Goal: Information Seeking & Learning: Check status

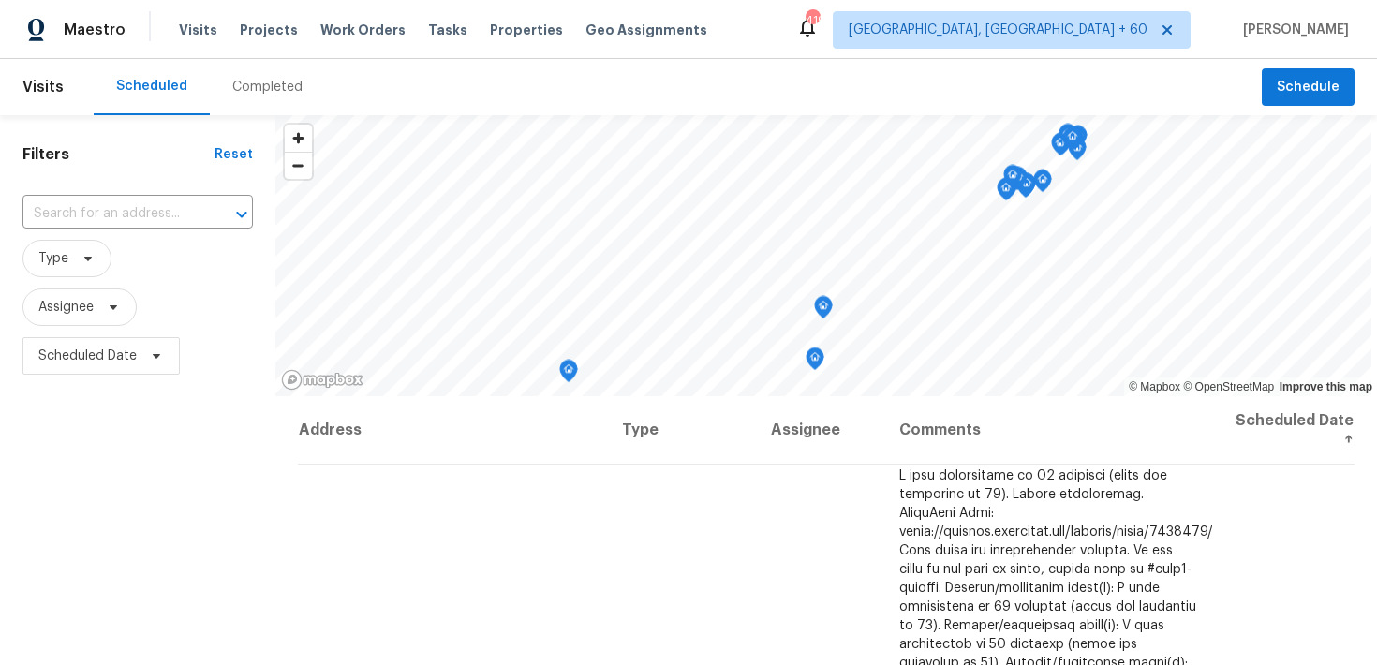
click at [292, 87] on div "Completed" at bounding box center [267, 87] width 70 height 19
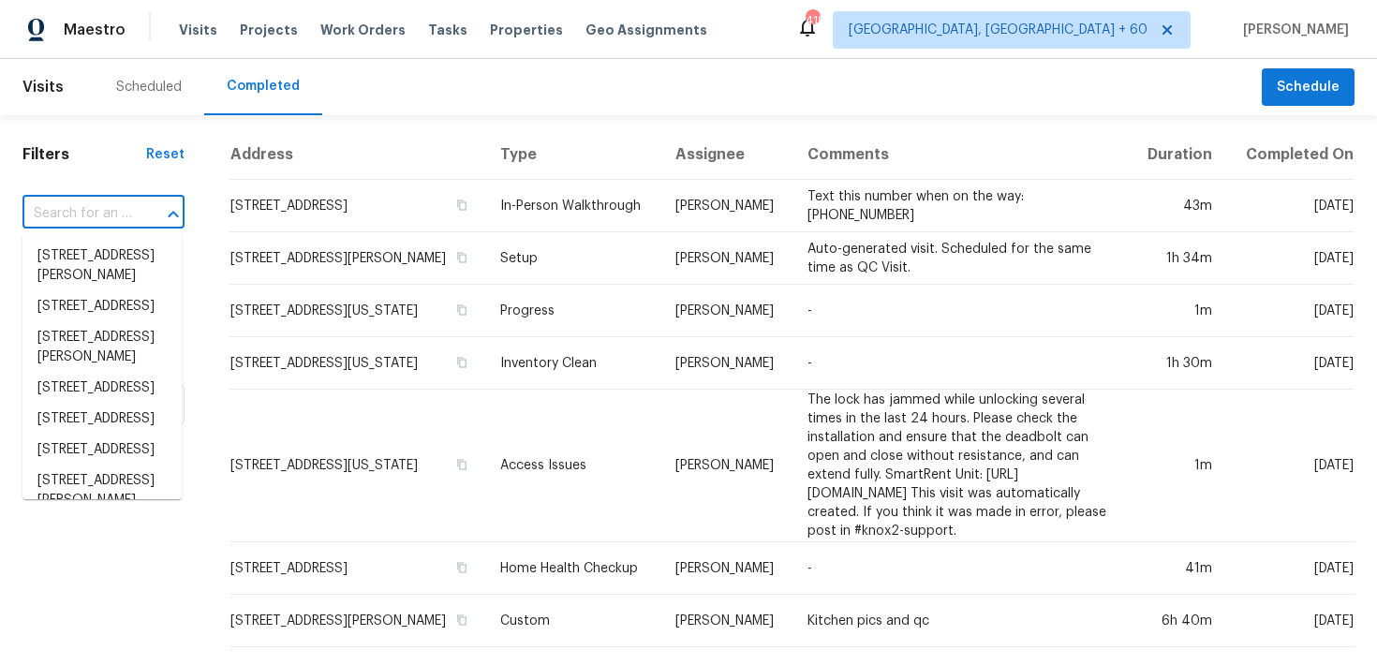
click at [75, 211] on input "text" at bounding box center [77, 214] width 110 height 29
paste input "[STREET_ADDRESS]"
type input "[STREET_ADDRESS]"
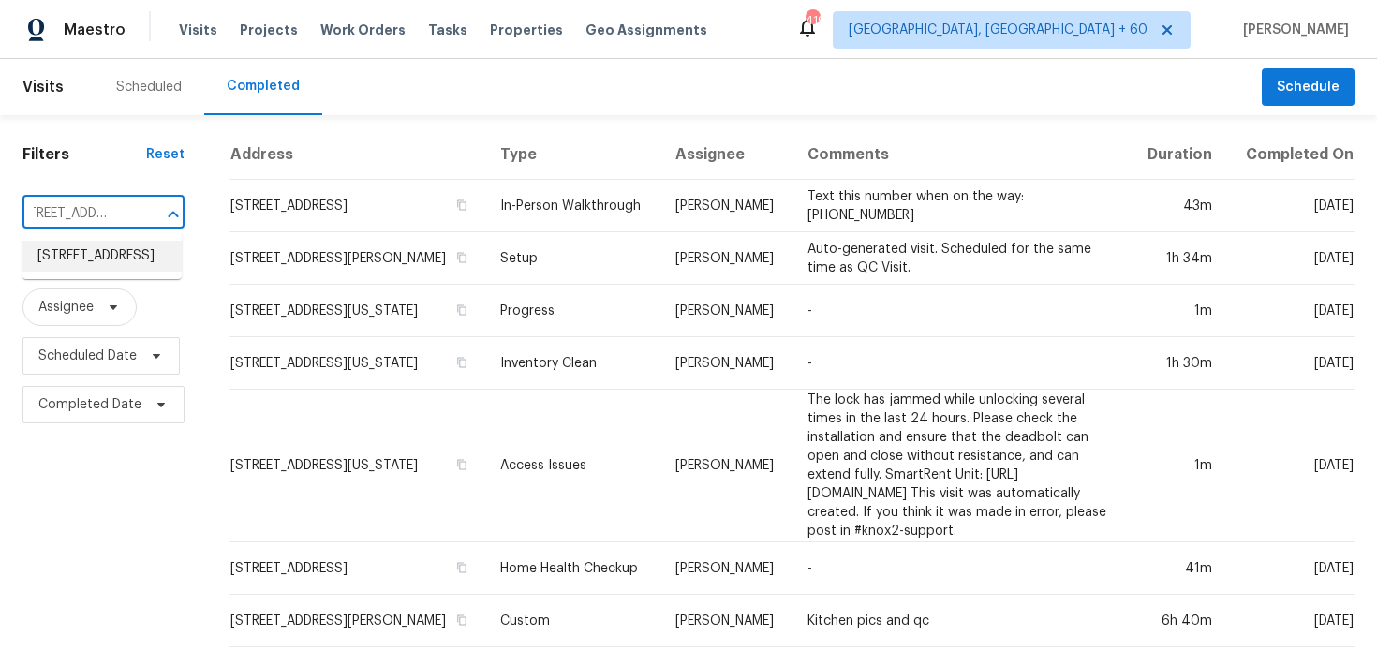
click at [61, 255] on li "[STREET_ADDRESS]" at bounding box center [101, 256] width 159 height 31
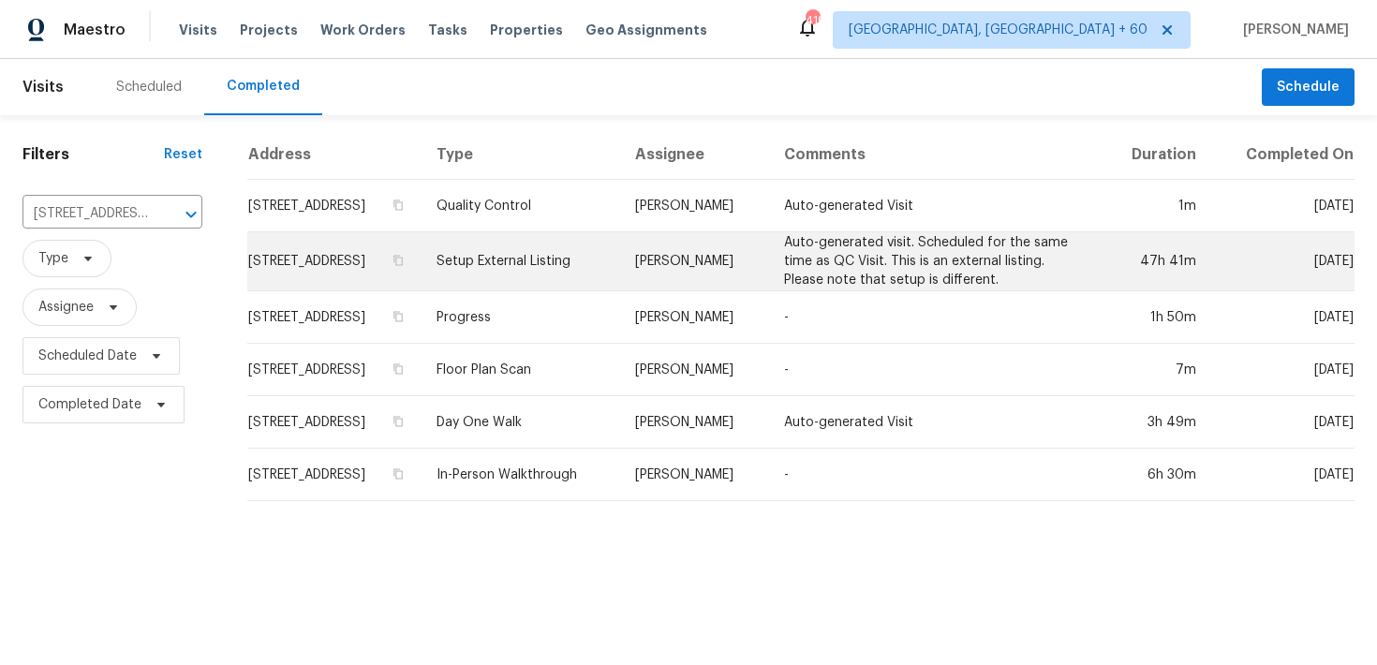
click at [617, 267] on td "Setup External Listing" at bounding box center [521, 261] width 198 height 59
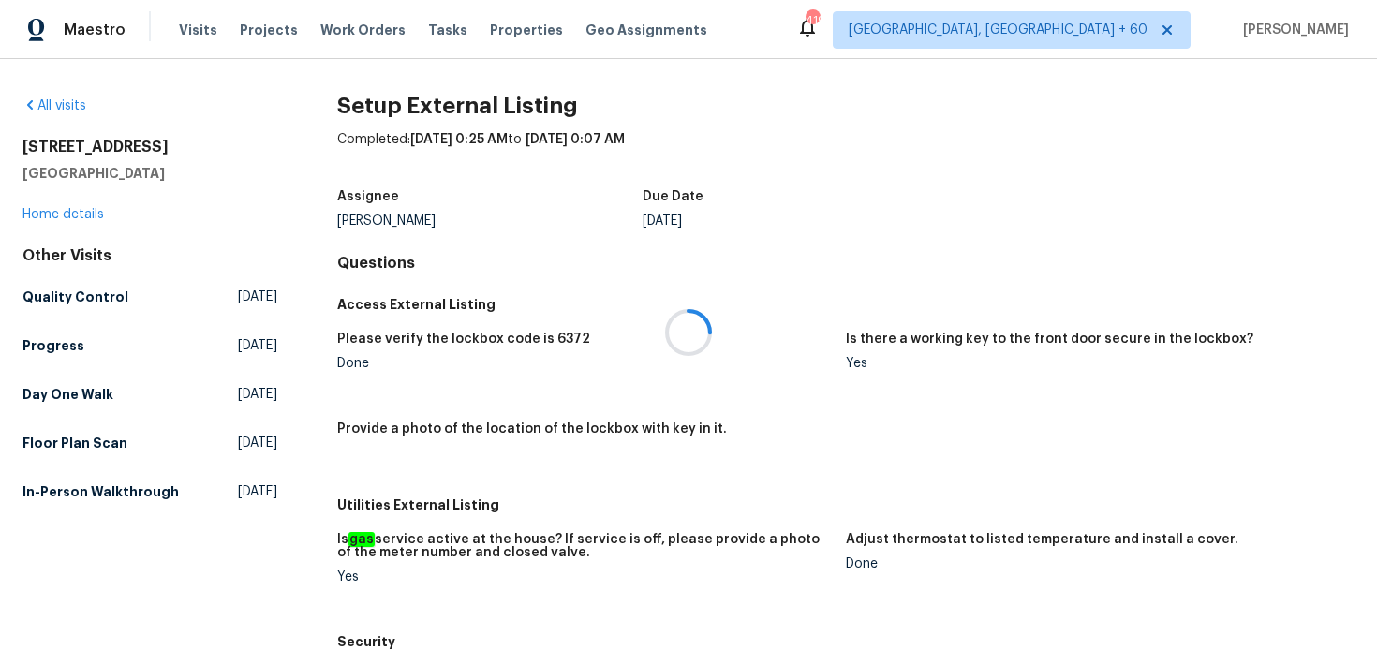
click at [56, 216] on div at bounding box center [688, 332] width 1377 height 665
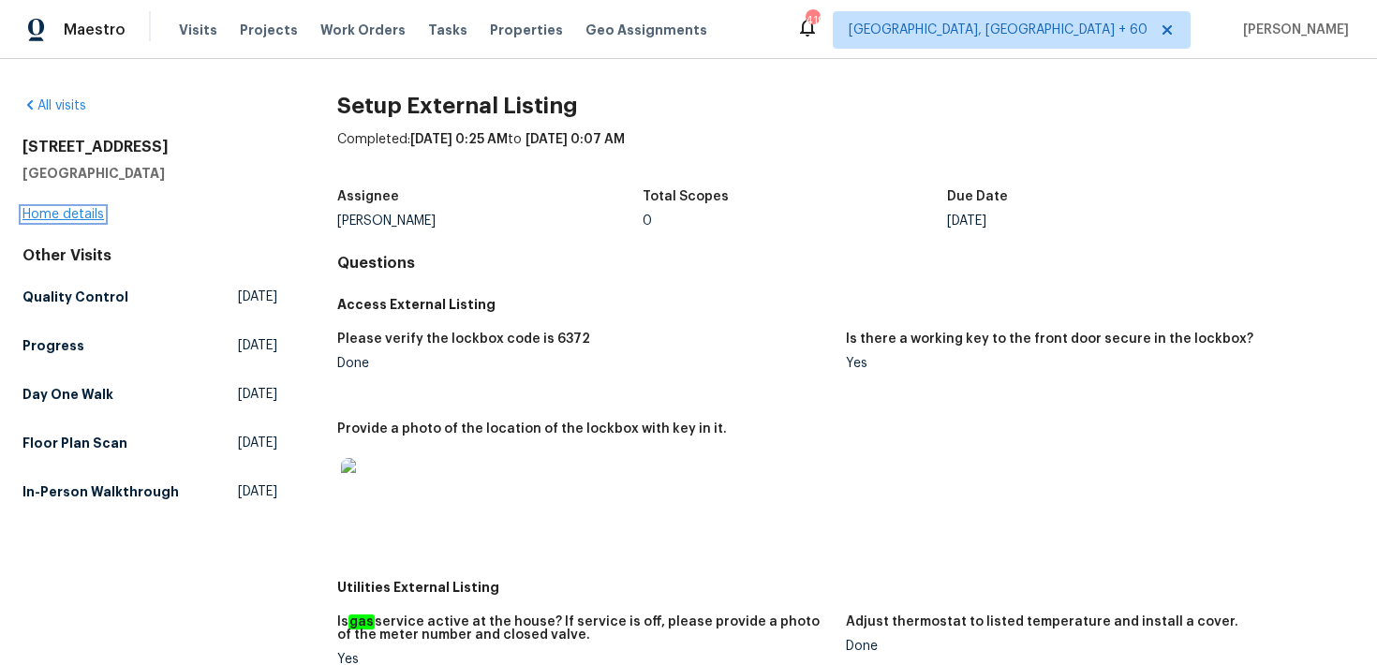
click at [49, 212] on link "Home details" at bounding box center [63, 214] width 82 height 13
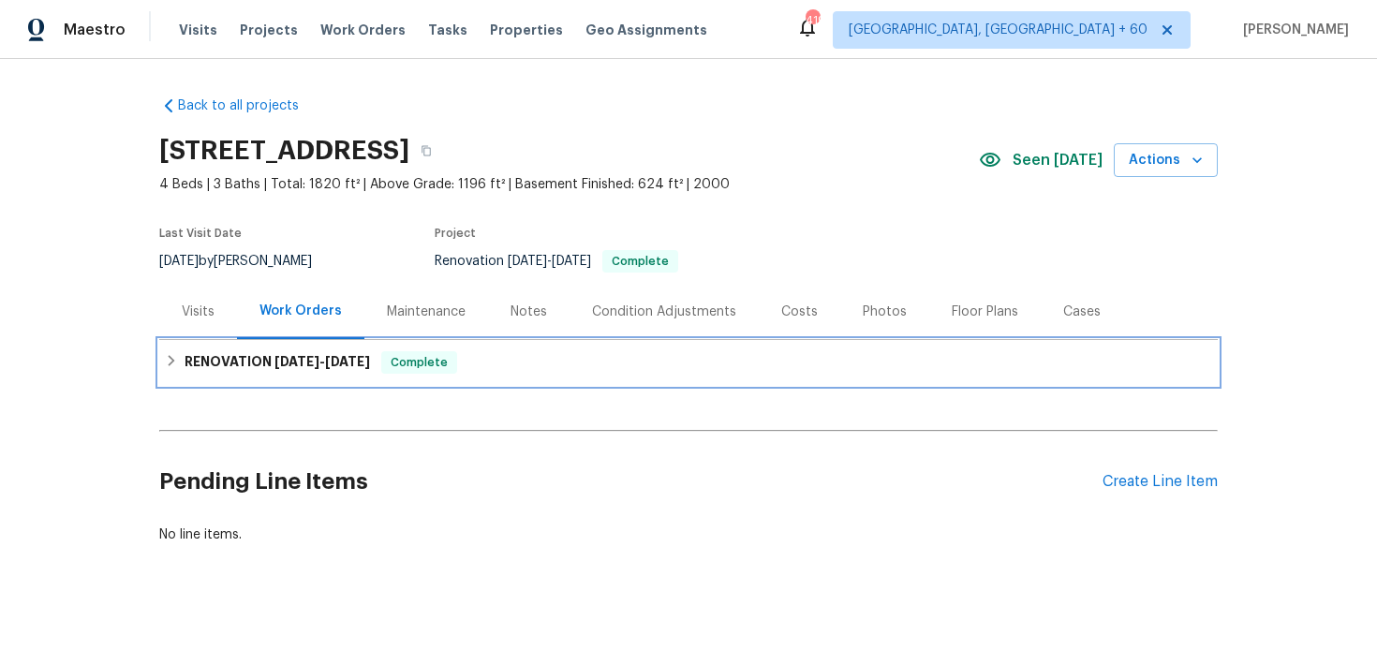
click at [512, 356] on div "RENOVATION [DATE] - [DATE] Complete" at bounding box center [689, 362] width 1048 height 22
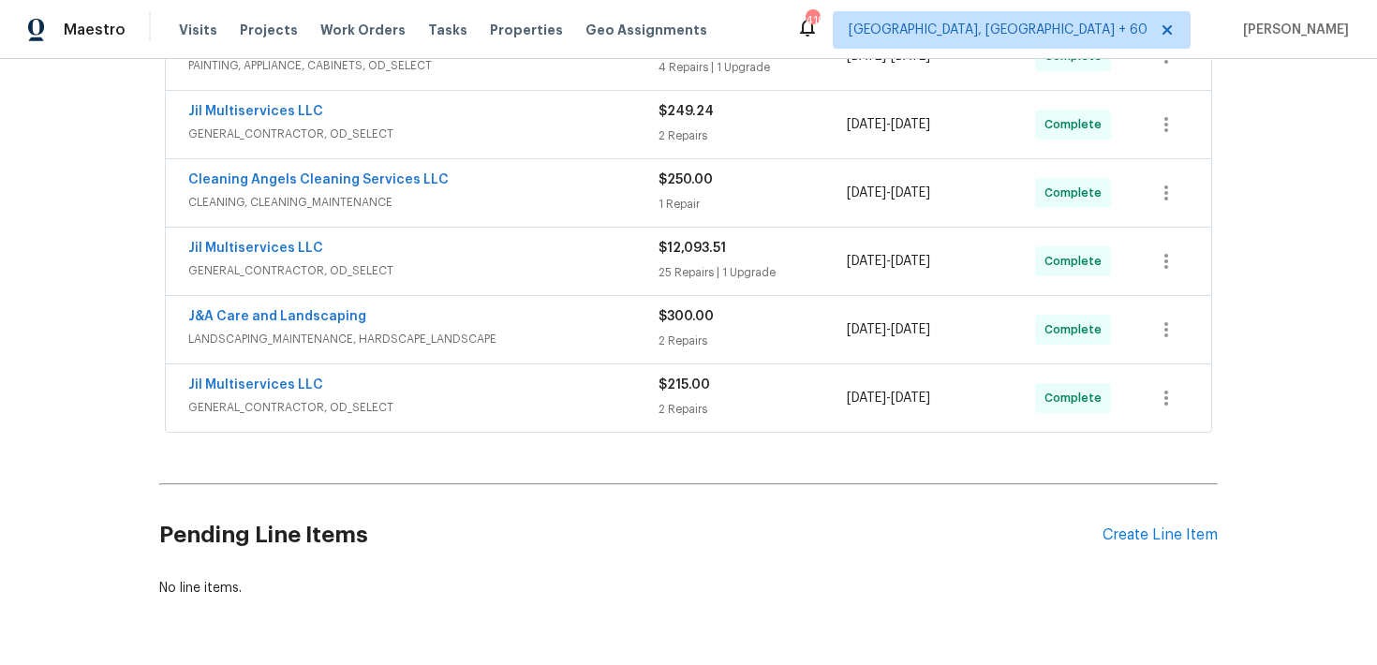
scroll to position [468, 0]
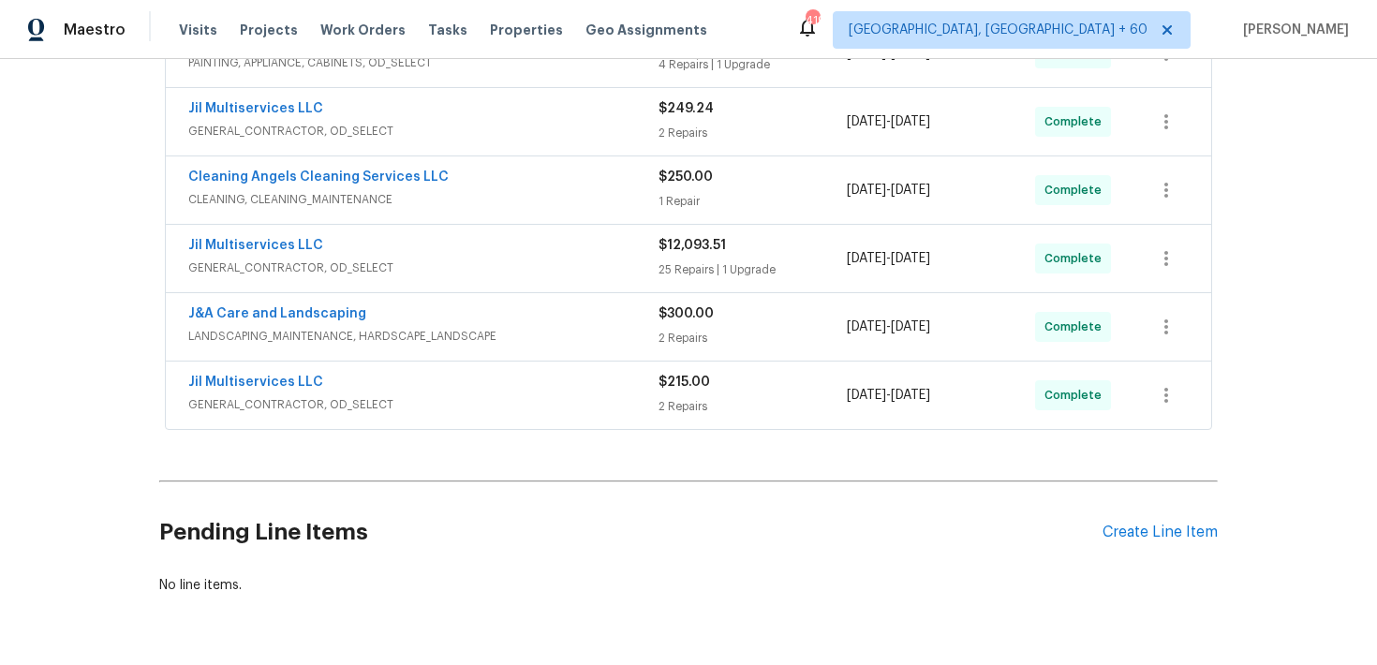
click at [692, 279] on div "$12,093.51 25 Repairs | 1 Upgrade" at bounding box center [753, 258] width 188 height 45
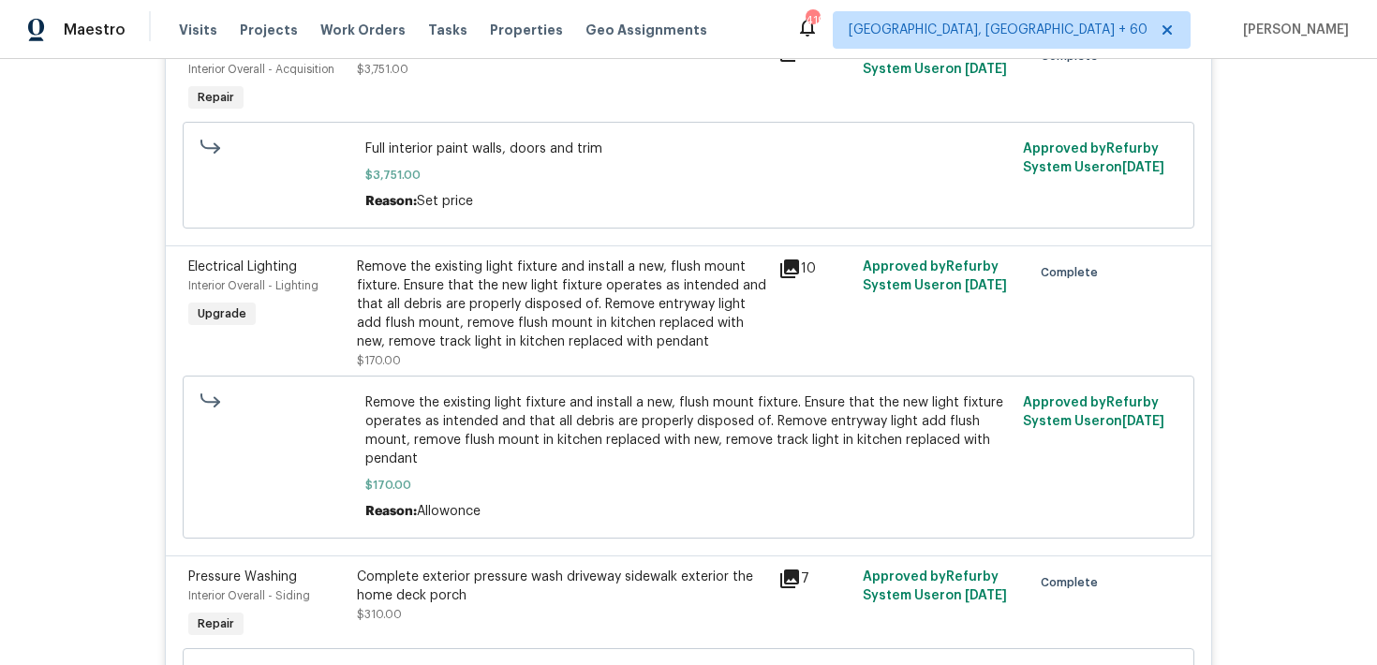
scroll to position [2957, 0]
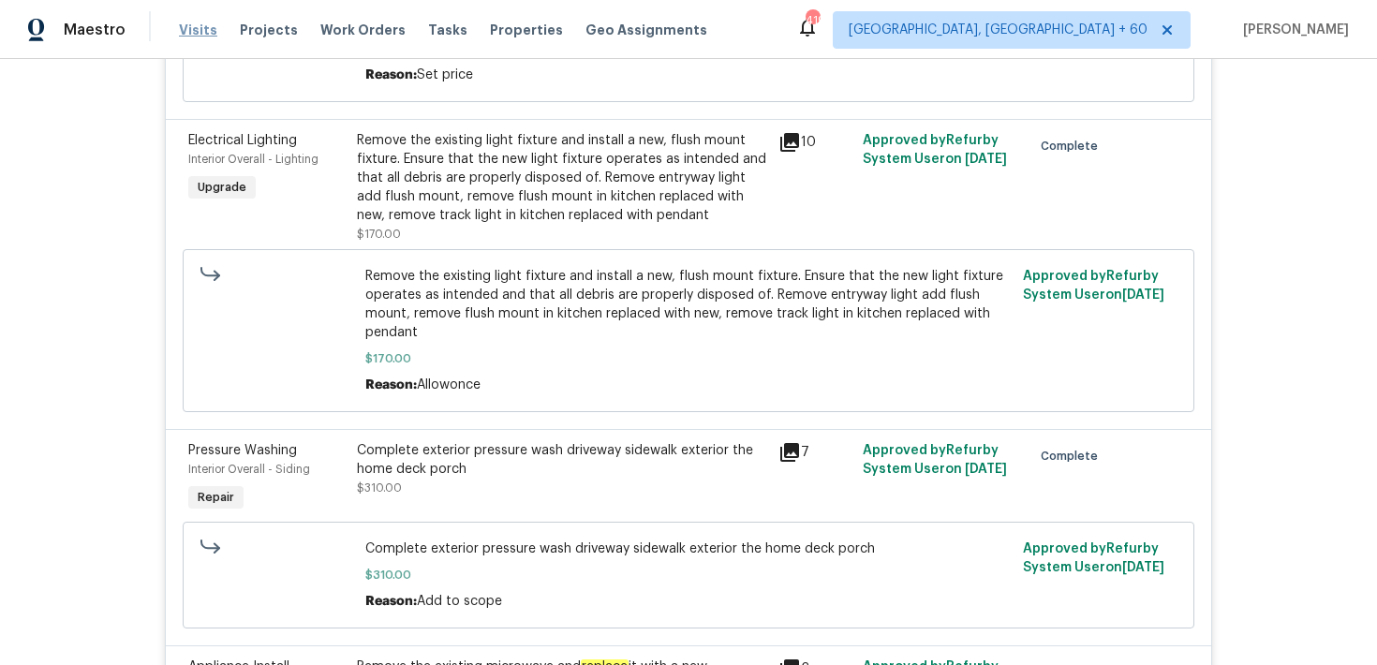
click at [201, 35] on span "Visits" at bounding box center [198, 30] width 38 height 19
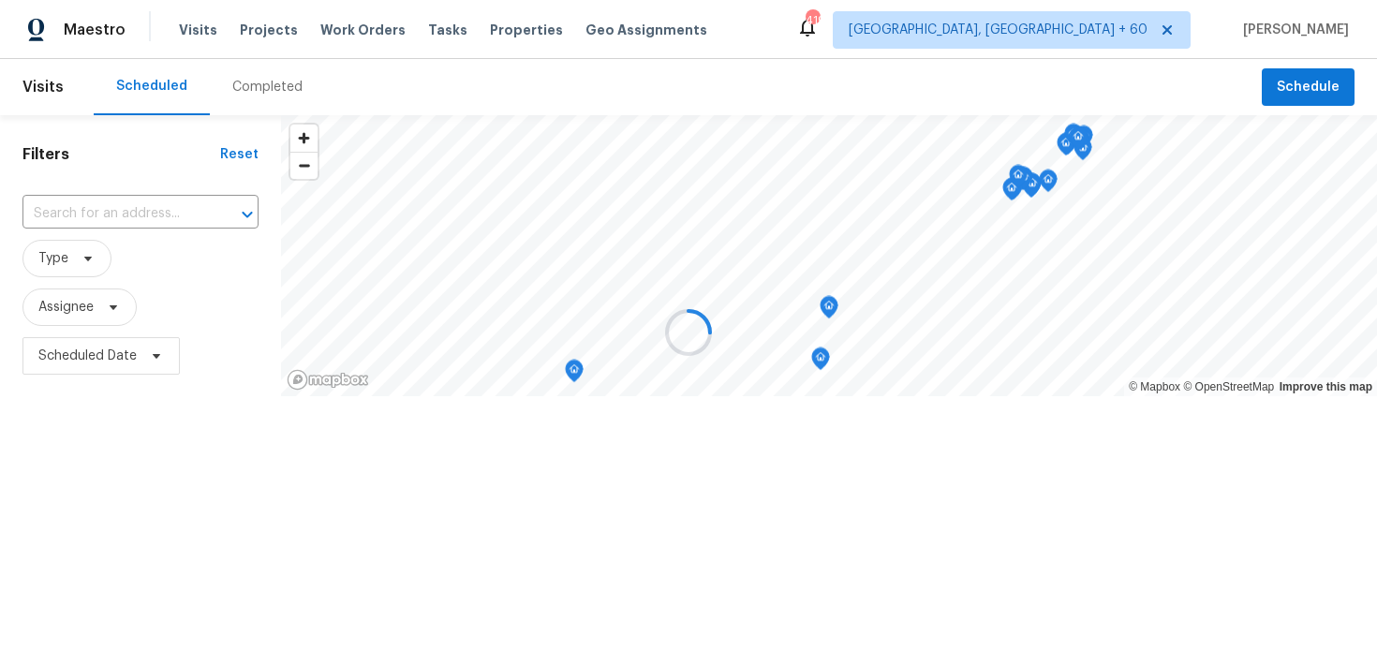
click at [242, 87] on div at bounding box center [688, 332] width 1377 height 665
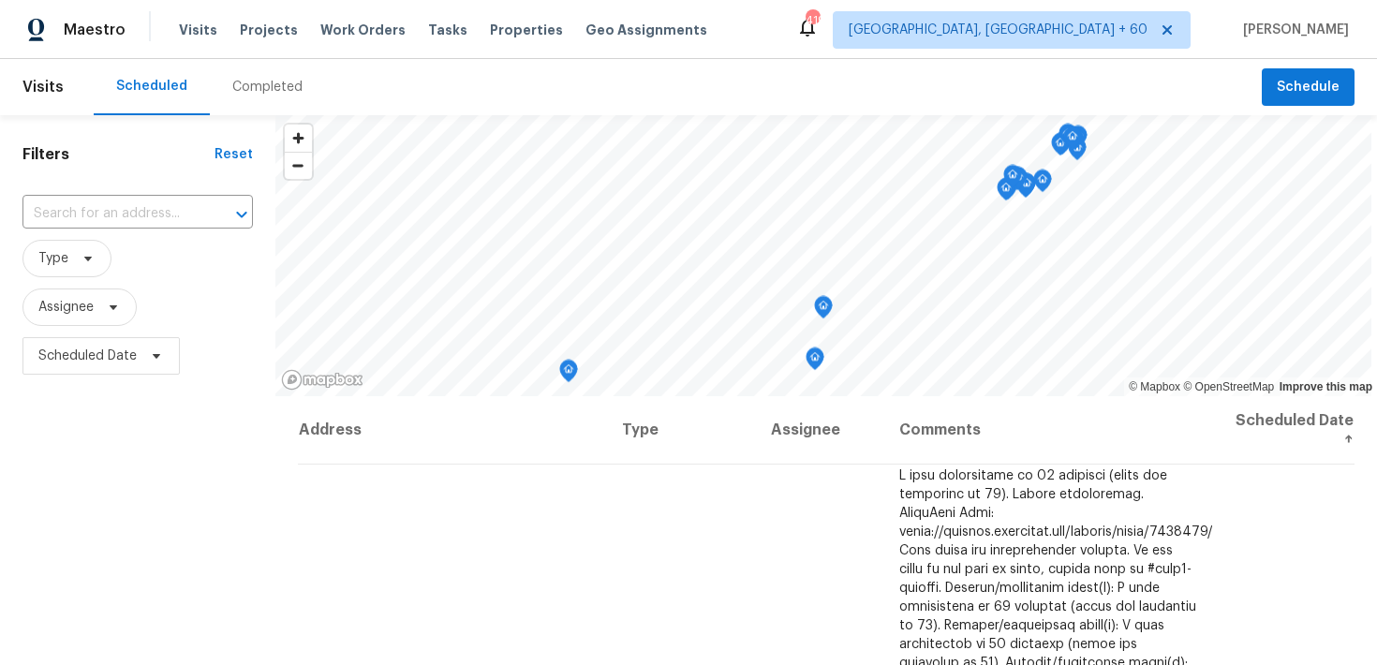
click at [241, 97] on div "Completed" at bounding box center [267, 87] width 115 height 56
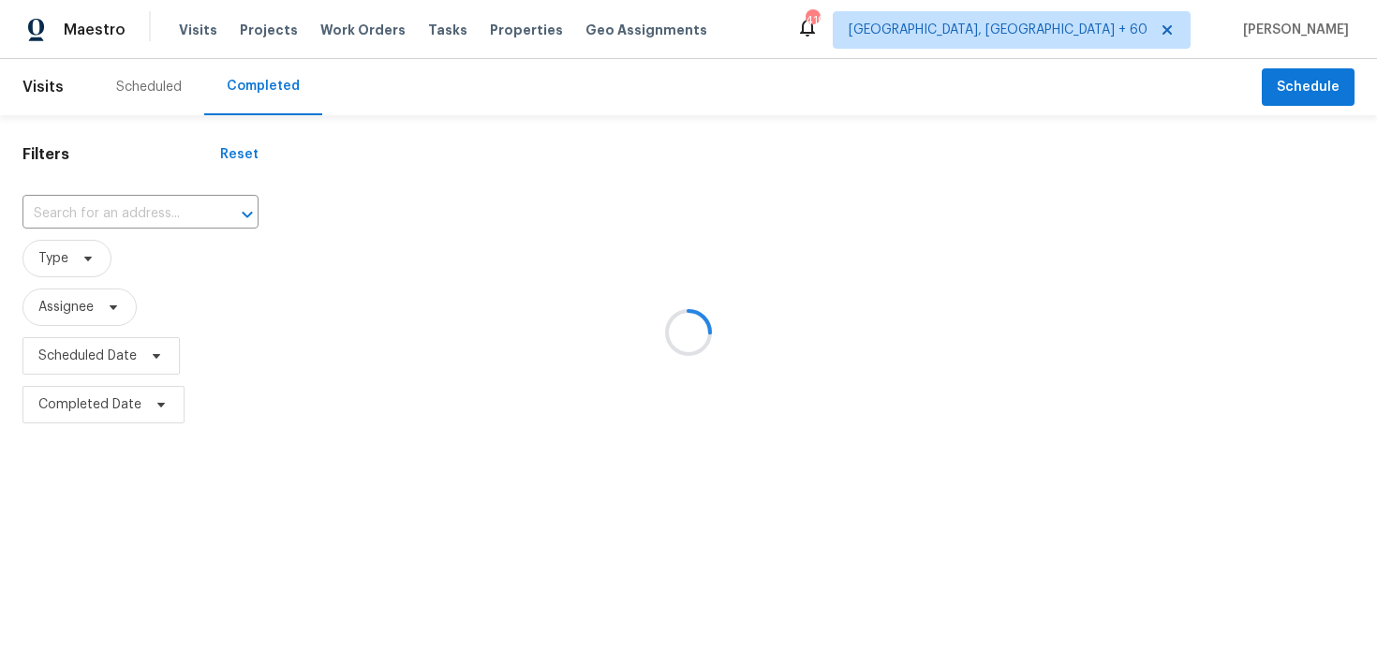
click at [126, 213] on div at bounding box center [688, 332] width 1377 height 665
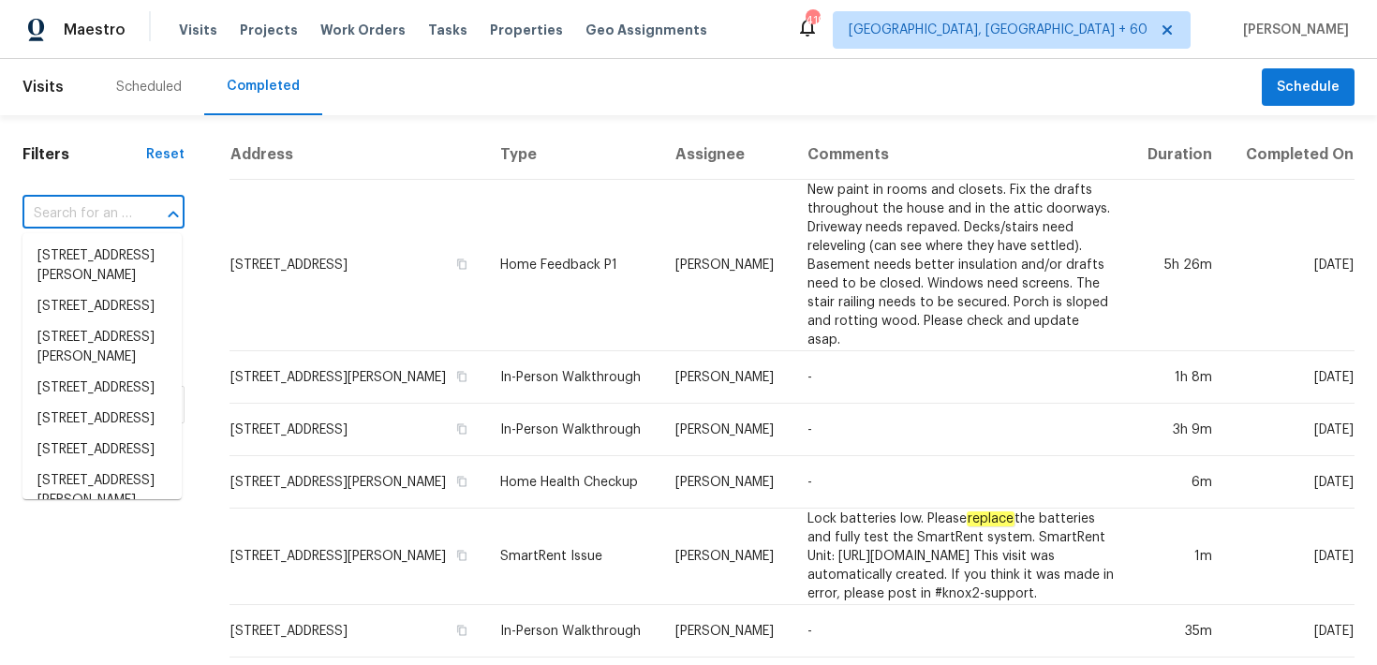
click at [125, 213] on input "text" at bounding box center [77, 214] width 110 height 29
paste input "[STREET_ADDRESS][PERSON_NAME]"
type input "[STREET_ADDRESS][PERSON_NAME]"
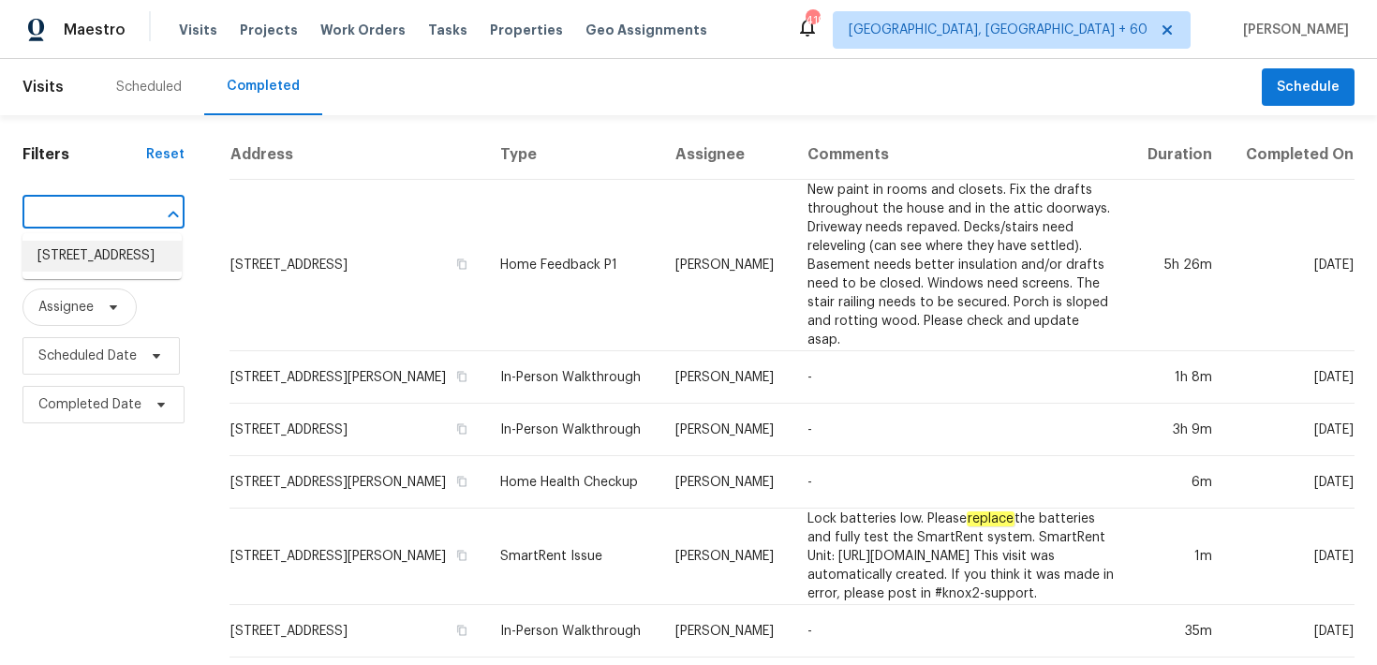
click at [96, 271] on li "[STREET_ADDRESS]" at bounding box center [101, 256] width 159 height 31
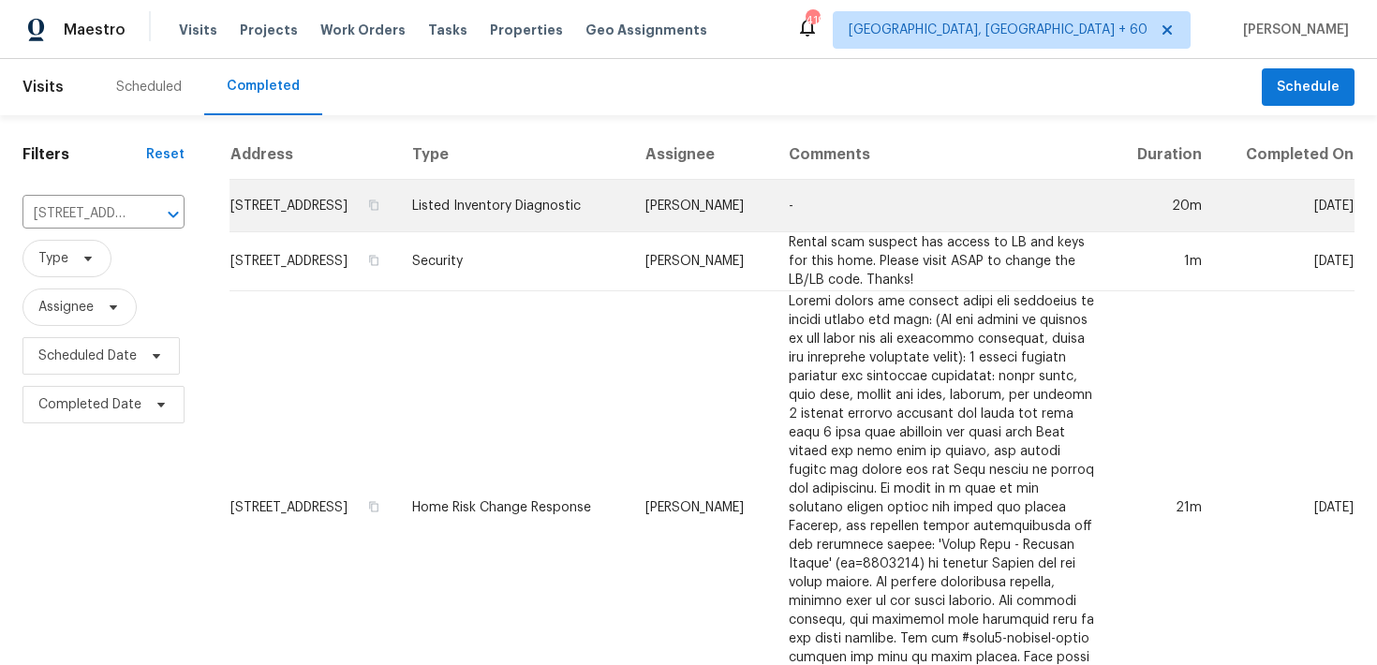
click at [534, 229] on td "Listed Inventory Diagnostic" at bounding box center [513, 206] width 233 height 52
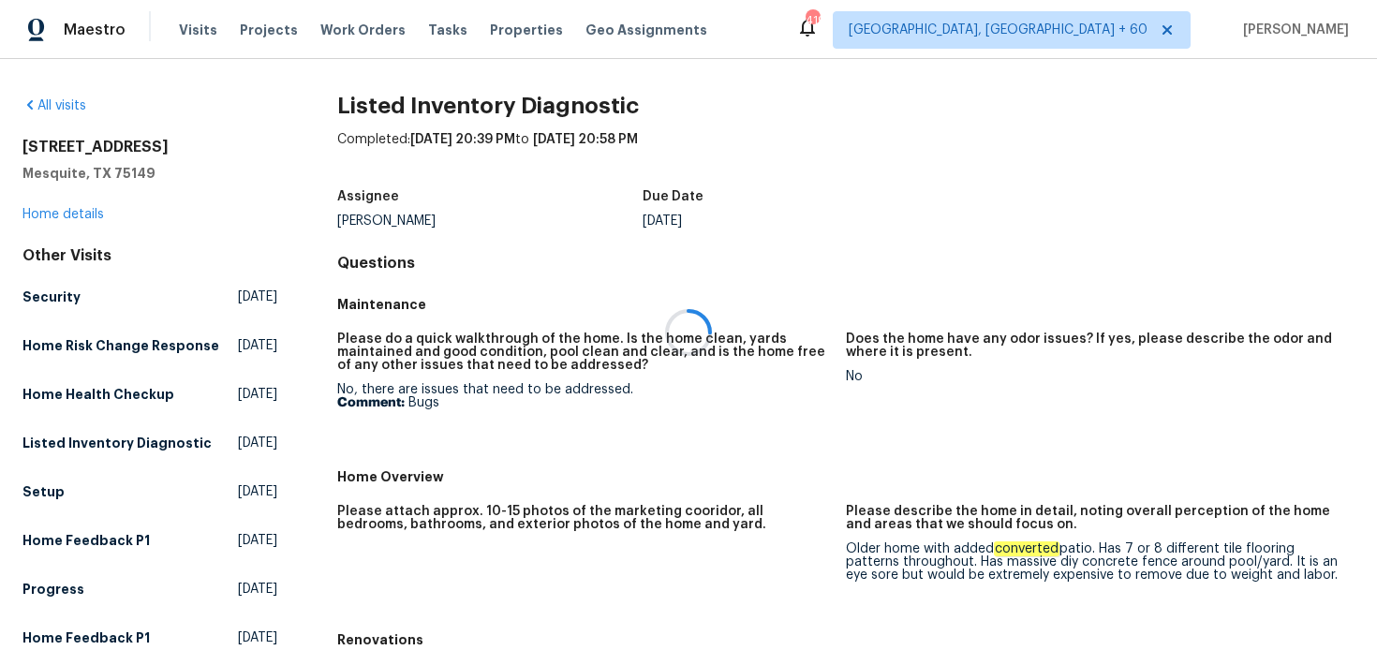
click at [76, 215] on div at bounding box center [688, 332] width 1377 height 665
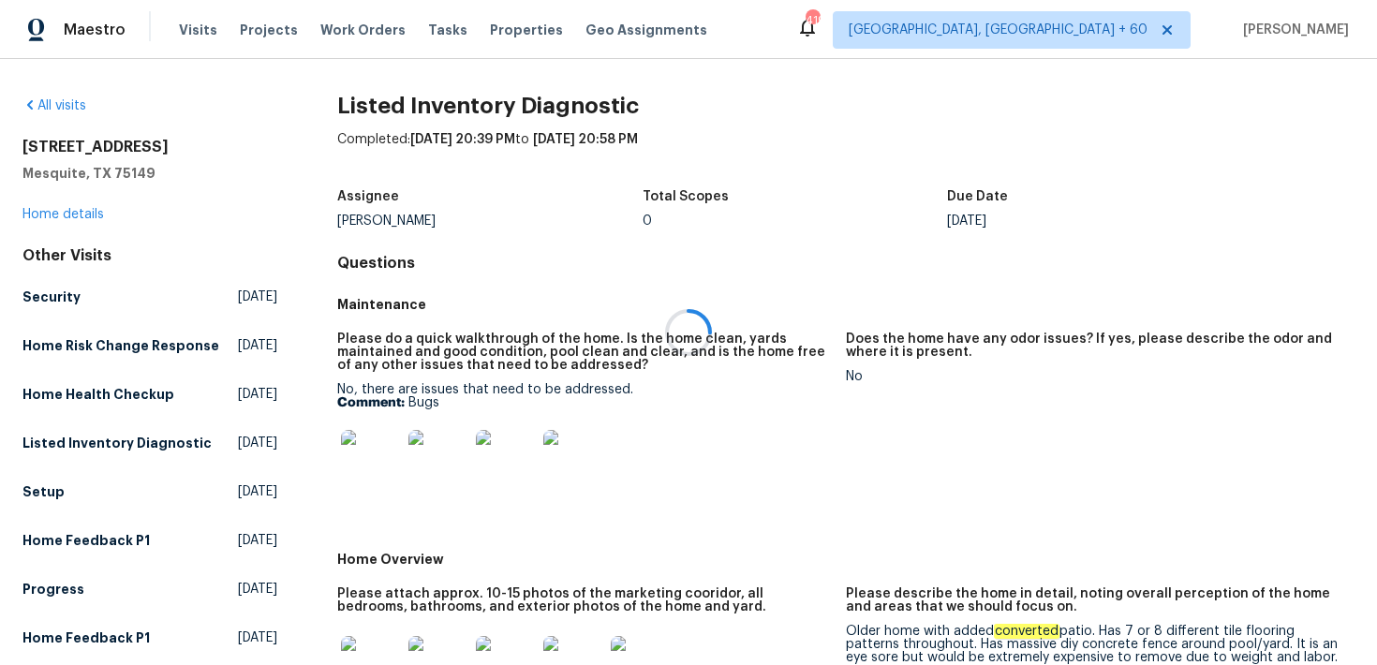
click at [50, 212] on div at bounding box center [688, 332] width 1377 height 665
click at [48, 220] on link "Home details" at bounding box center [63, 214] width 82 height 13
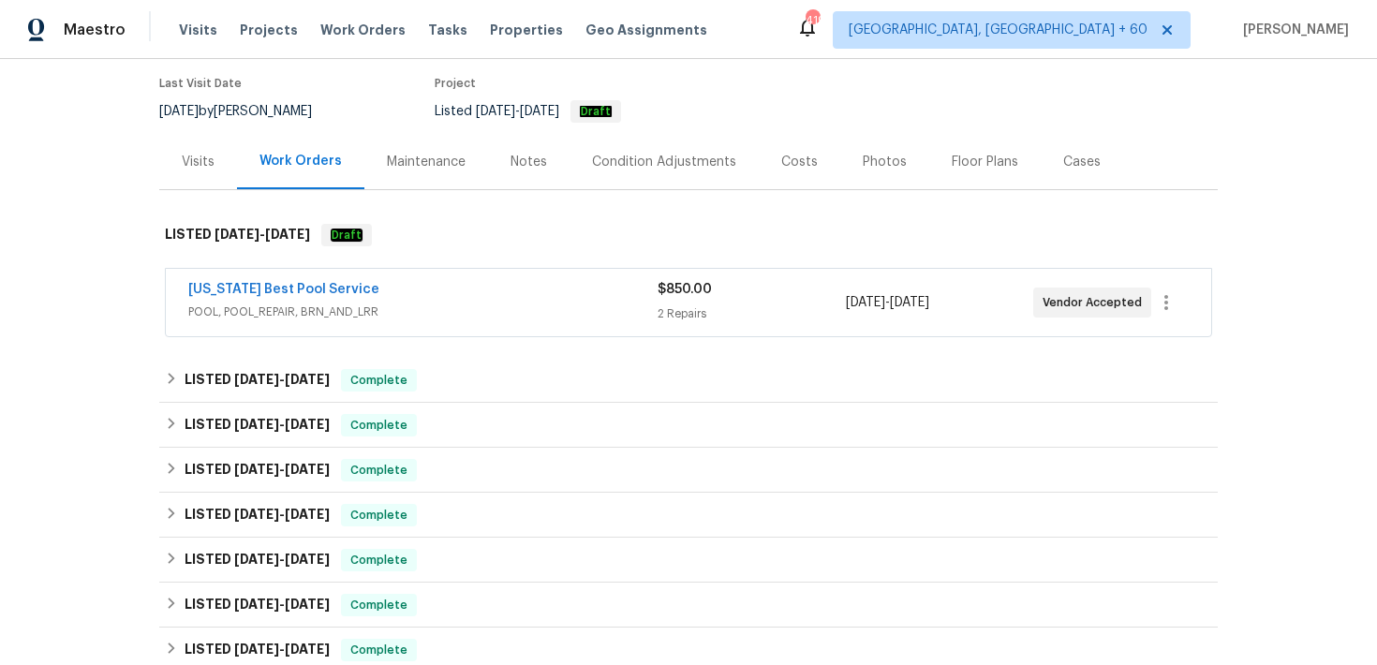
scroll to position [164, 0]
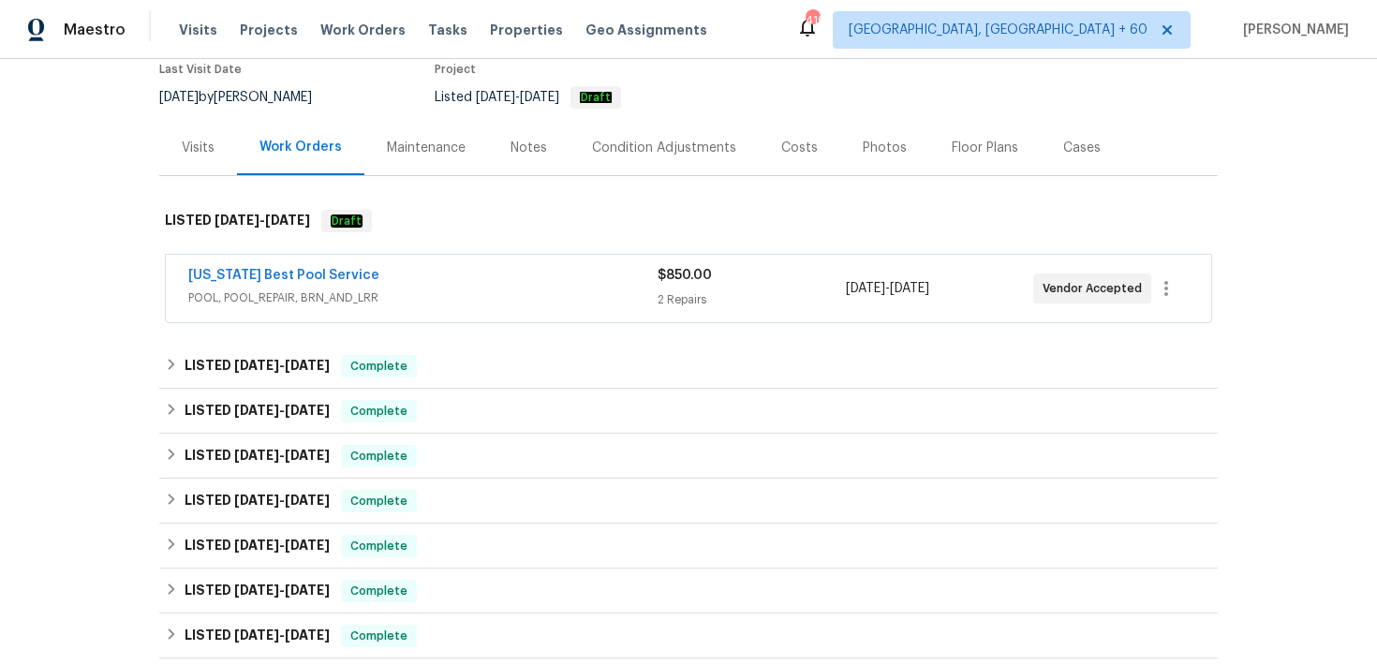
click at [680, 286] on div "$850.00 2 Repairs" at bounding box center [751, 288] width 187 height 45
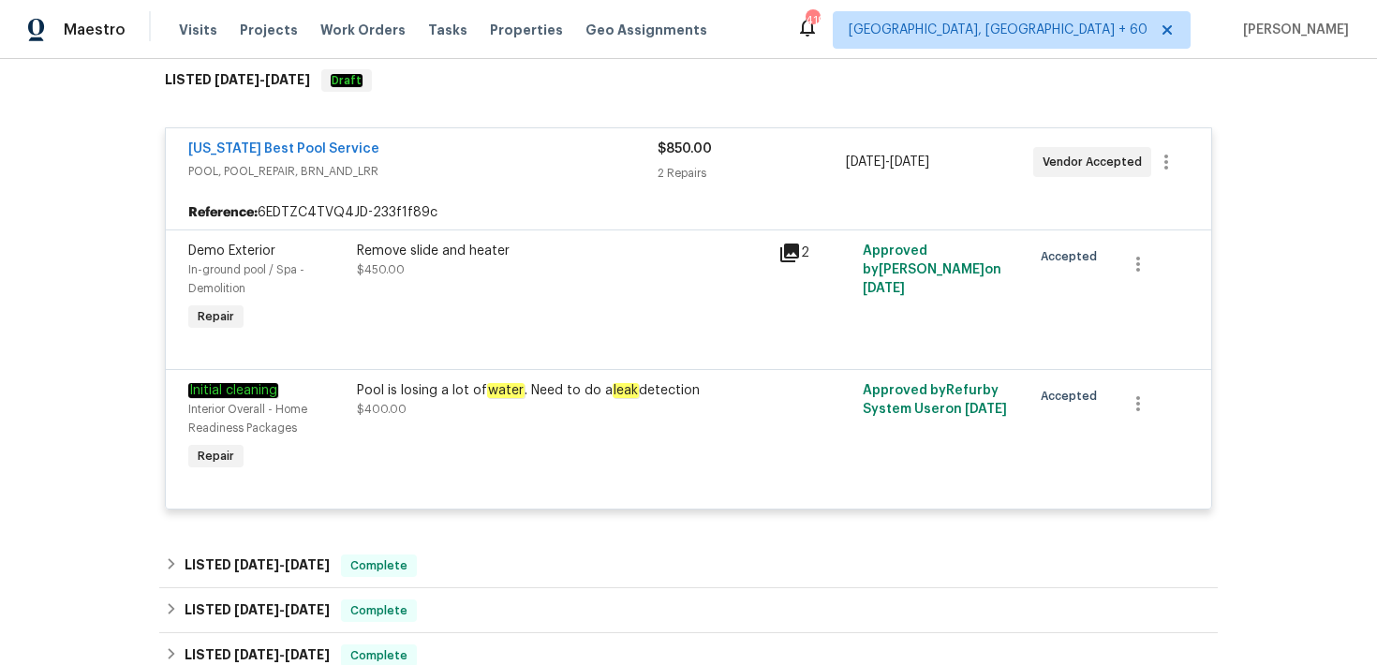
scroll to position [305, 0]
click at [686, 175] on div "2 Repairs" at bounding box center [751, 172] width 187 height 19
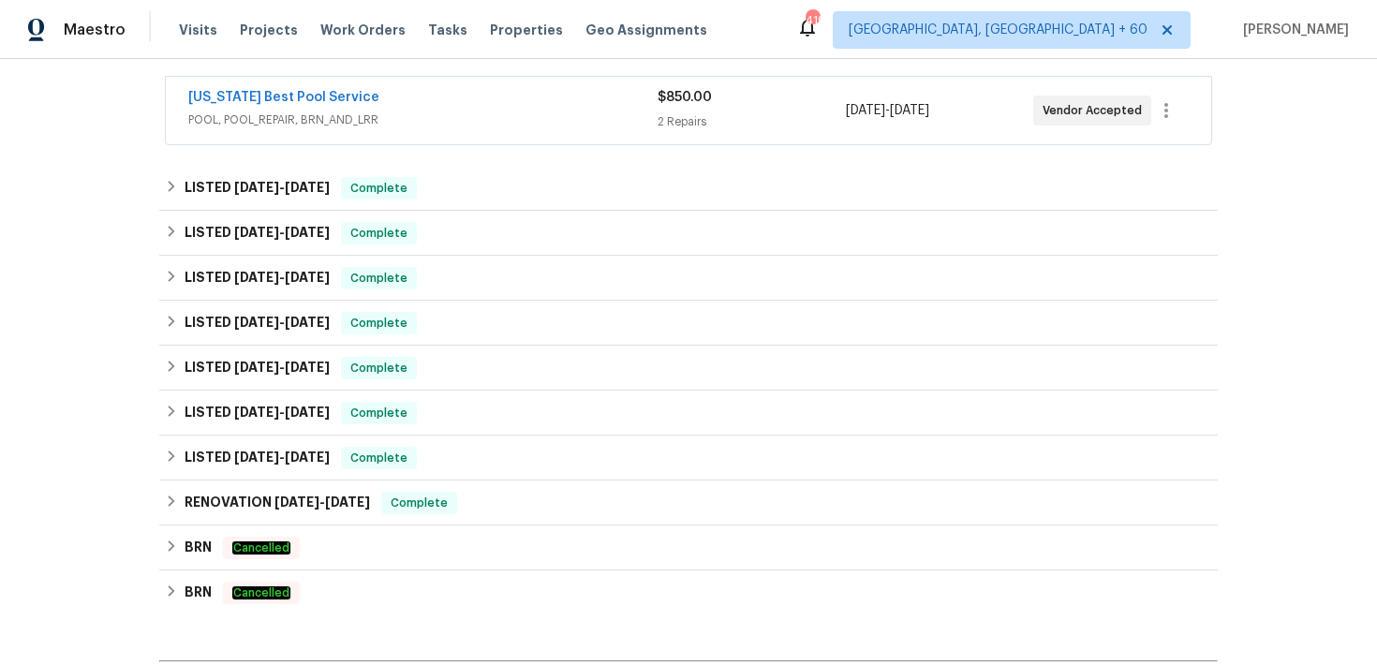
scroll to position [345, 0]
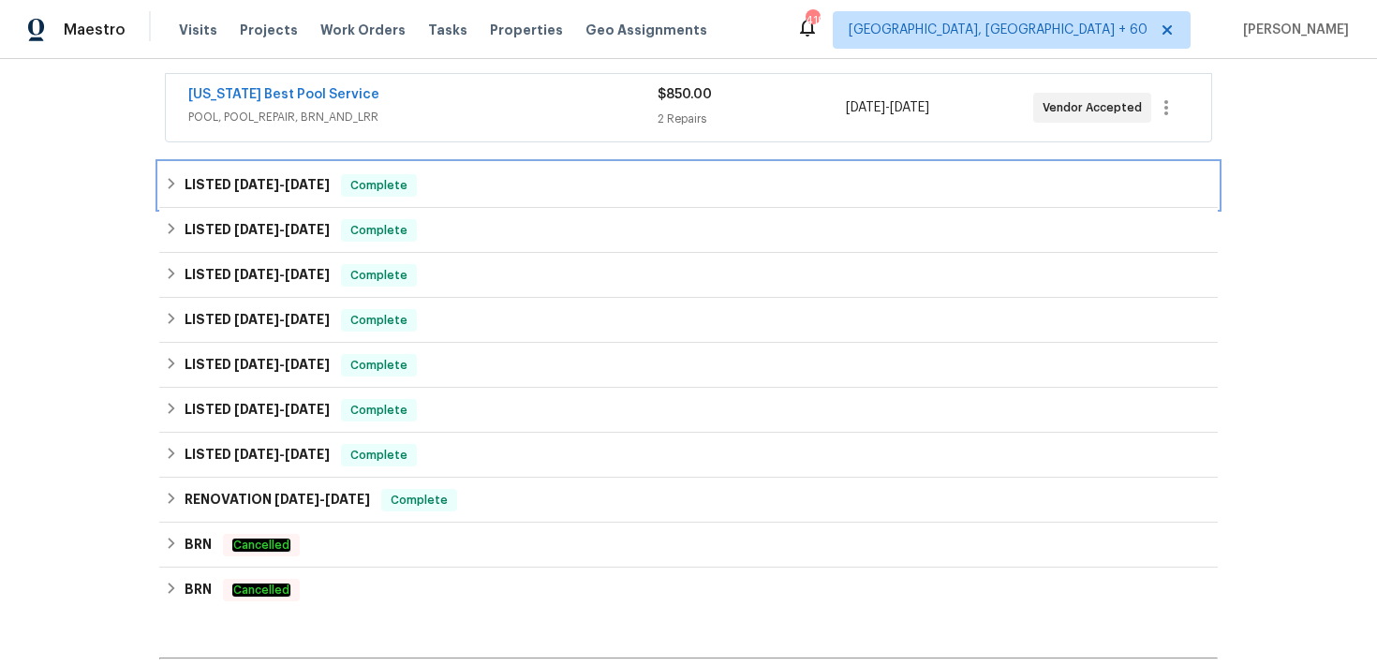
click at [547, 189] on div "LISTED [DATE] - [DATE] Complete" at bounding box center [689, 185] width 1048 height 22
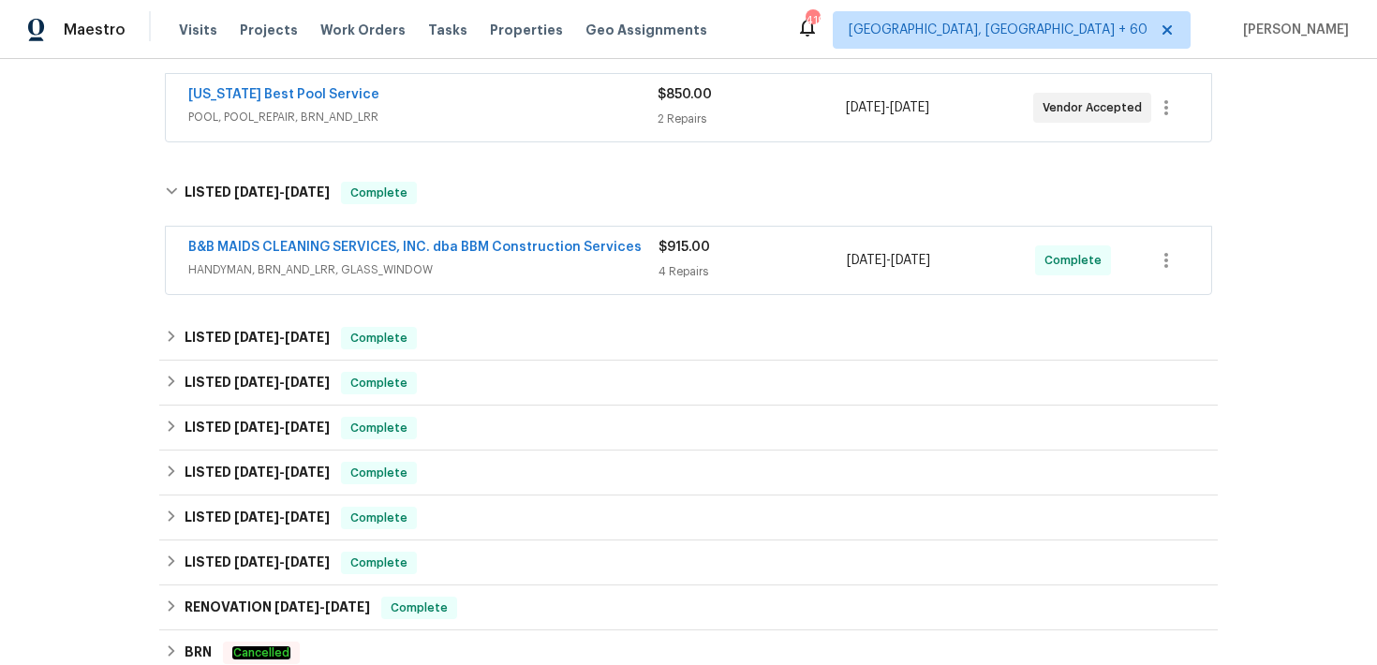
click at [676, 278] on div "4 Repairs" at bounding box center [753, 271] width 188 height 19
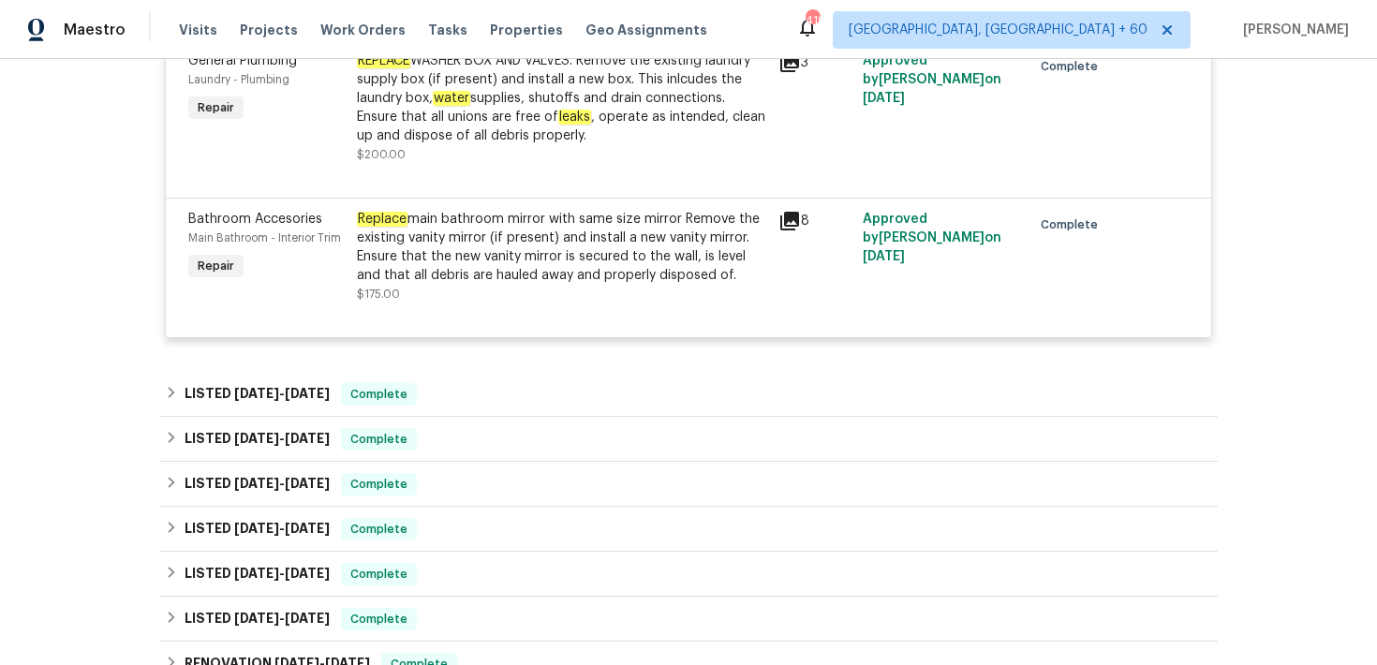
scroll to position [1021, 0]
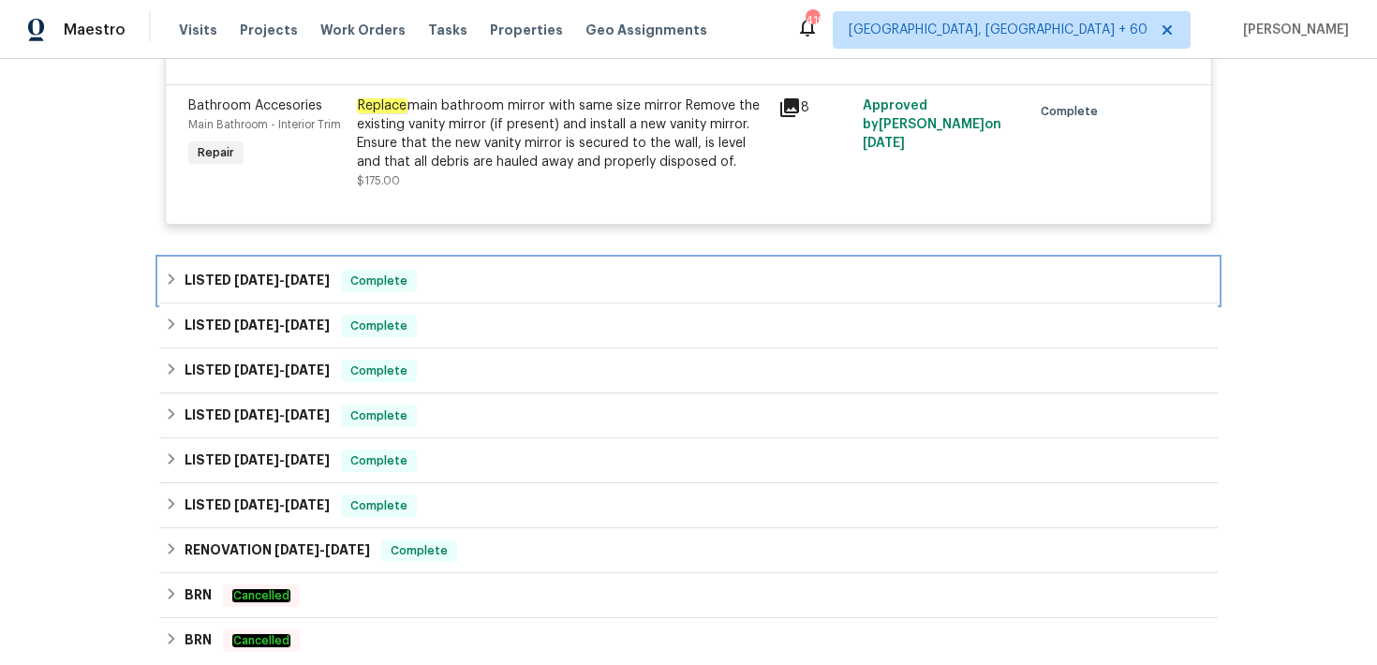
click at [503, 277] on div "LISTED [DATE] - [DATE] Complete" at bounding box center [689, 281] width 1048 height 22
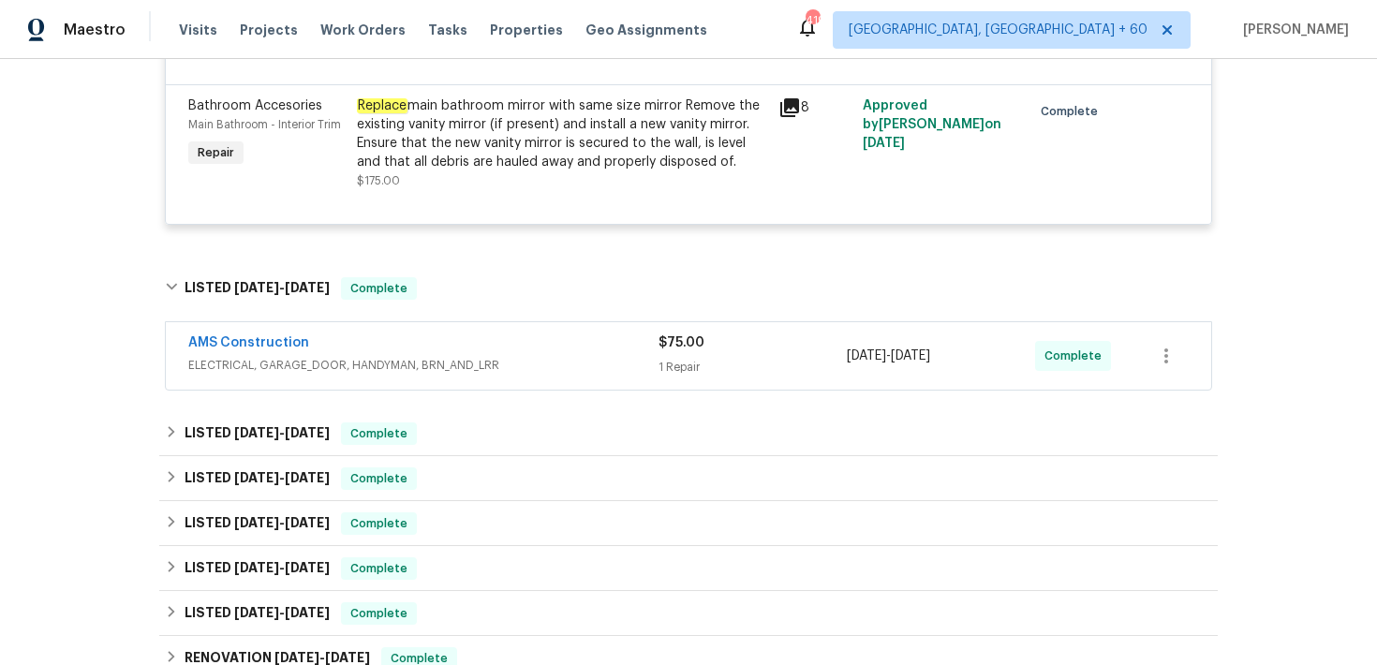
click at [605, 351] on div "AMS Construction" at bounding box center [423, 345] width 470 height 22
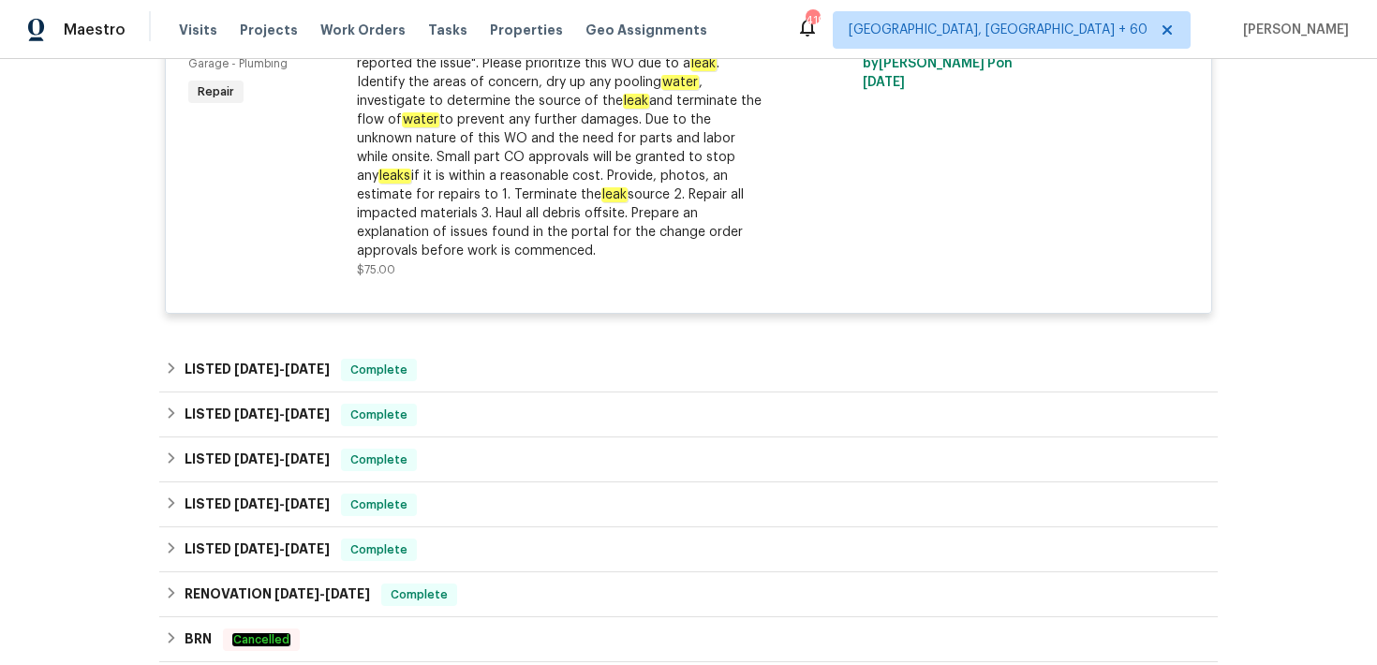
scroll to position [1440, 0]
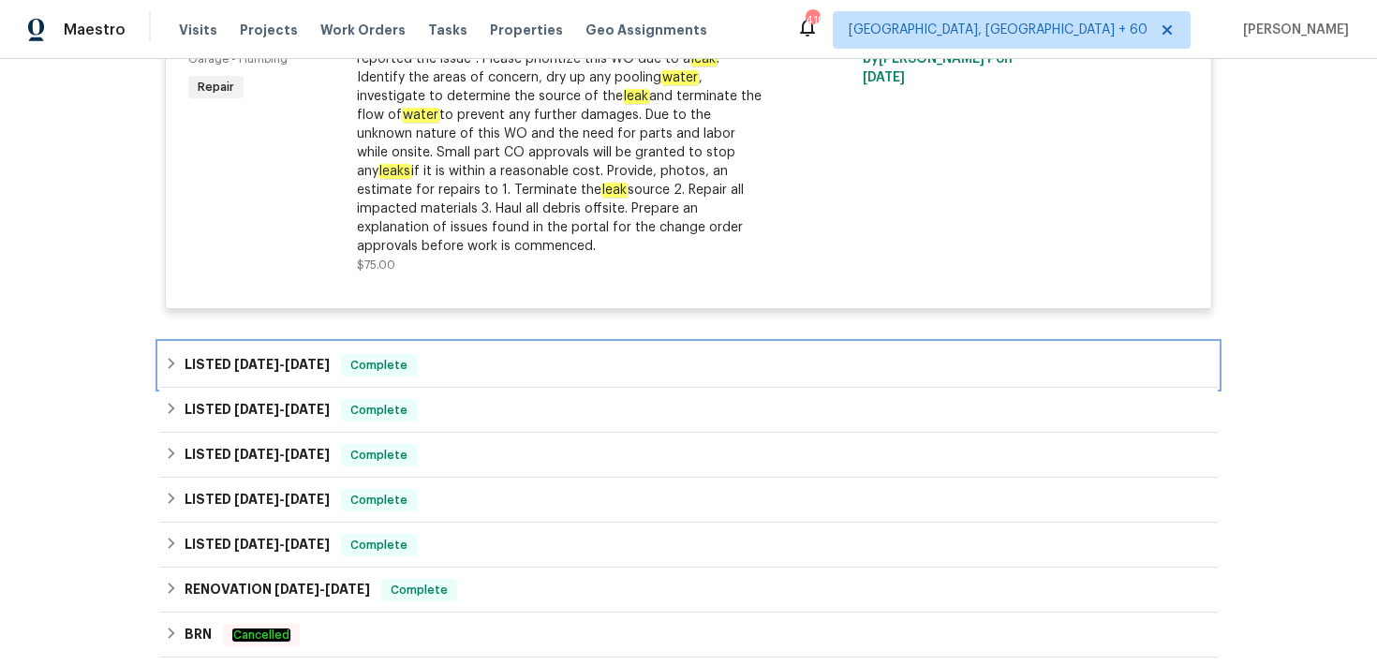
click at [472, 354] on div "LISTED [DATE] - [DATE] Complete" at bounding box center [689, 365] width 1048 height 22
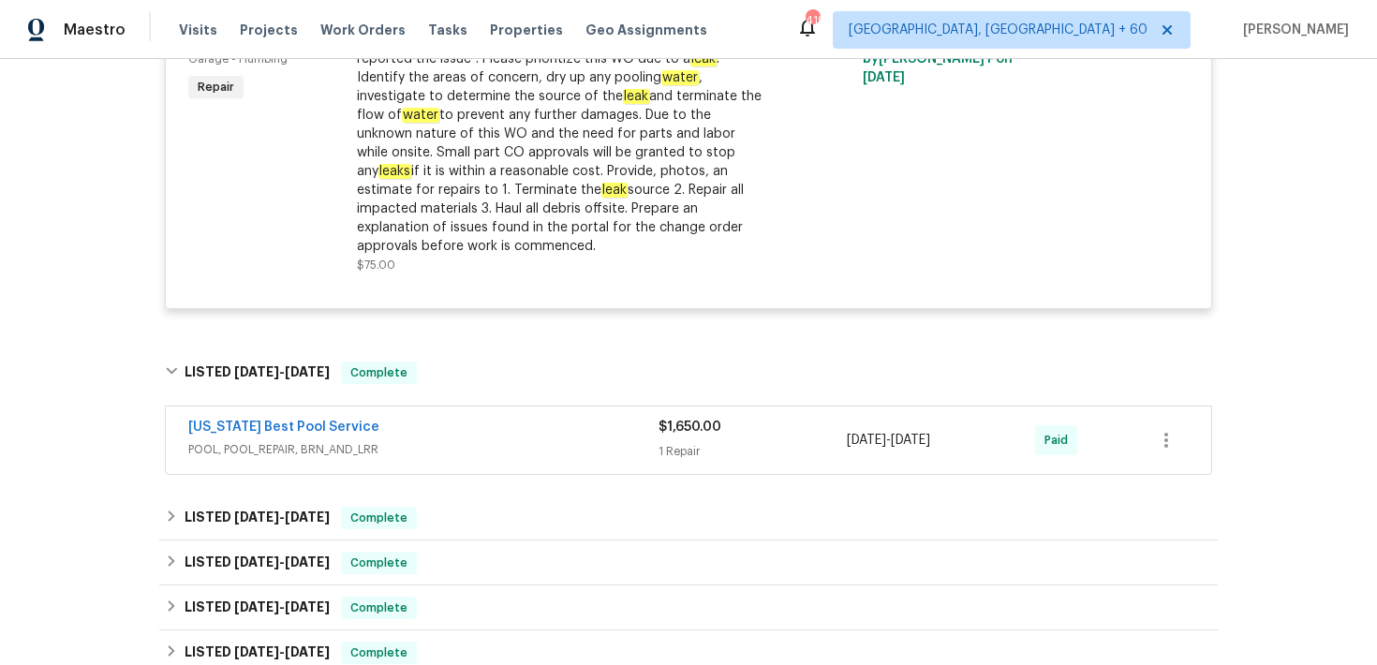
click at [689, 445] on div "$1,650.00 1 Repair" at bounding box center [753, 440] width 188 height 45
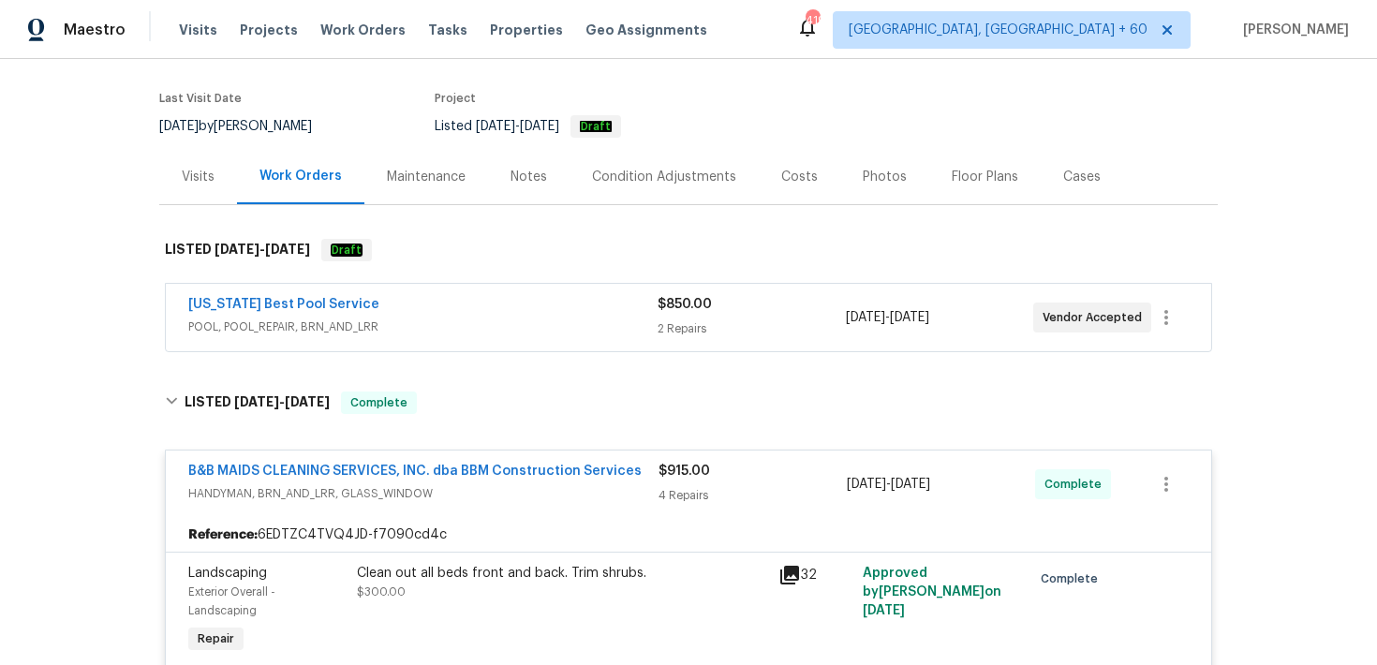
scroll to position [223, 0]
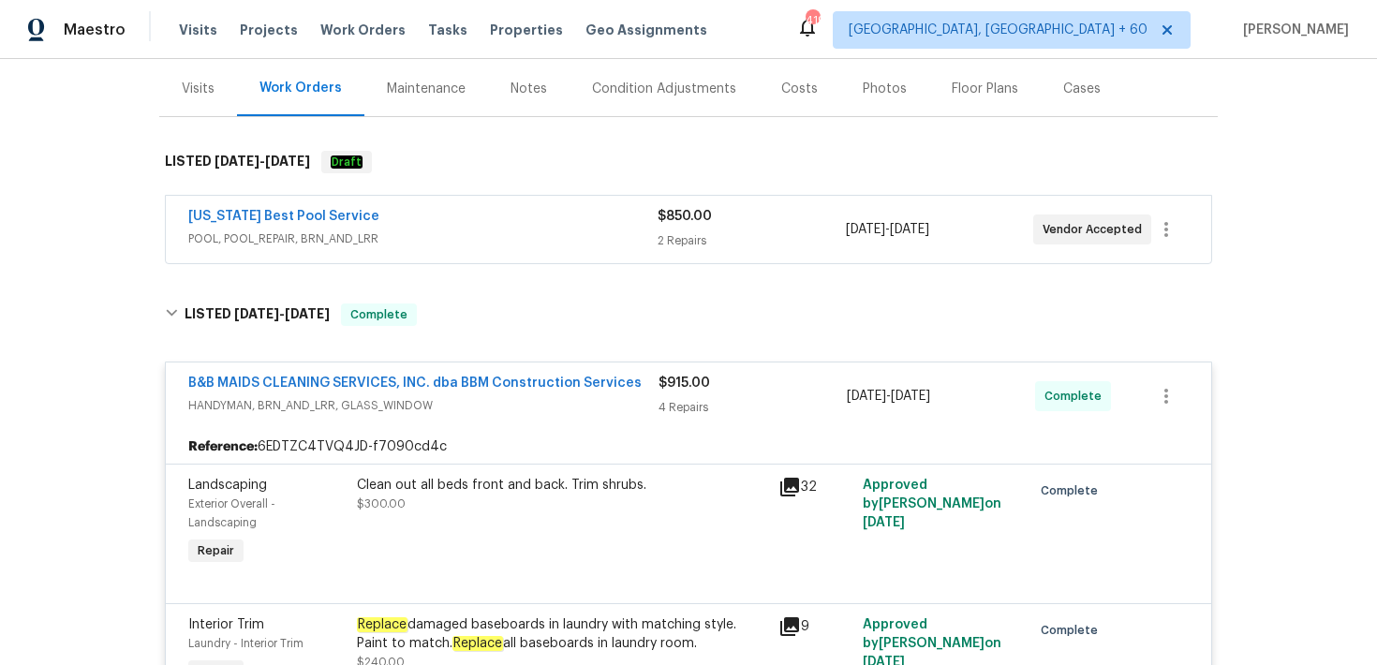
click at [647, 231] on span "POOL, POOL_REPAIR, BRN_AND_LRR" at bounding box center [422, 239] width 469 height 19
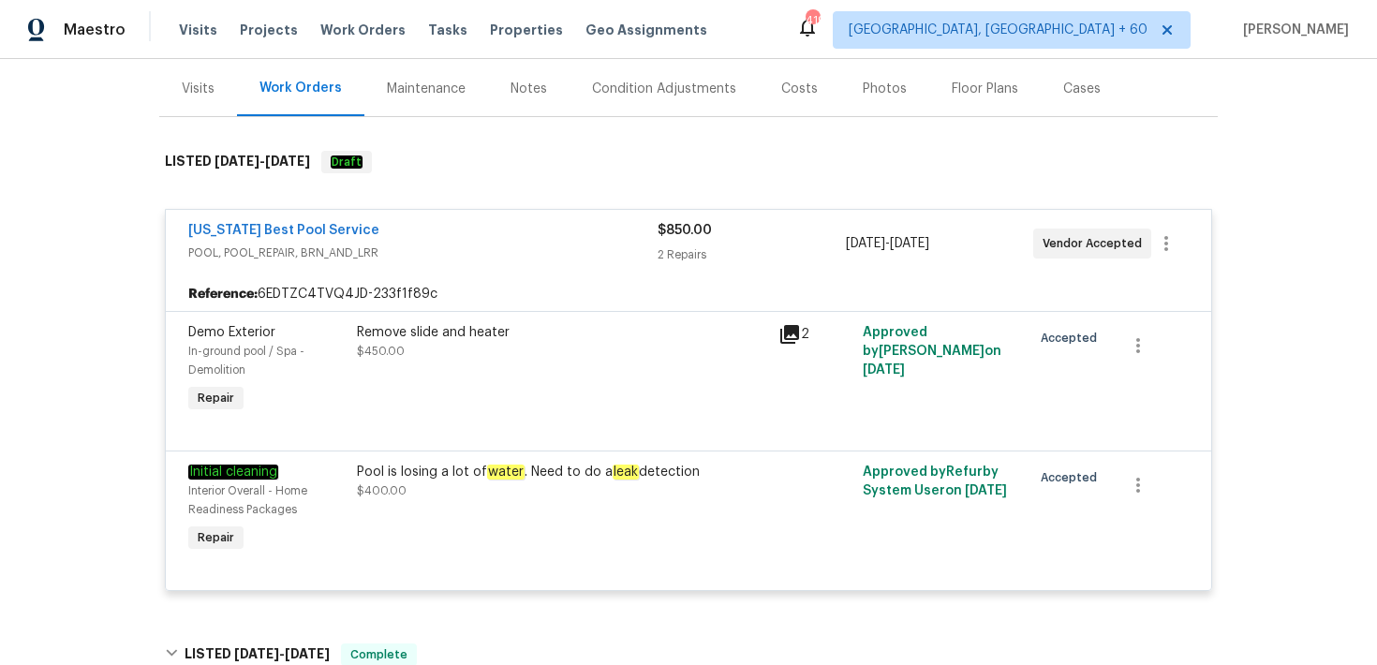
click at [664, 260] on div "2 Repairs" at bounding box center [751, 254] width 187 height 19
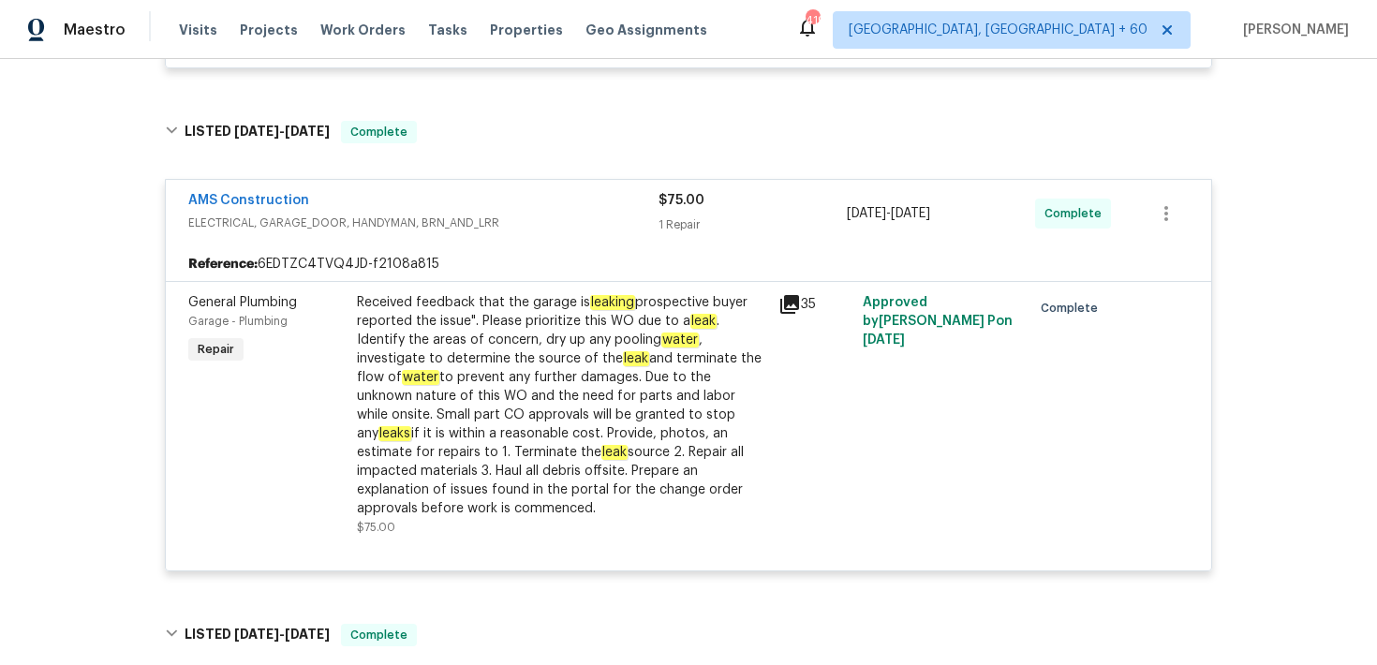
scroll to position [1166, 0]
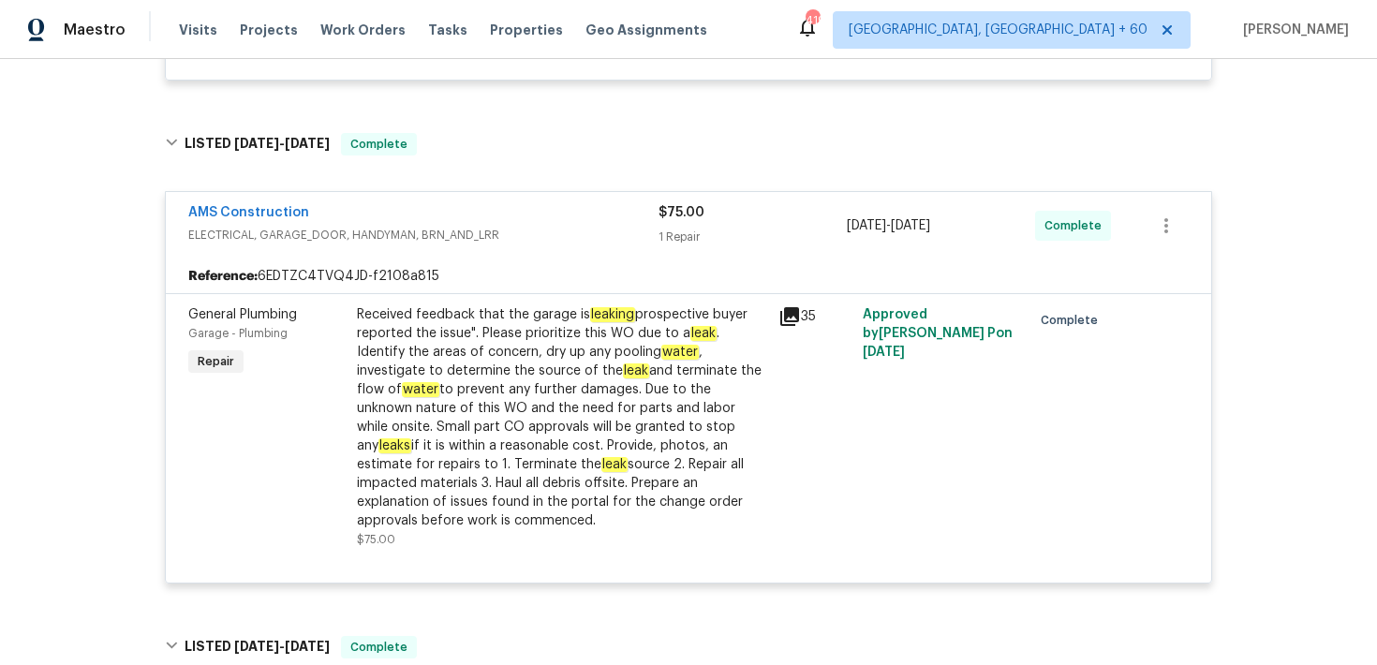
click at [784, 356] on div "35" at bounding box center [815, 427] width 84 height 255
click at [768, 362] on div "Received feedback that the garage is leaking prospective buyer reported the iss…" at bounding box center [562, 427] width 422 height 255
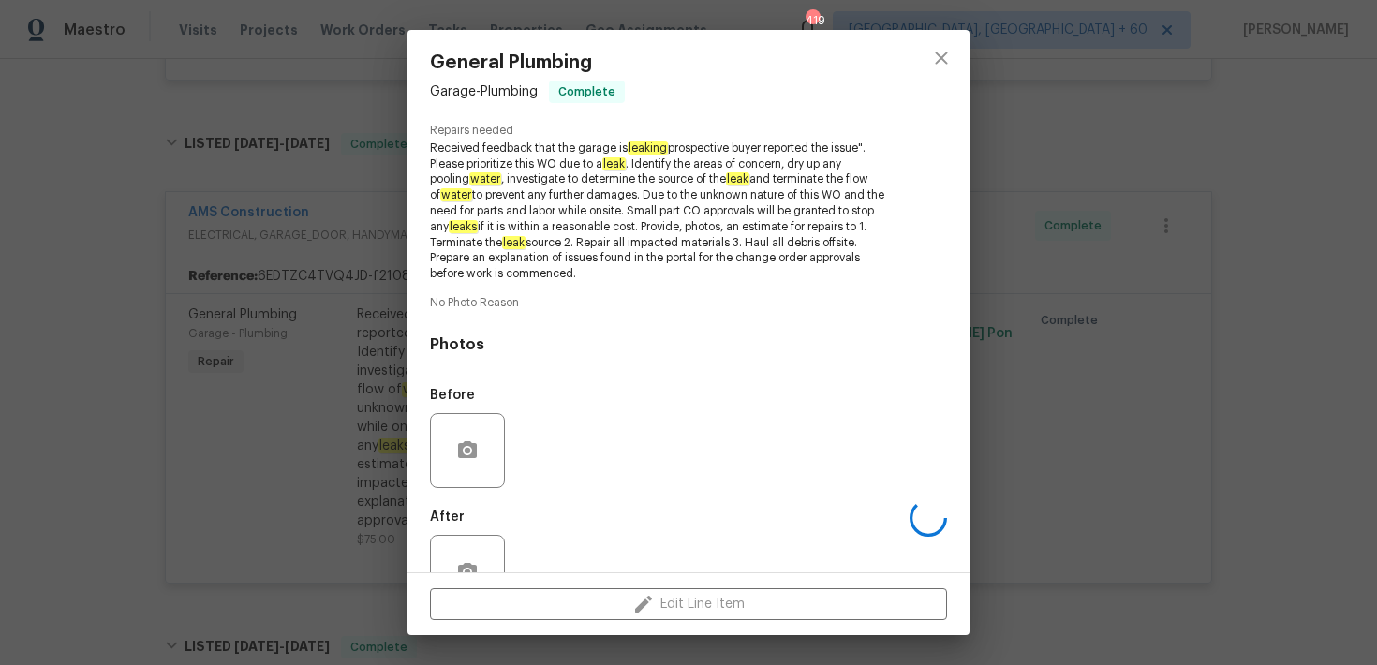
scroll to position [260, 0]
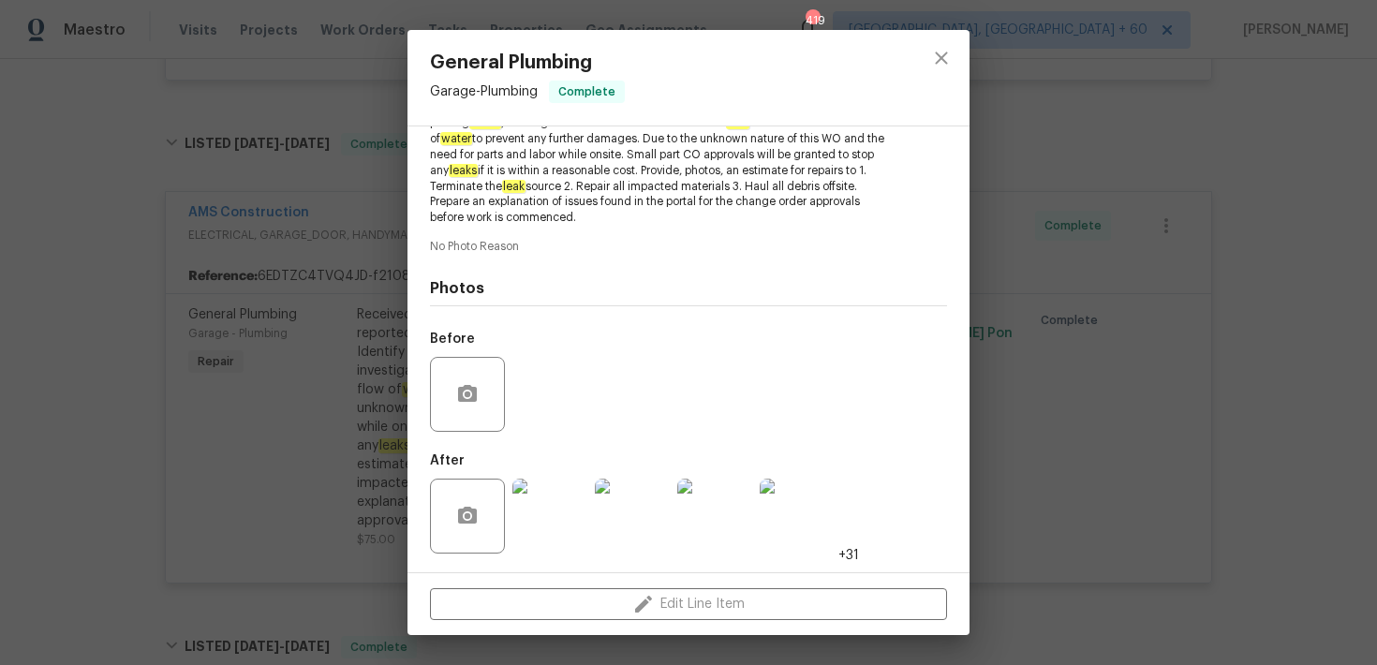
click at [544, 507] on img at bounding box center [550, 516] width 75 height 75
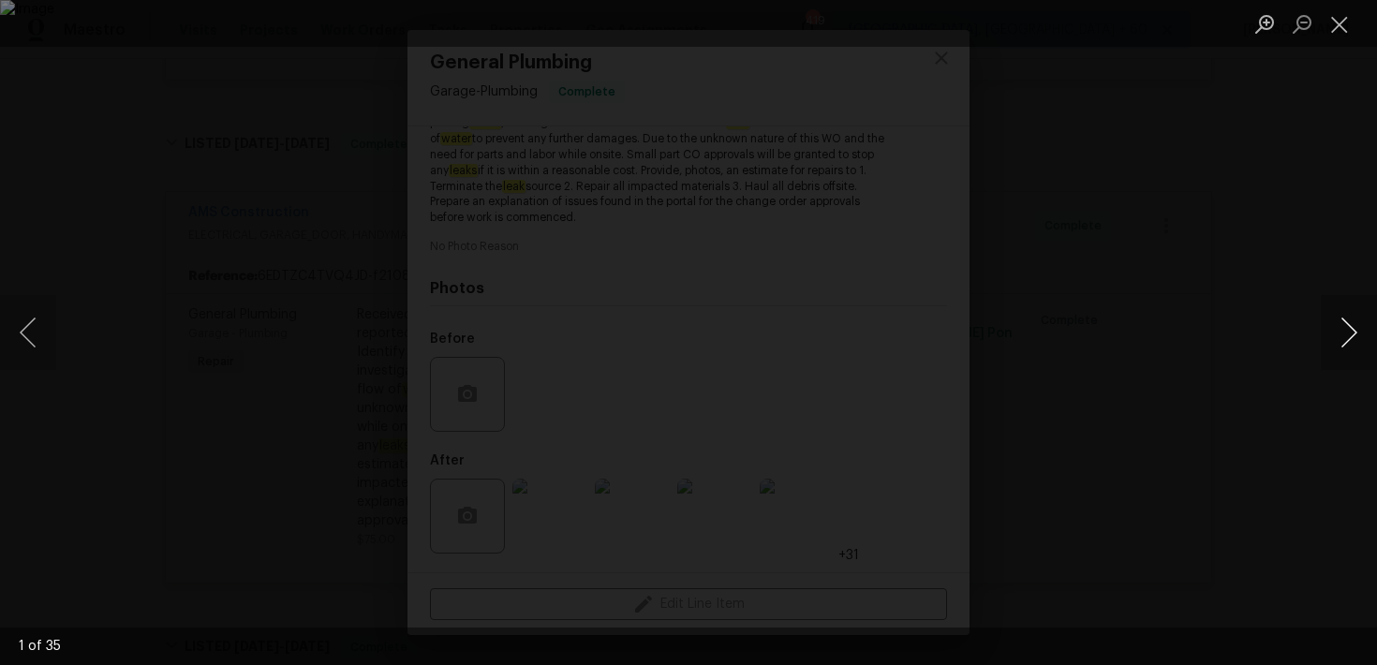
click at [1352, 330] on button "Next image" at bounding box center [1349, 332] width 56 height 75
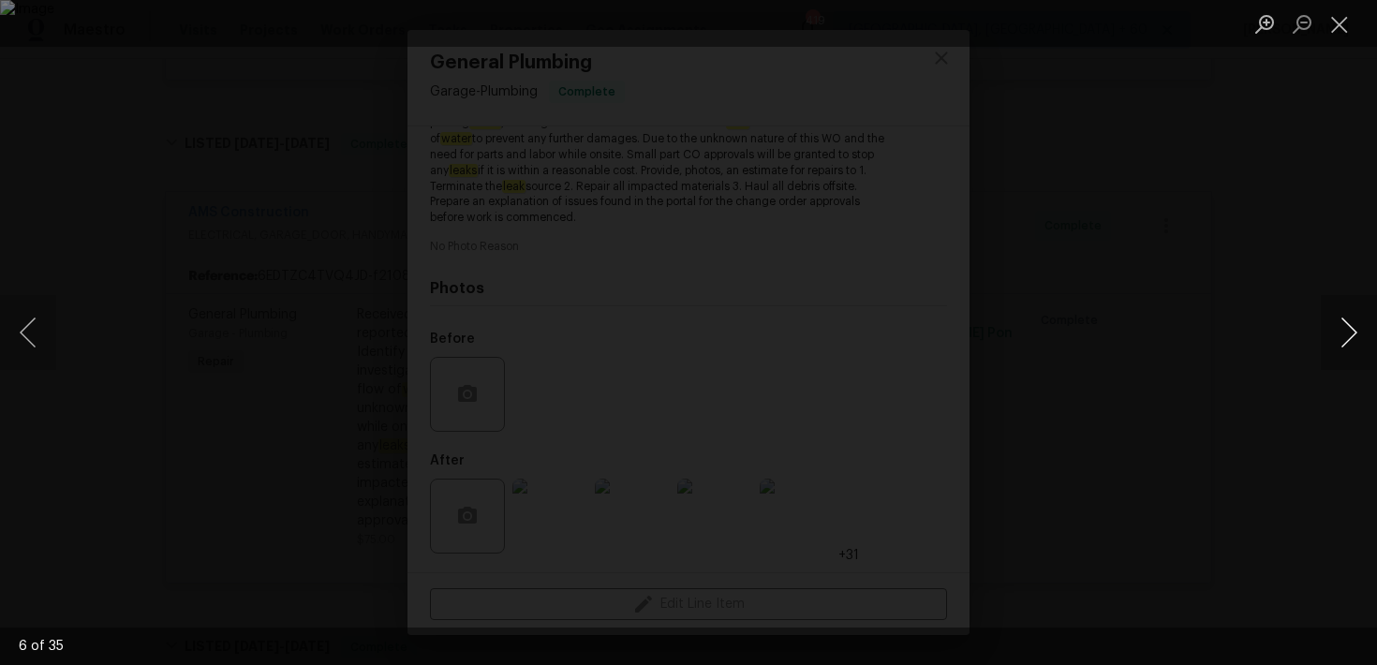
click at [1352, 330] on button "Next image" at bounding box center [1349, 332] width 56 height 75
click at [1346, 25] on button "Close lightbox" at bounding box center [1339, 23] width 37 height 33
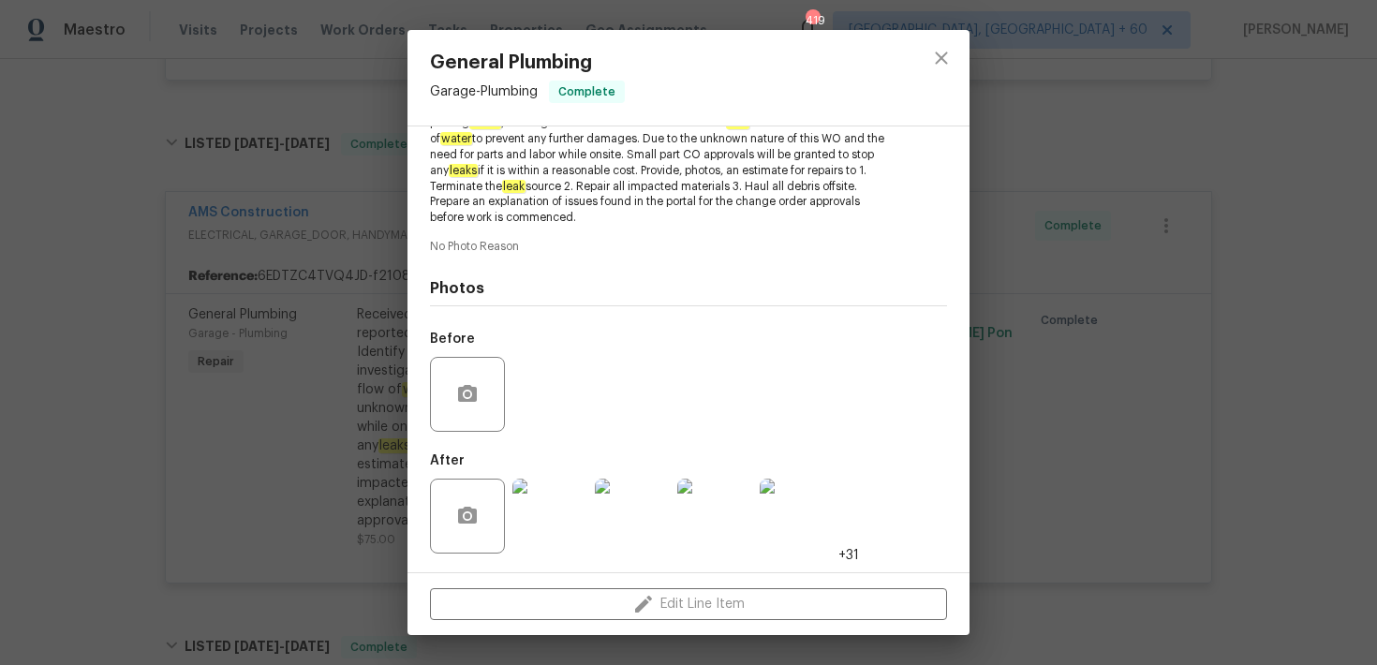
click at [1241, 250] on div "General Plumbing Garage - Plumbing Complete Vendor AMS Construction Account Cat…" at bounding box center [688, 332] width 1377 height 665
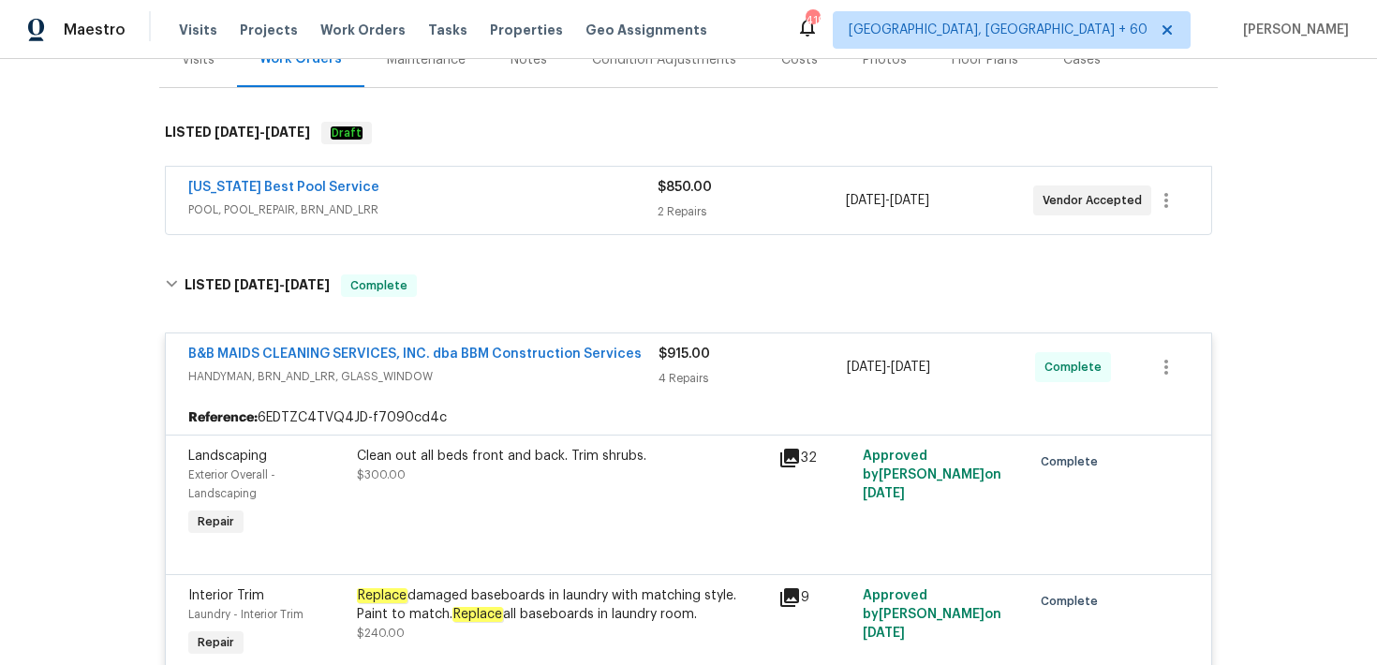
scroll to position [0, 0]
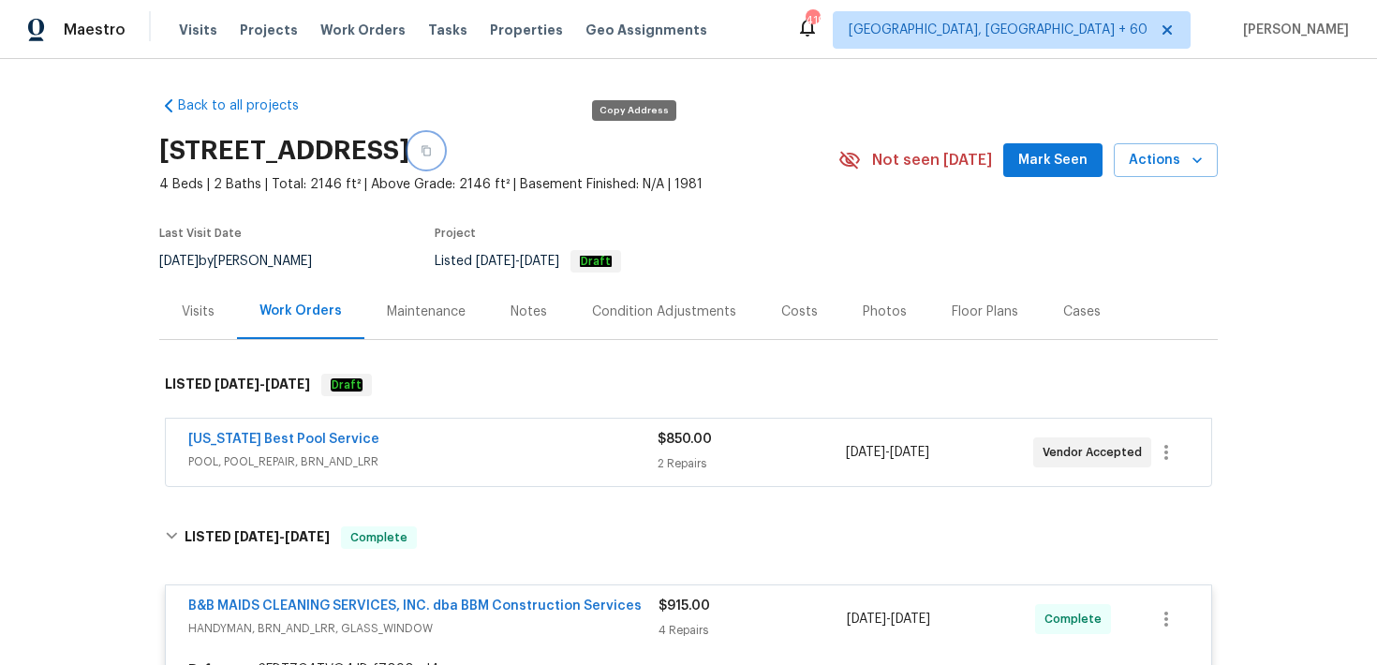
click at [431, 151] on icon "button" at bounding box center [426, 151] width 9 height 10
click at [182, 38] on span "Visits" at bounding box center [198, 30] width 38 height 19
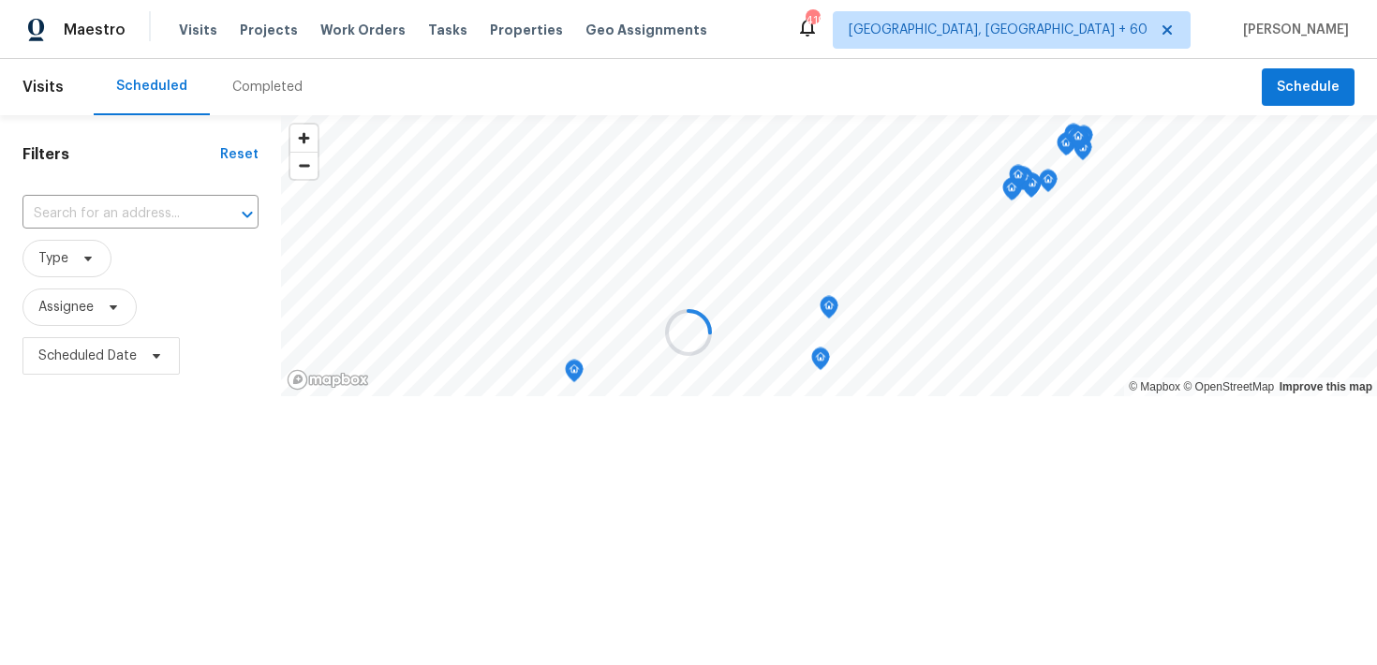
click at [269, 68] on div at bounding box center [688, 332] width 1377 height 665
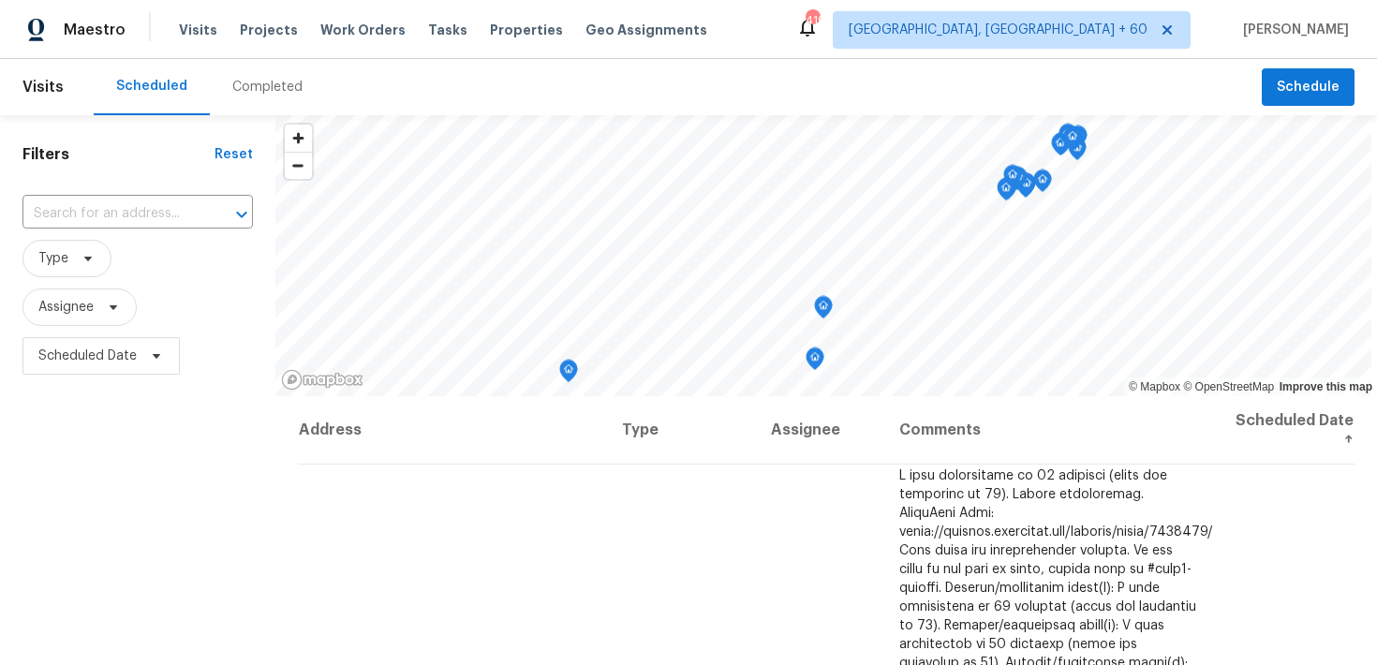
click at [269, 83] on div "Completed" at bounding box center [267, 87] width 70 height 19
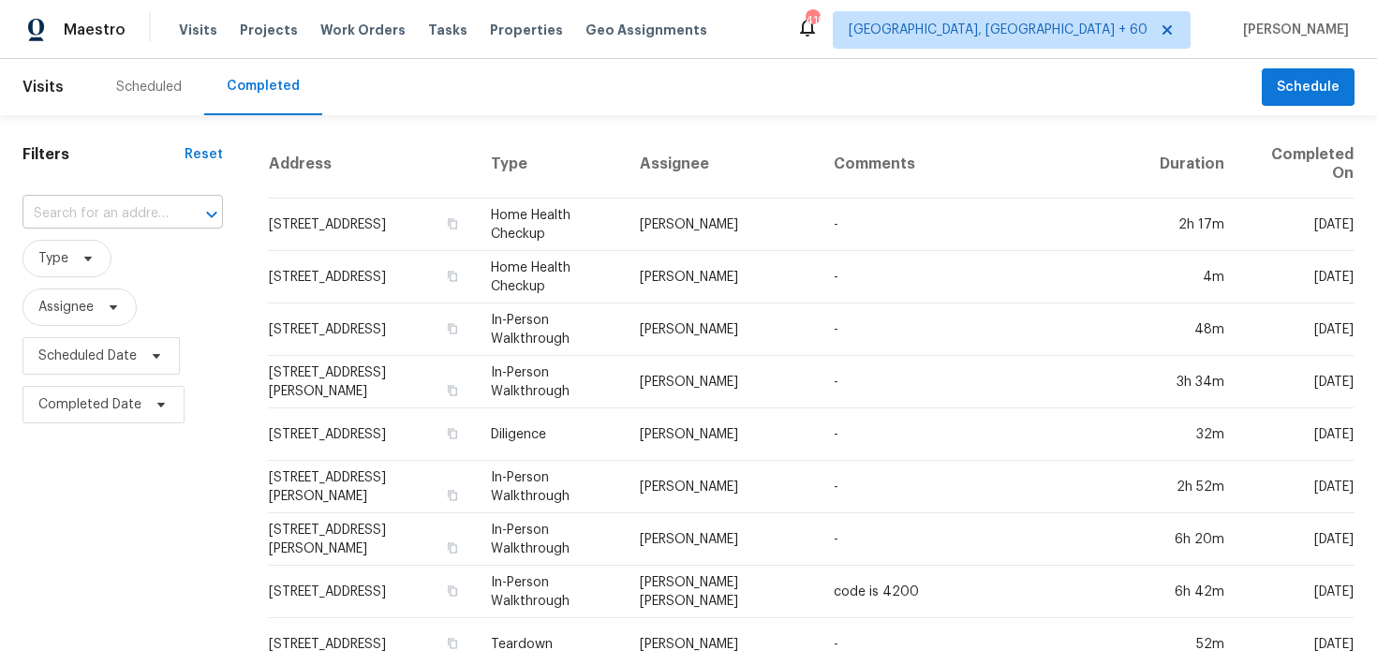
click at [100, 208] on input "text" at bounding box center [96, 214] width 148 height 29
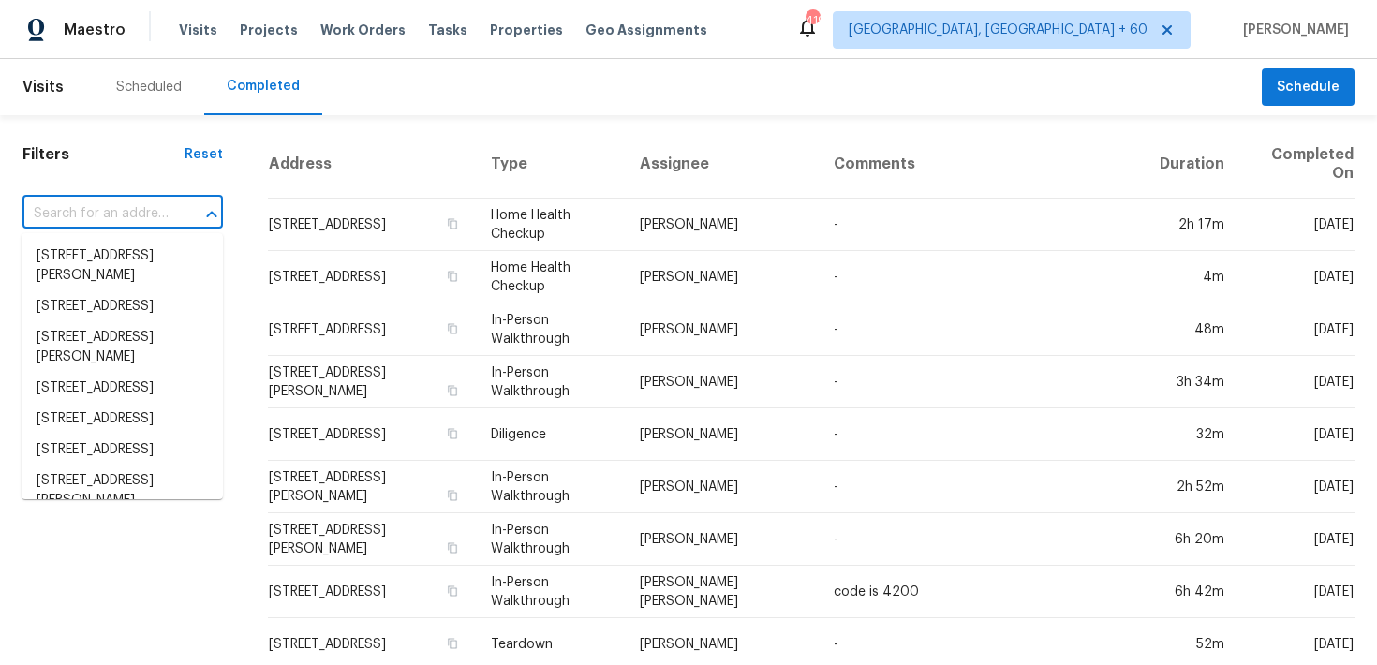
paste input "[STREET_ADDRESS]"
type input "[STREET_ADDRESS]"
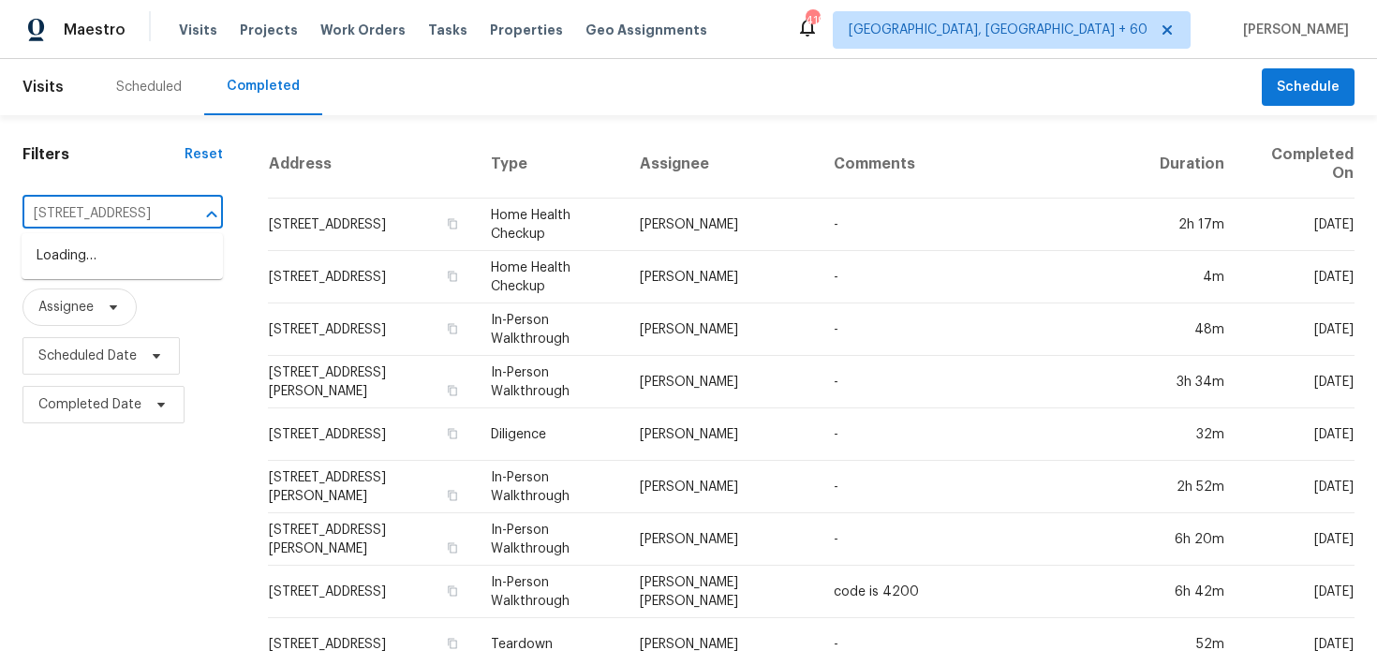
scroll to position [0, 96]
click at [71, 271] on li "[STREET_ADDRESS]" at bounding box center [122, 256] width 201 height 31
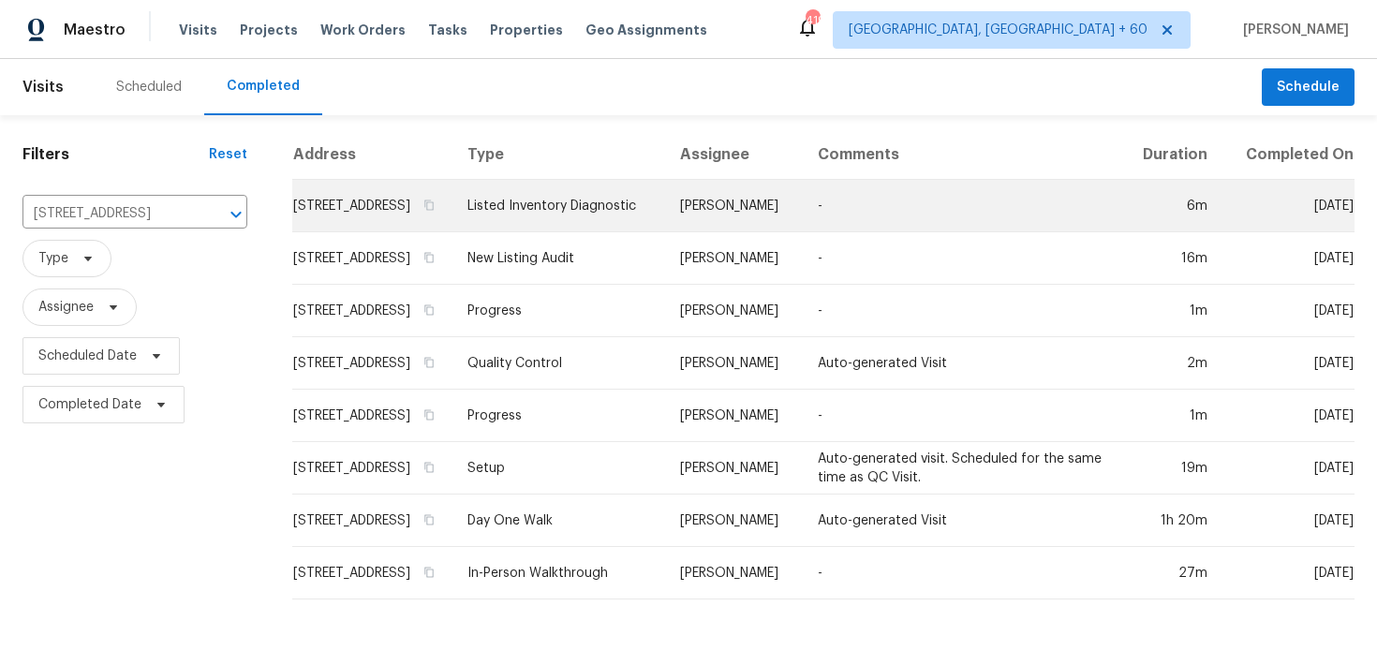
click at [559, 232] on td "Listed Inventory Diagnostic" at bounding box center [559, 206] width 213 height 52
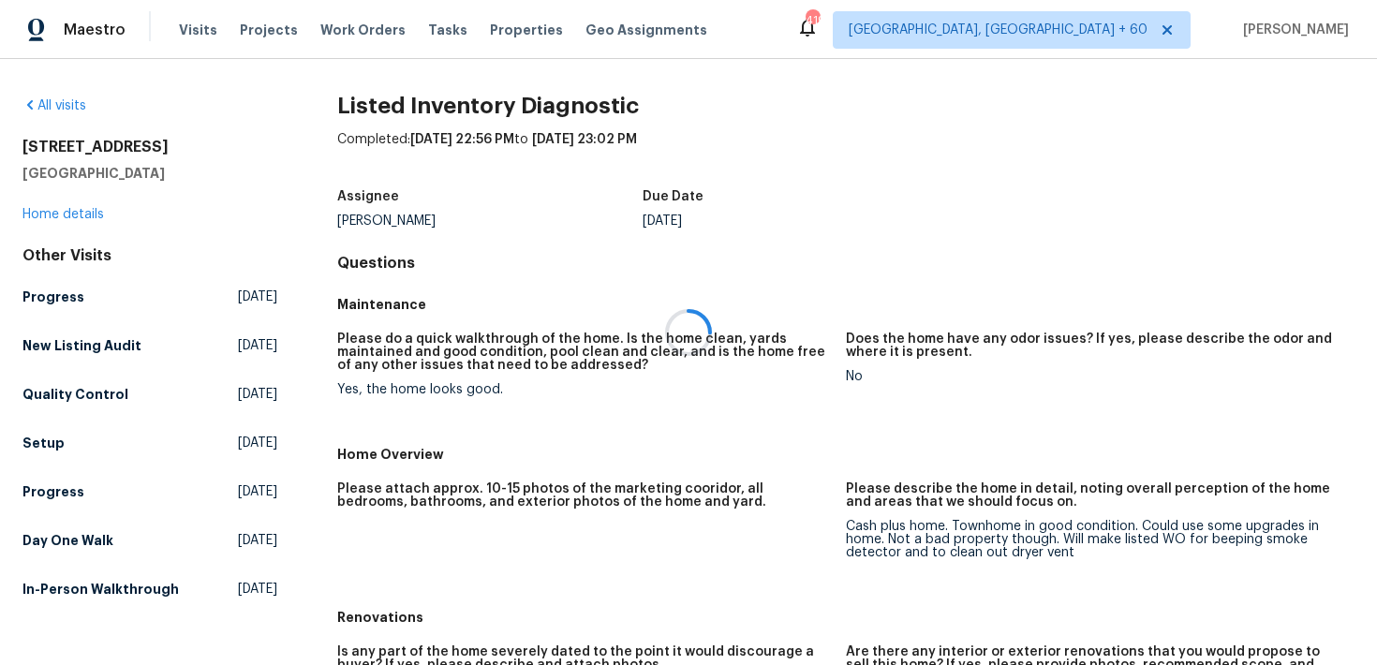
click at [52, 218] on div at bounding box center [688, 332] width 1377 height 665
click at [46, 217] on div at bounding box center [688, 332] width 1377 height 665
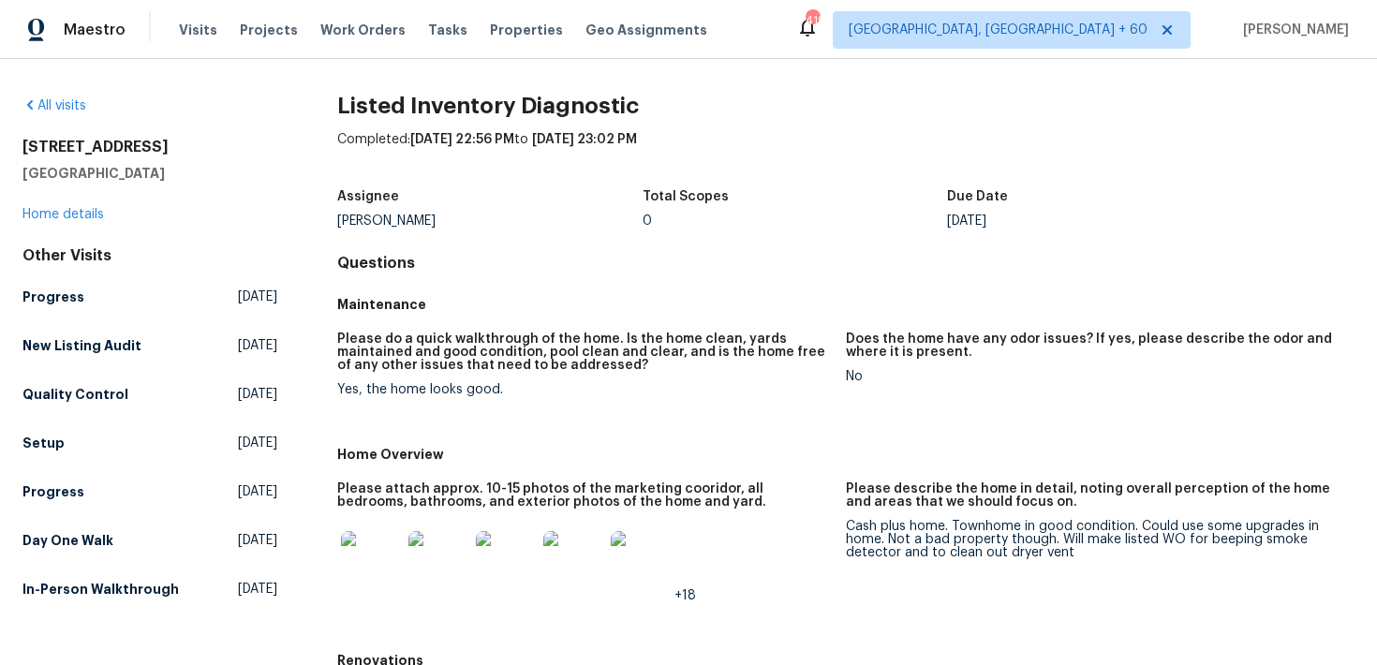
scroll to position [3, 0]
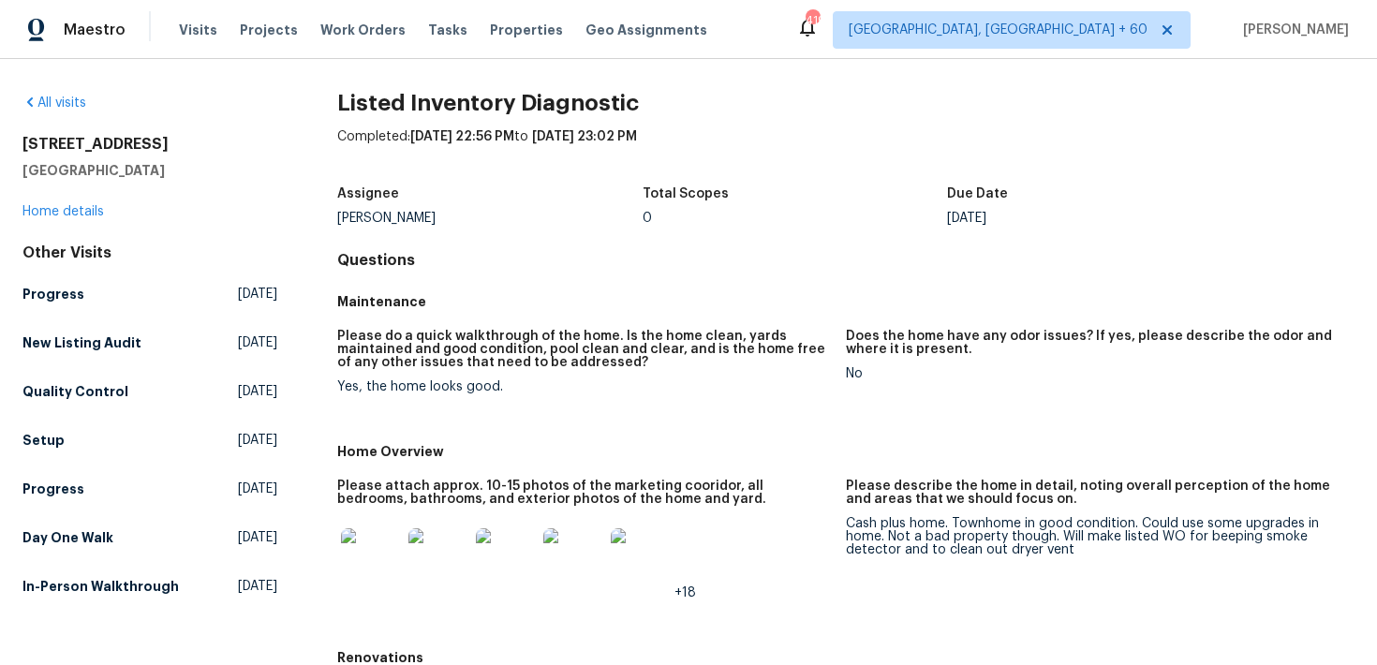
click at [108, 211] on div "[STREET_ADDRESS] Home details" at bounding box center [149, 178] width 255 height 86
click at [70, 214] on link "Home details" at bounding box center [63, 211] width 82 height 13
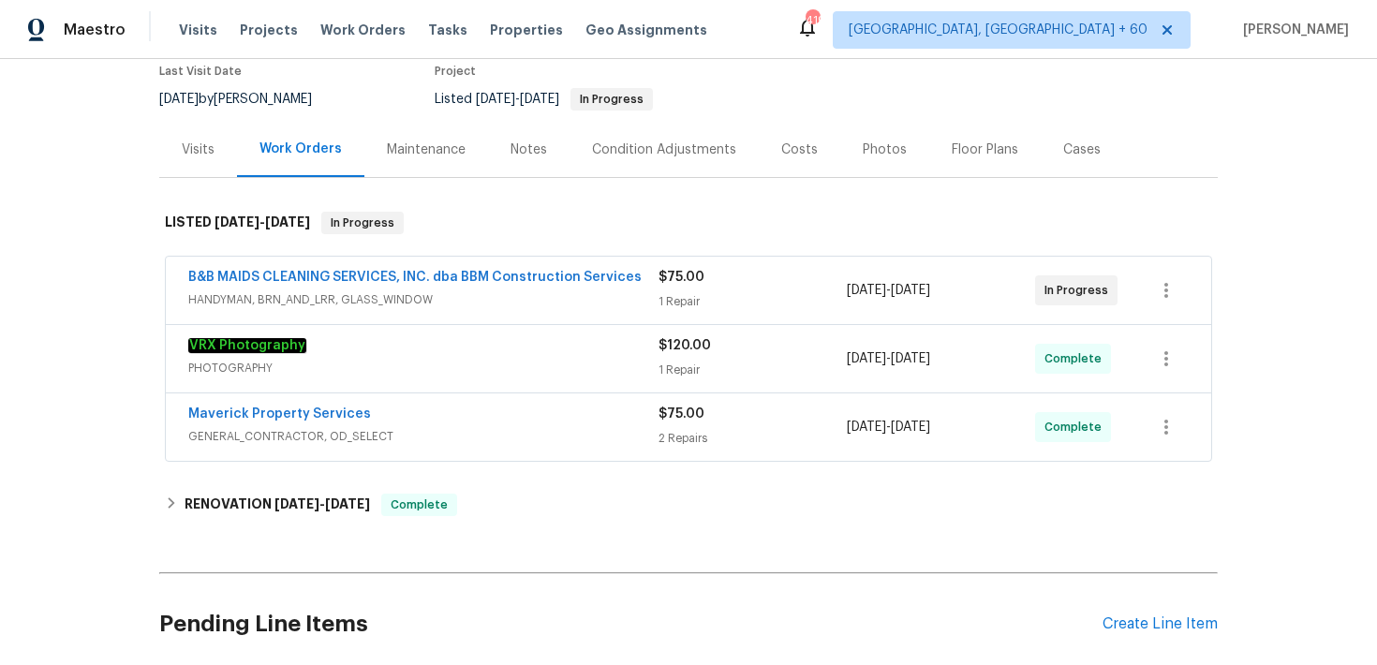
scroll to position [197, 0]
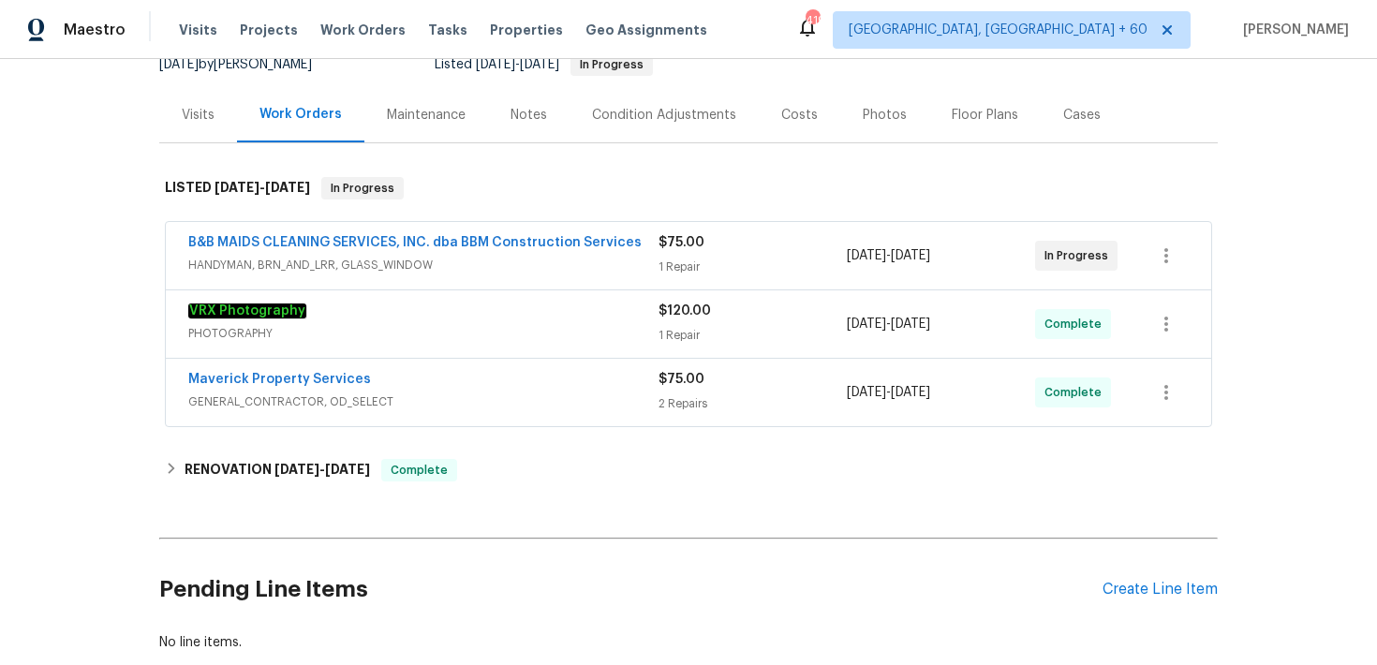
click at [695, 260] on div "1 Repair" at bounding box center [753, 267] width 188 height 19
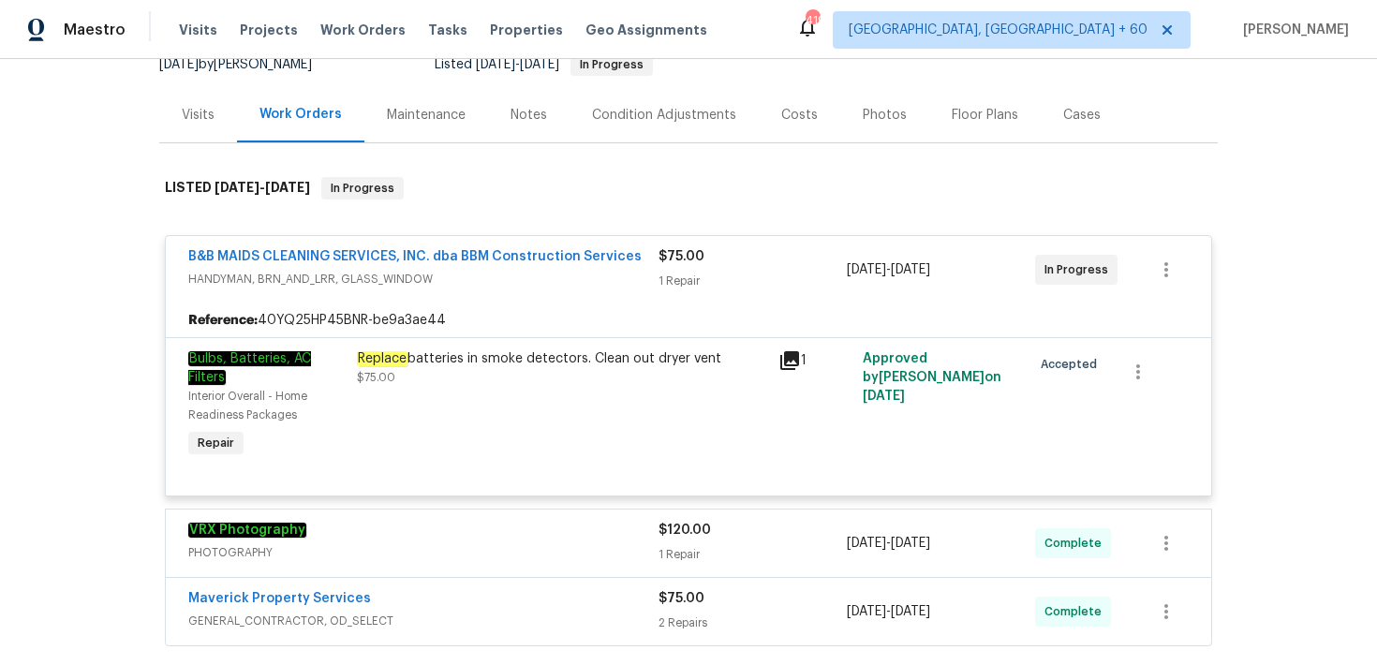
click at [676, 288] on div "1 Repair" at bounding box center [753, 281] width 188 height 19
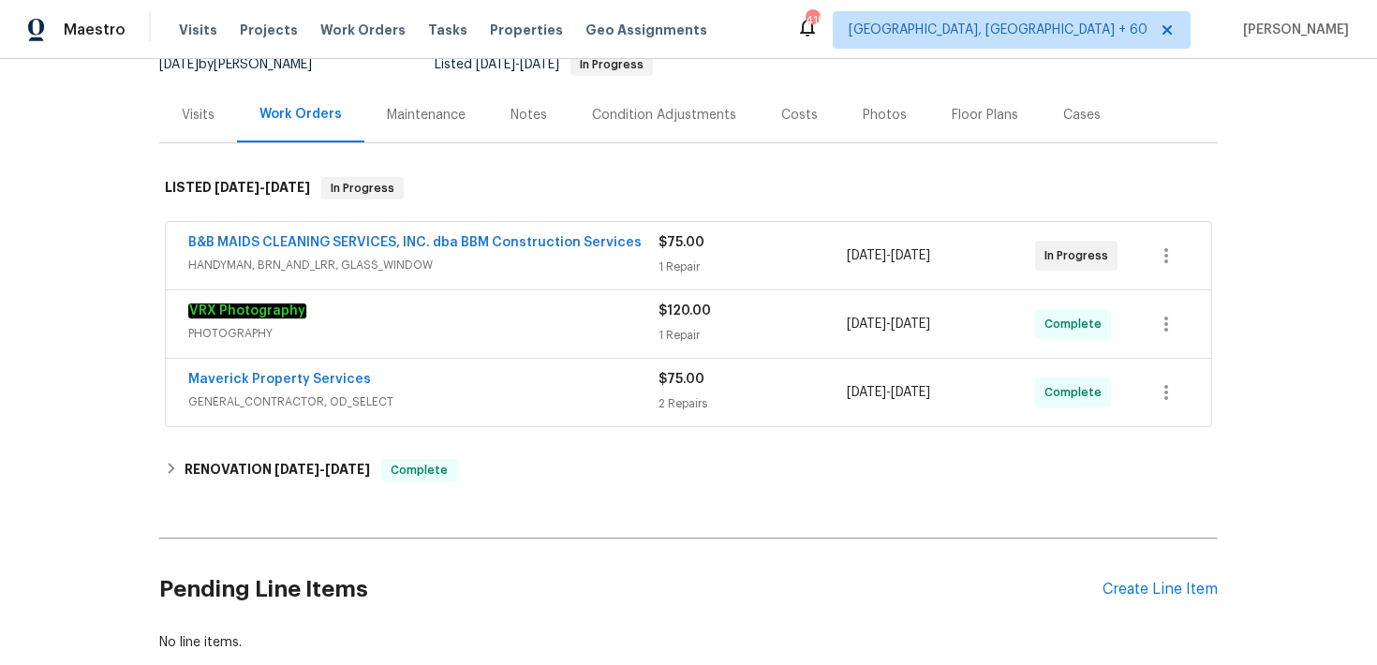
scroll to position [234, 0]
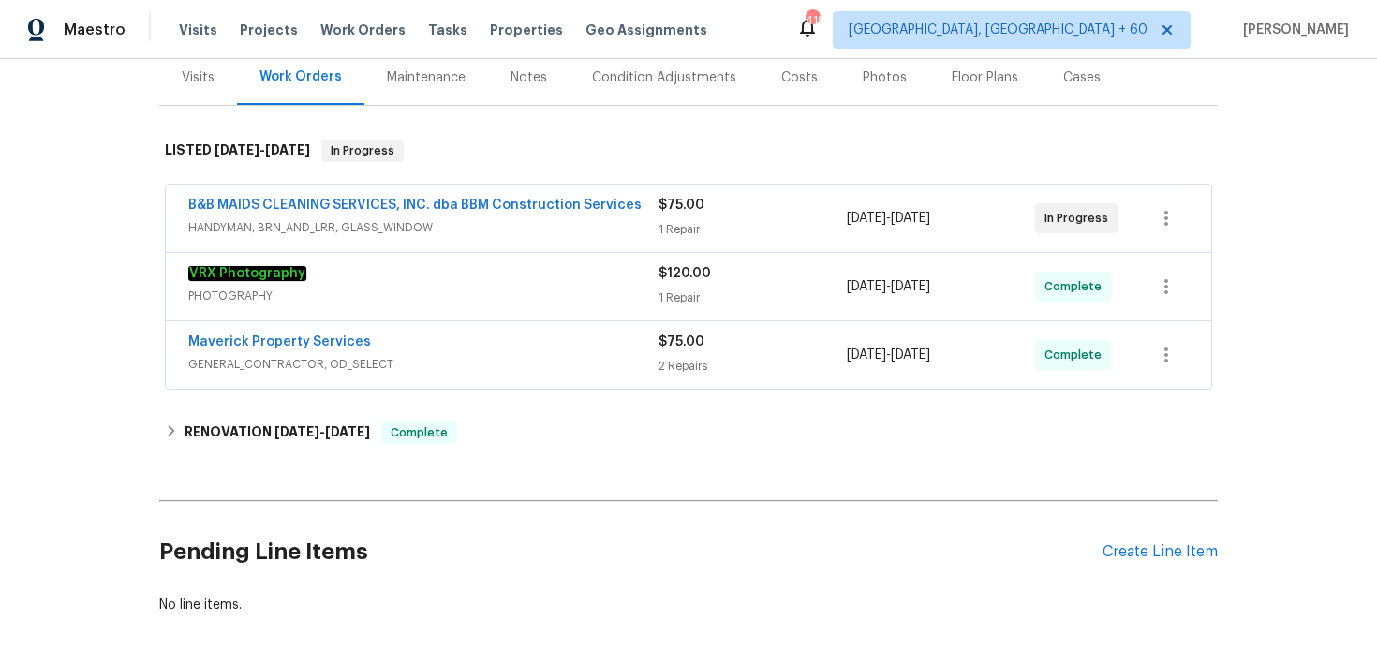
click at [675, 305] on div "1 Repair" at bounding box center [753, 298] width 188 height 19
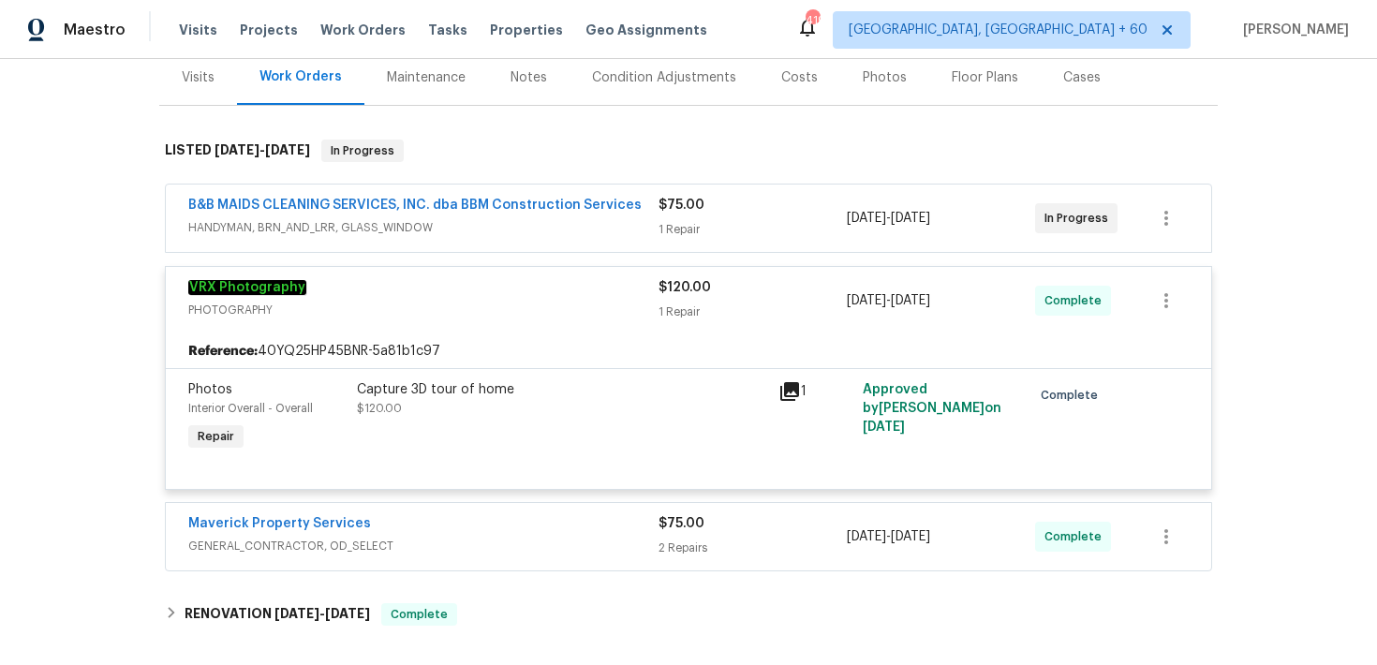
click at [682, 299] on div "$120.00 1 Repair" at bounding box center [753, 300] width 188 height 45
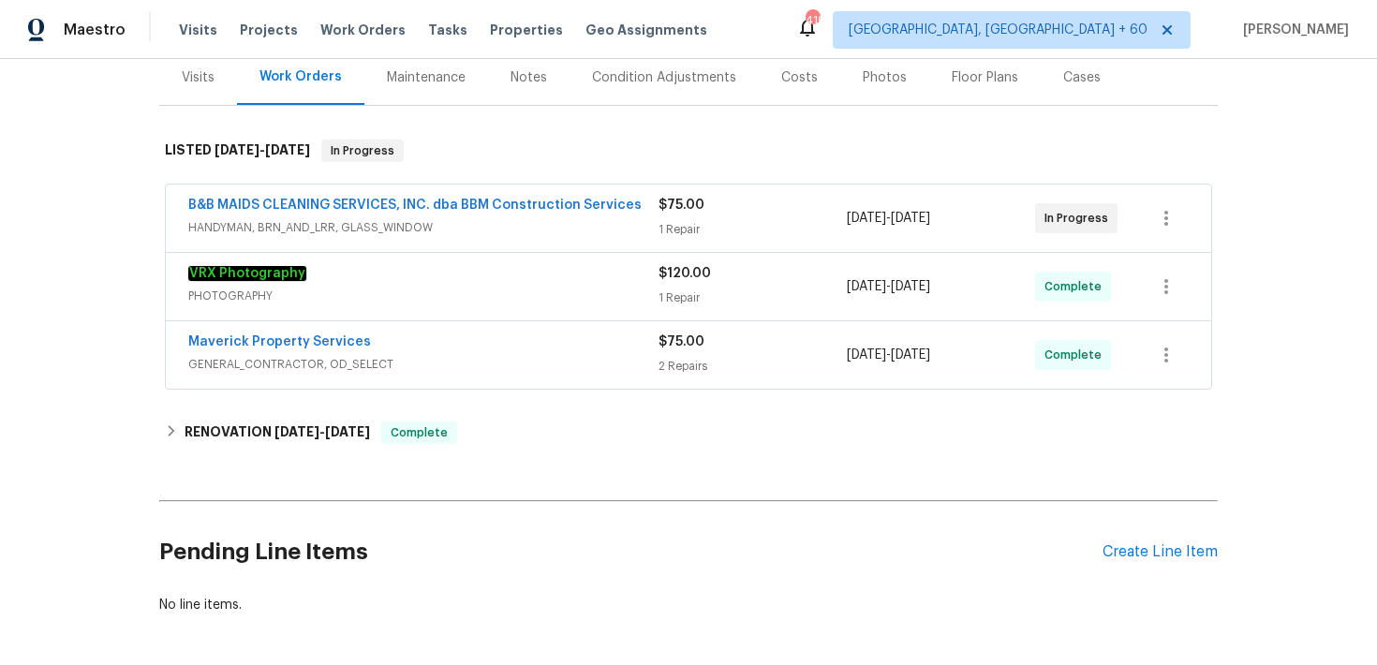
scroll to position [250, 0]
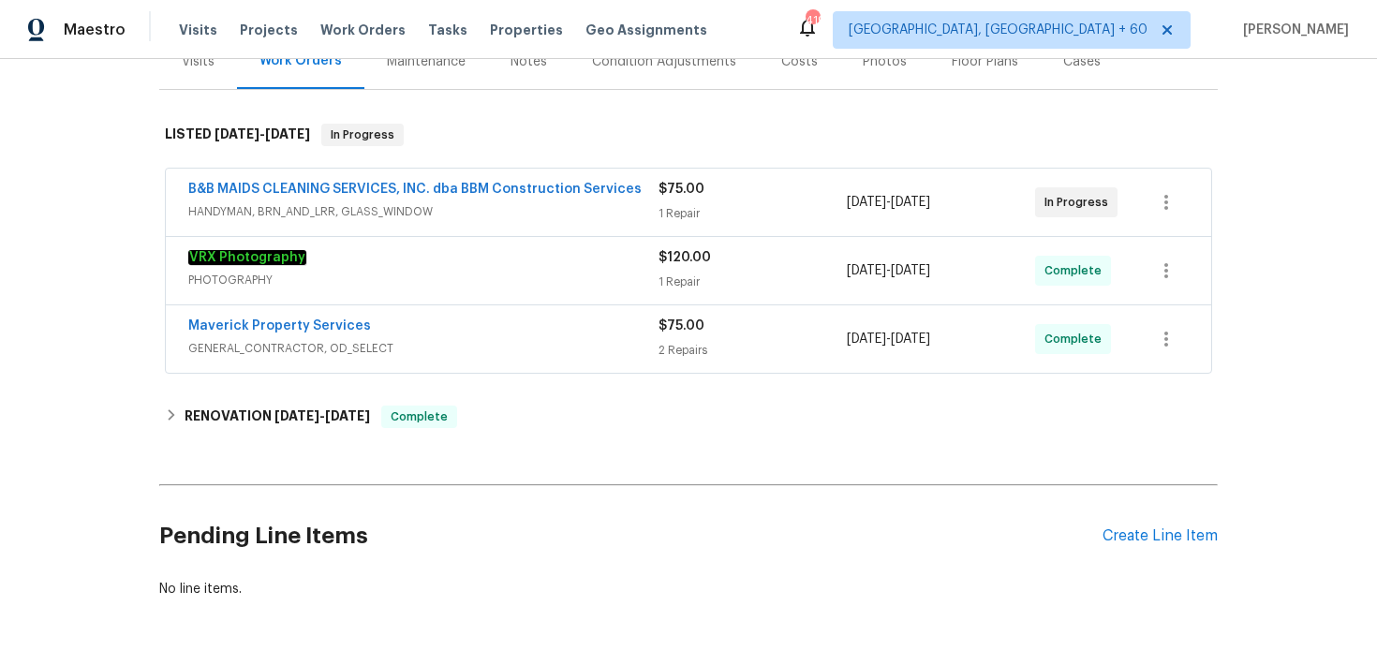
click at [671, 345] on div "2 Repairs" at bounding box center [753, 350] width 188 height 19
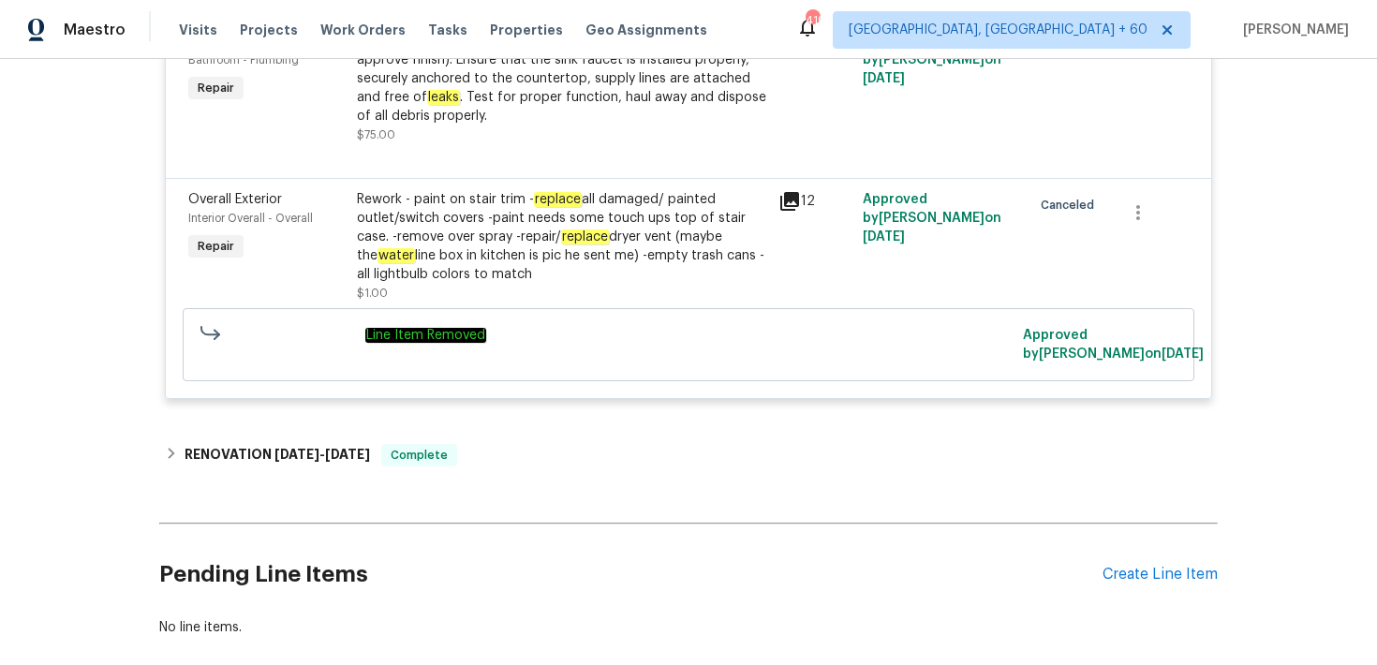
scroll to position [678, 0]
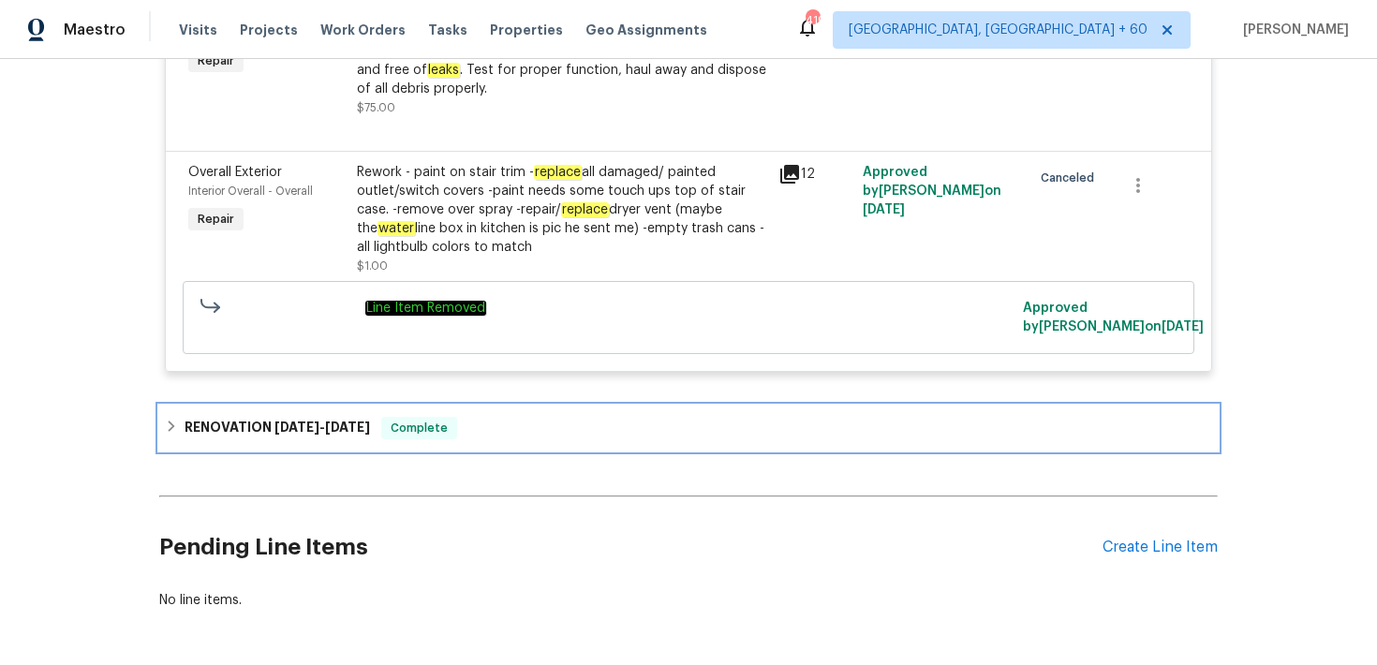
click at [455, 438] on span "Complete" at bounding box center [419, 428] width 72 height 19
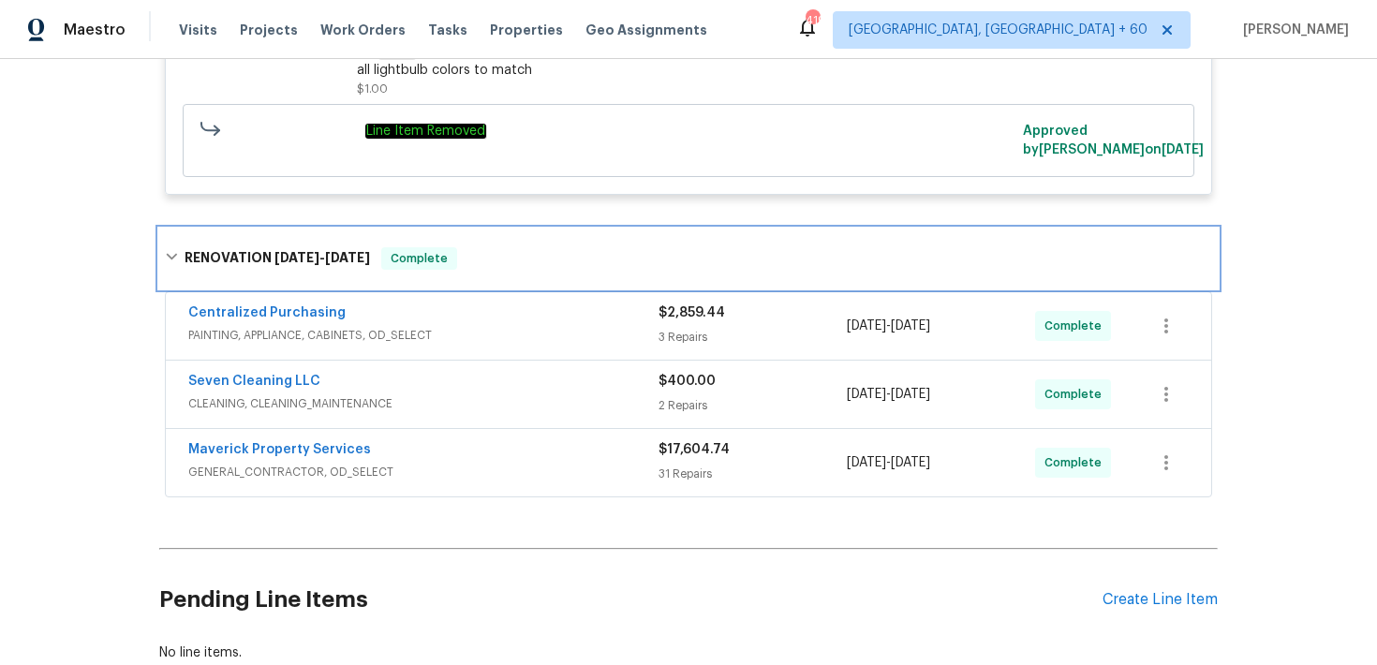
scroll to position [876, 0]
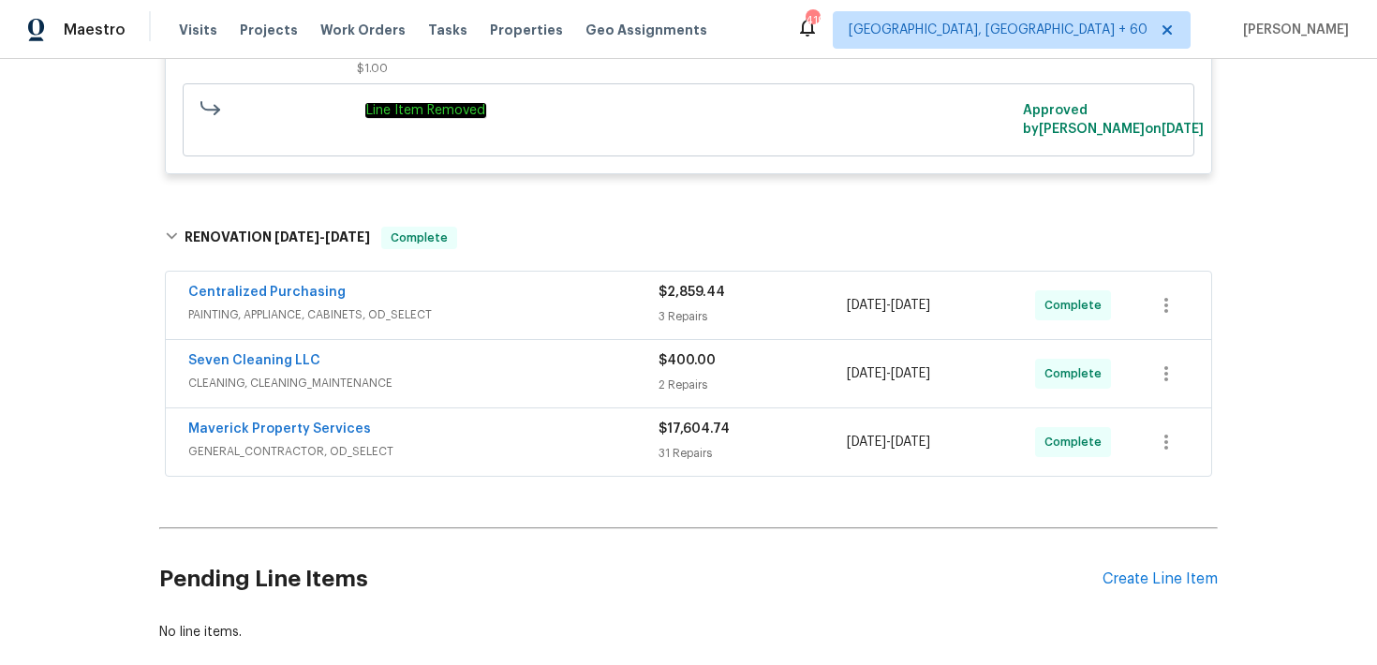
click at [678, 313] on div "3 Repairs" at bounding box center [753, 316] width 188 height 19
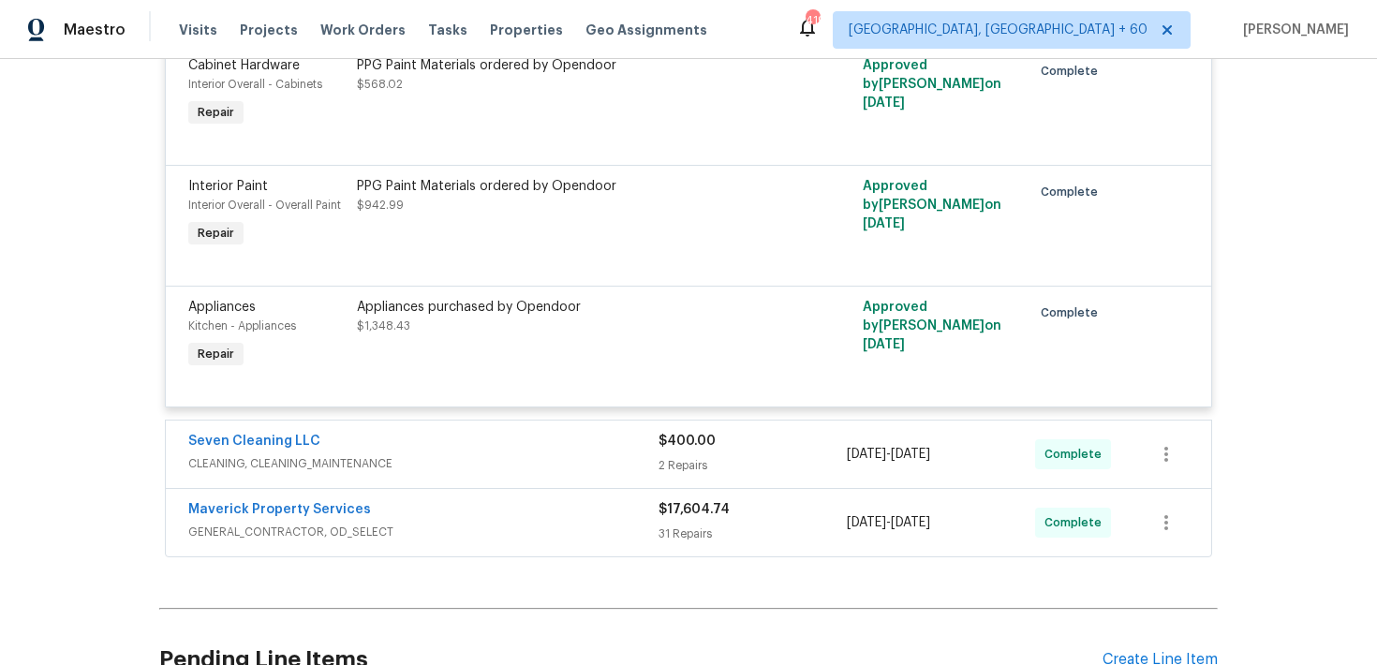
scroll to position [1405, 0]
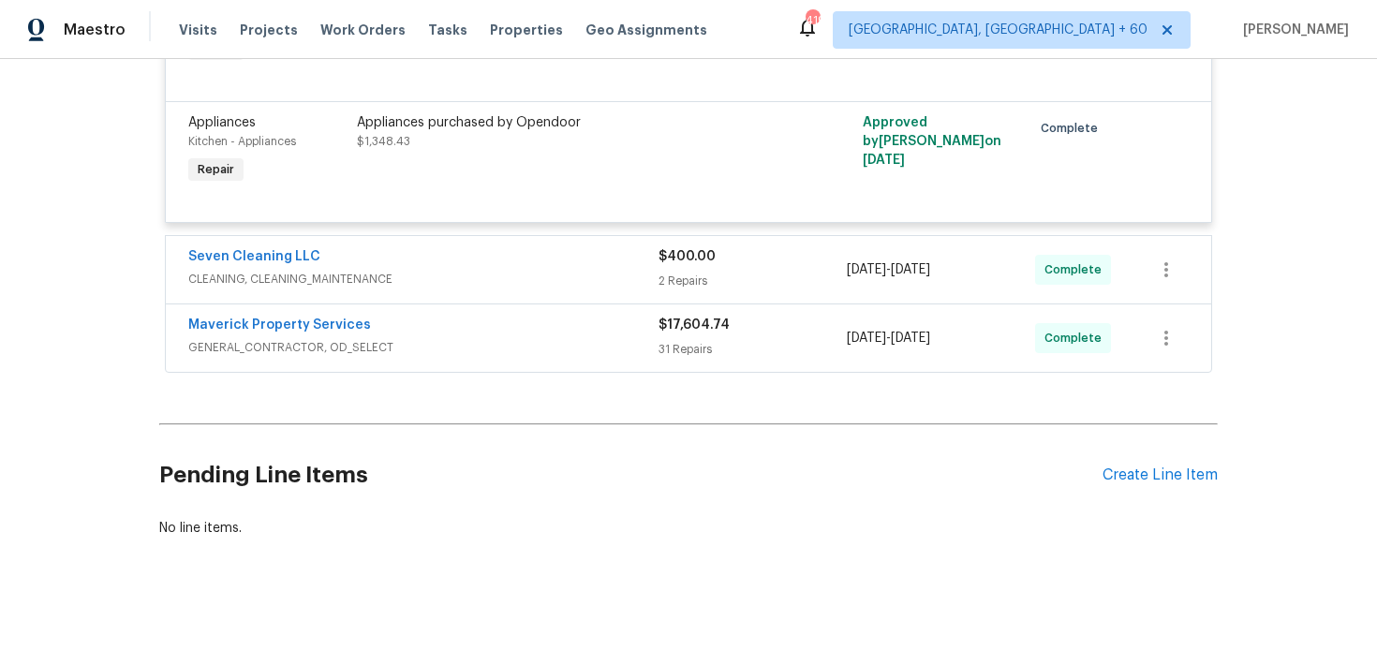
click at [685, 276] on div "2 Repairs" at bounding box center [753, 281] width 188 height 19
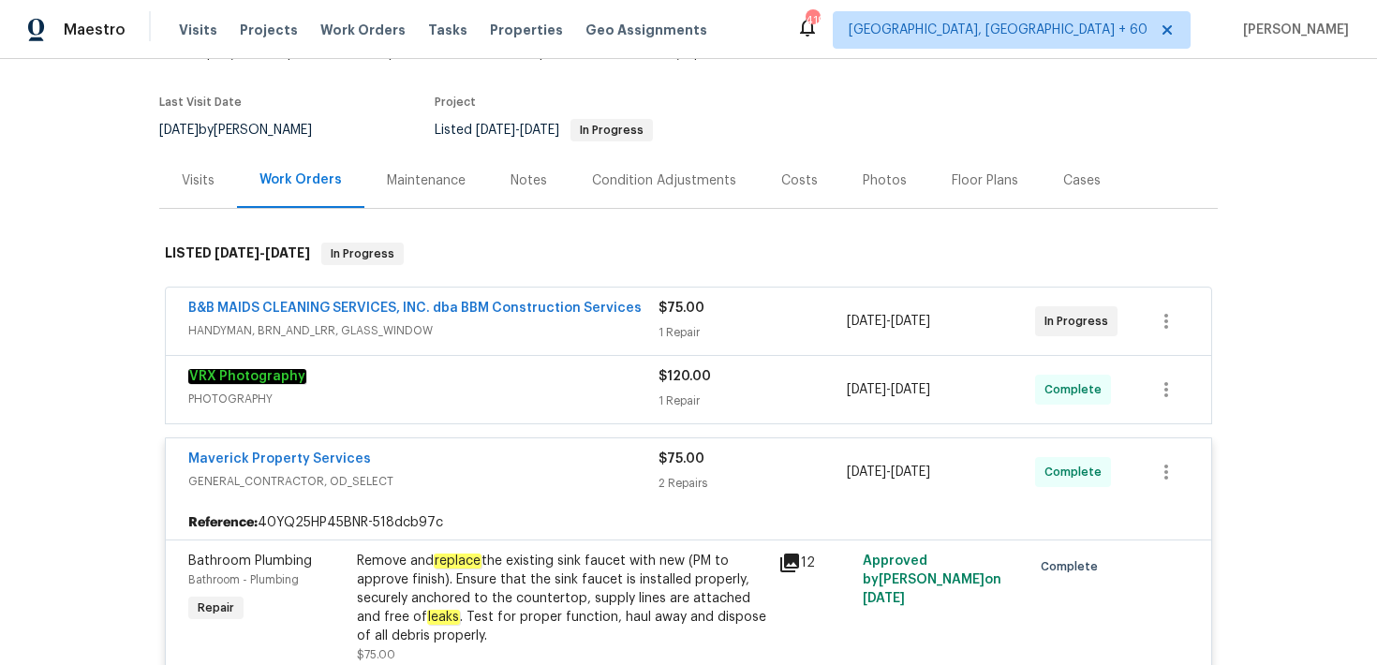
scroll to position [0, 0]
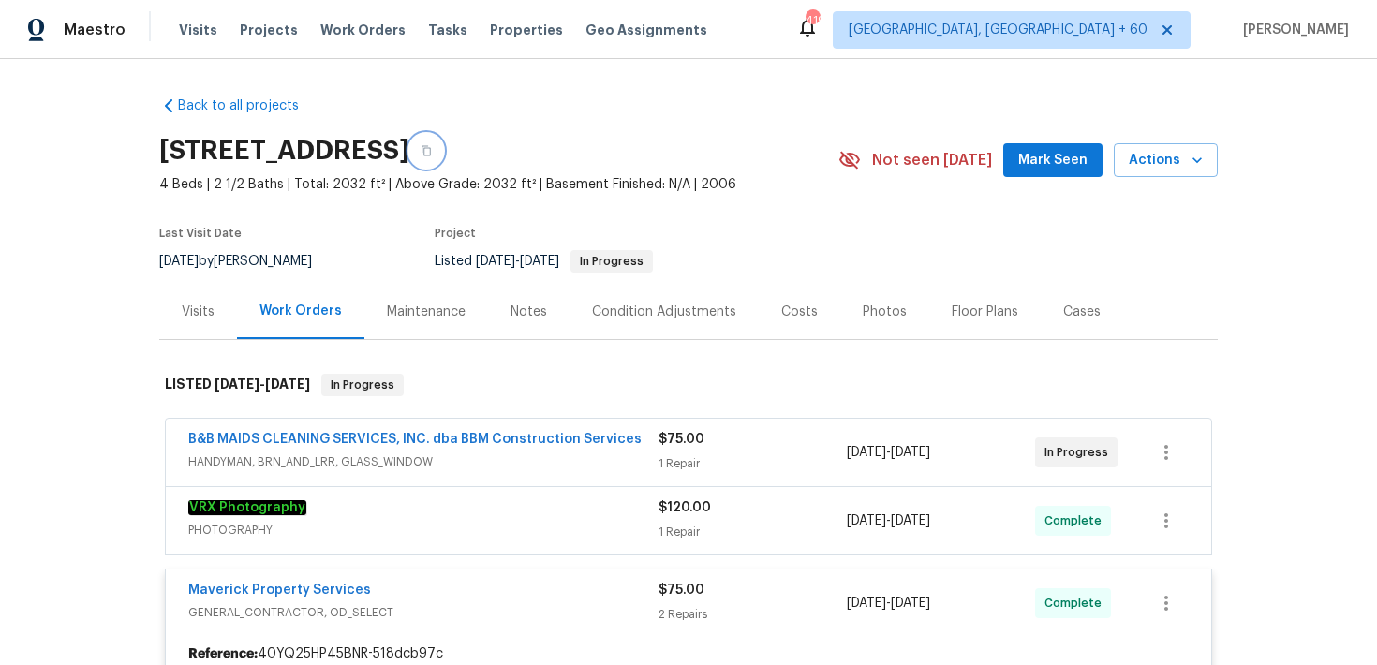
click at [443, 152] on button "button" at bounding box center [426, 151] width 34 height 34
click at [432, 149] on icon "button" at bounding box center [426, 150] width 11 height 11
click at [196, 23] on span "Visits" at bounding box center [198, 30] width 38 height 19
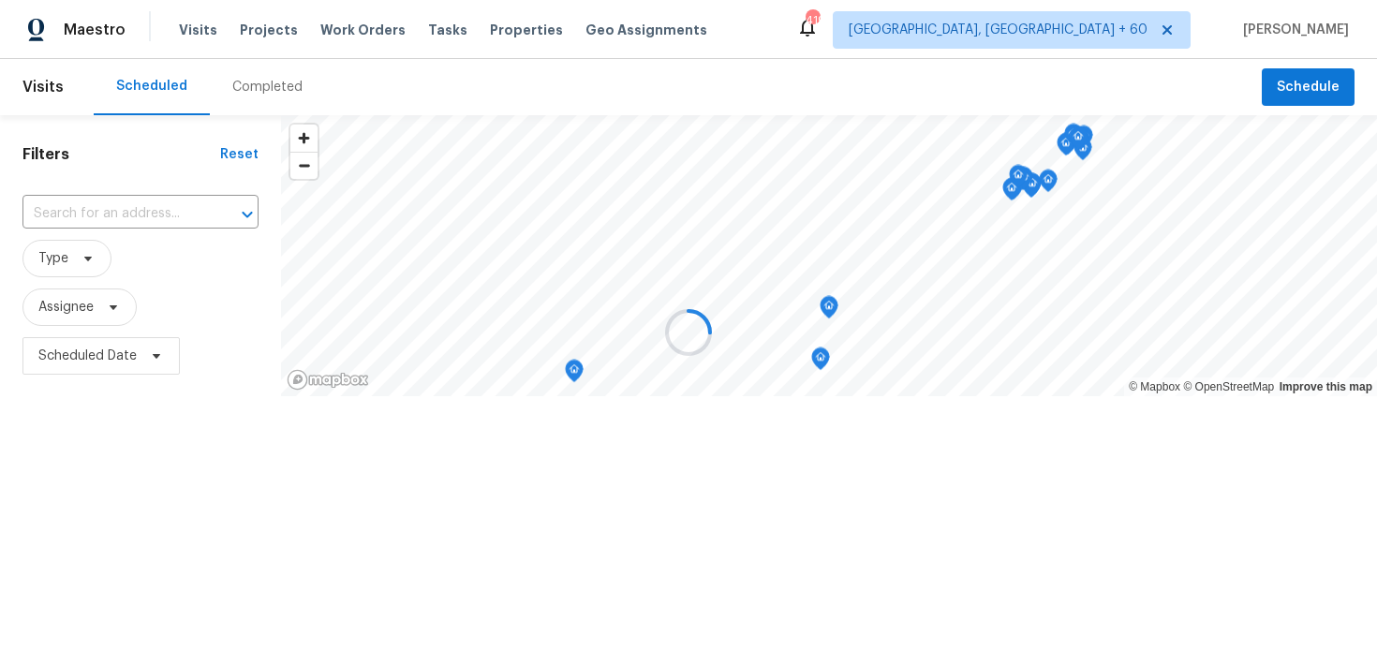
click at [257, 91] on div at bounding box center [688, 332] width 1377 height 665
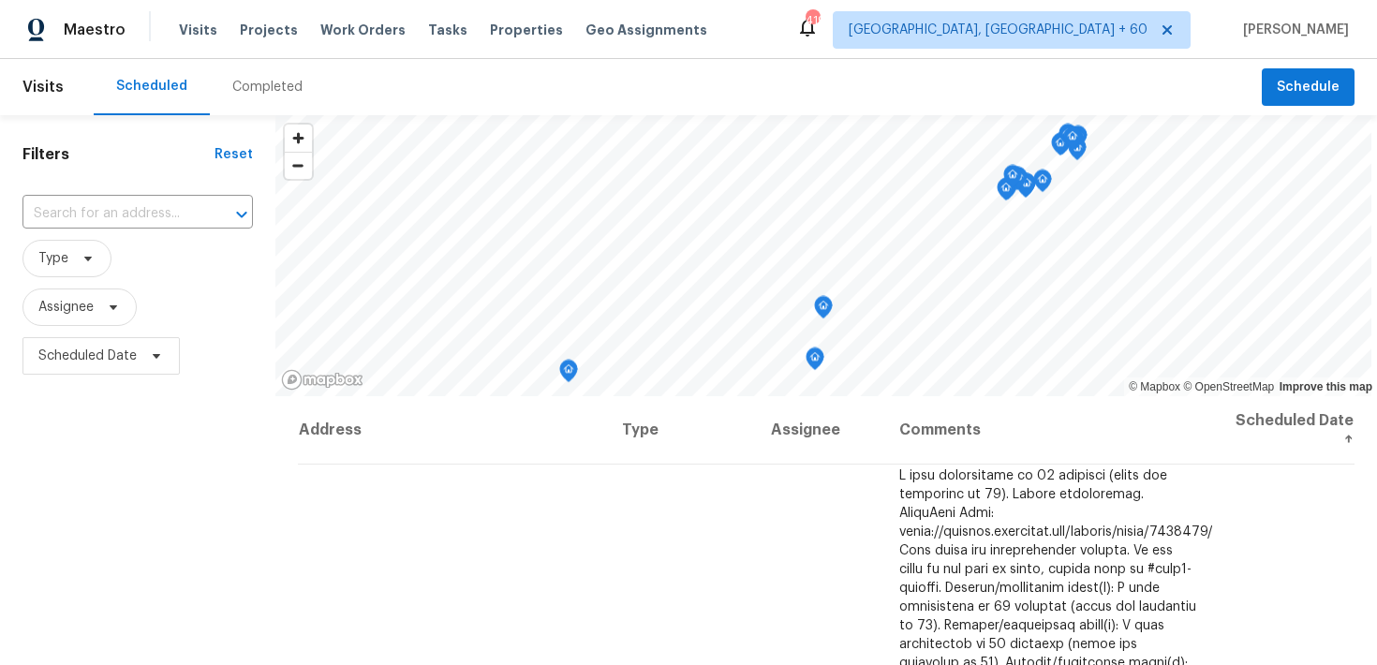
click at [239, 84] on div "Completed" at bounding box center [267, 87] width 70 height 19
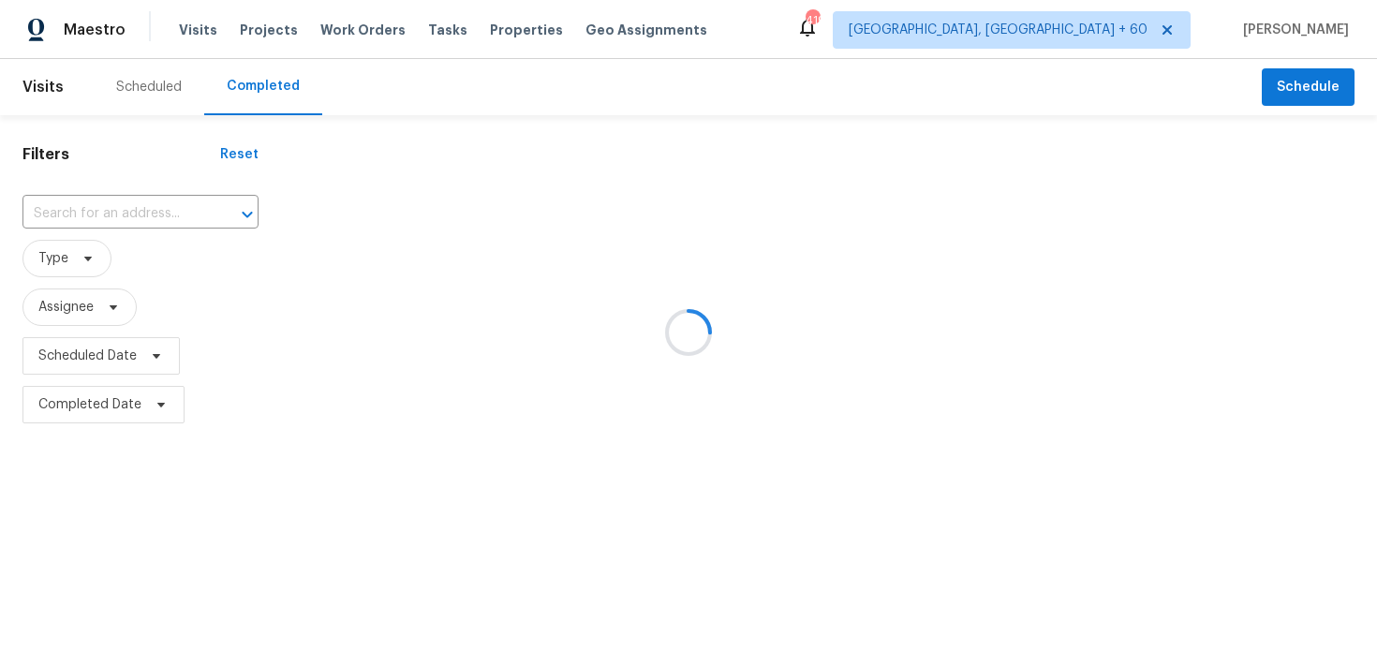
click at [101, 211] on div at bounding box center [688, 332] width 1377 height 665
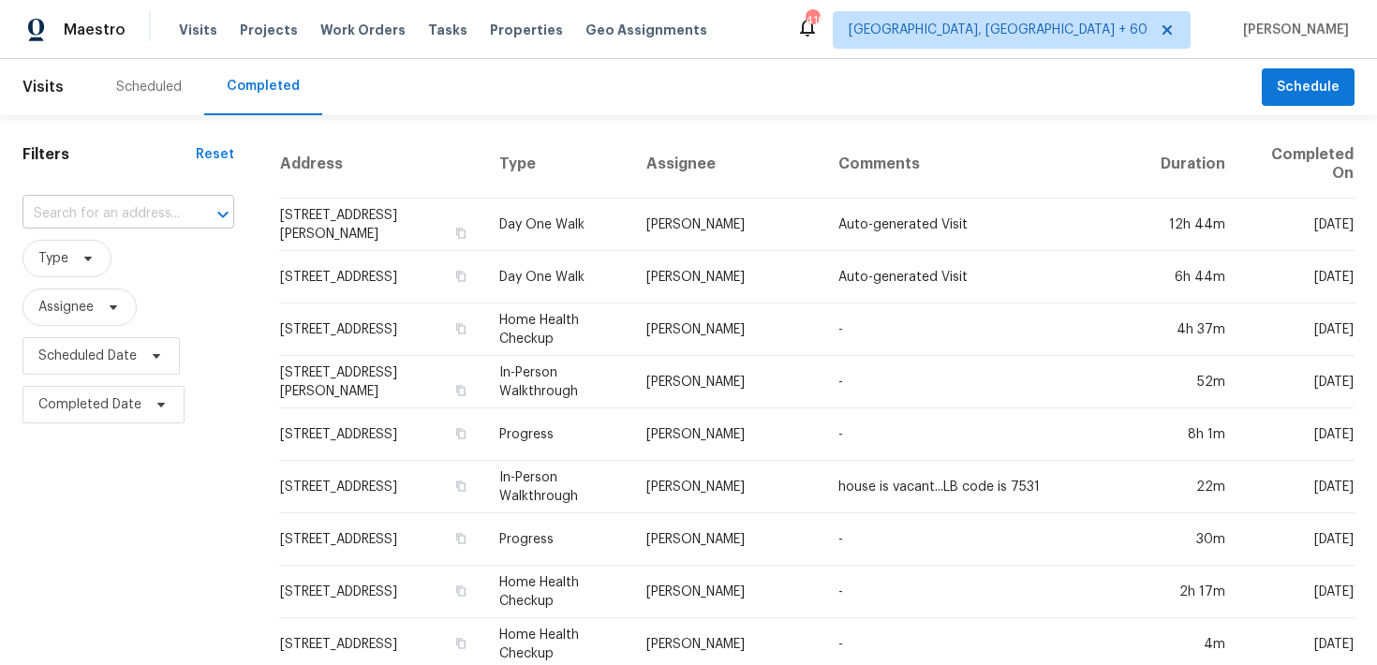
click at [91, 215] on input "text" at bounding box center [101, 214] width 159 height 29
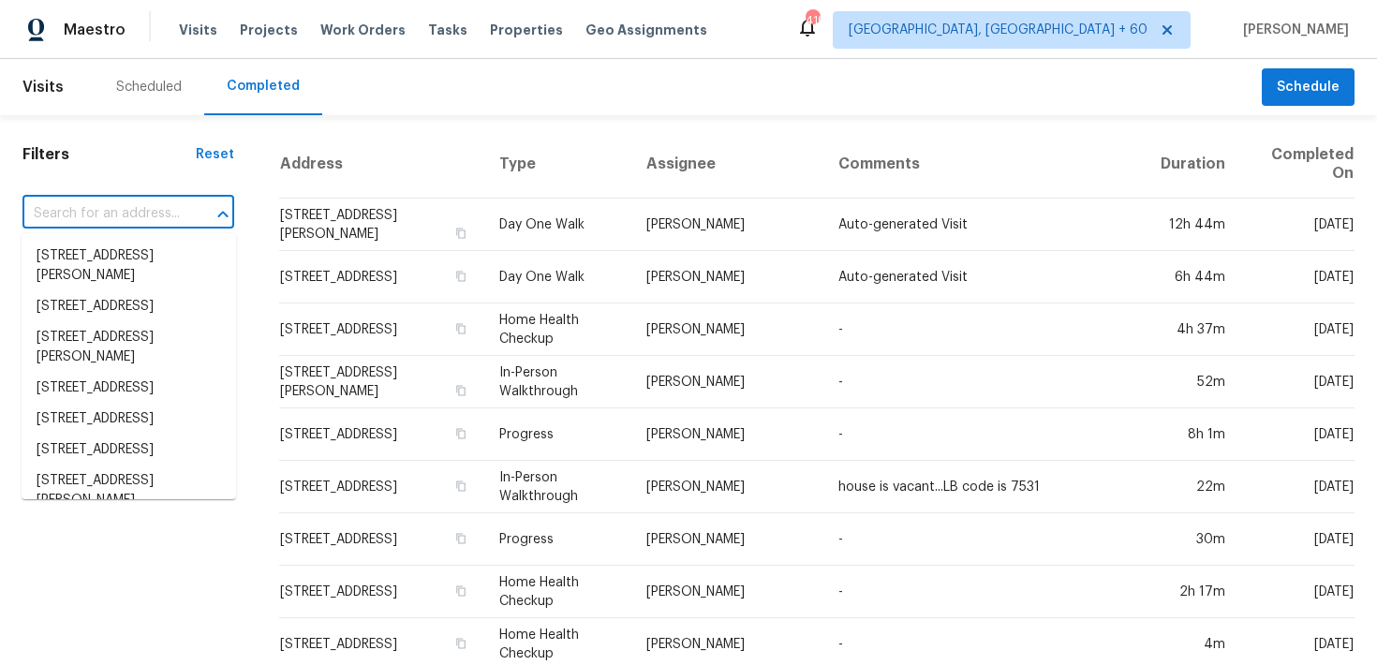
paste input "[STREET_ADDRESS][PERSON_NAME]"
type input "[STREET_ADDRESS][PERSON_NAME]"
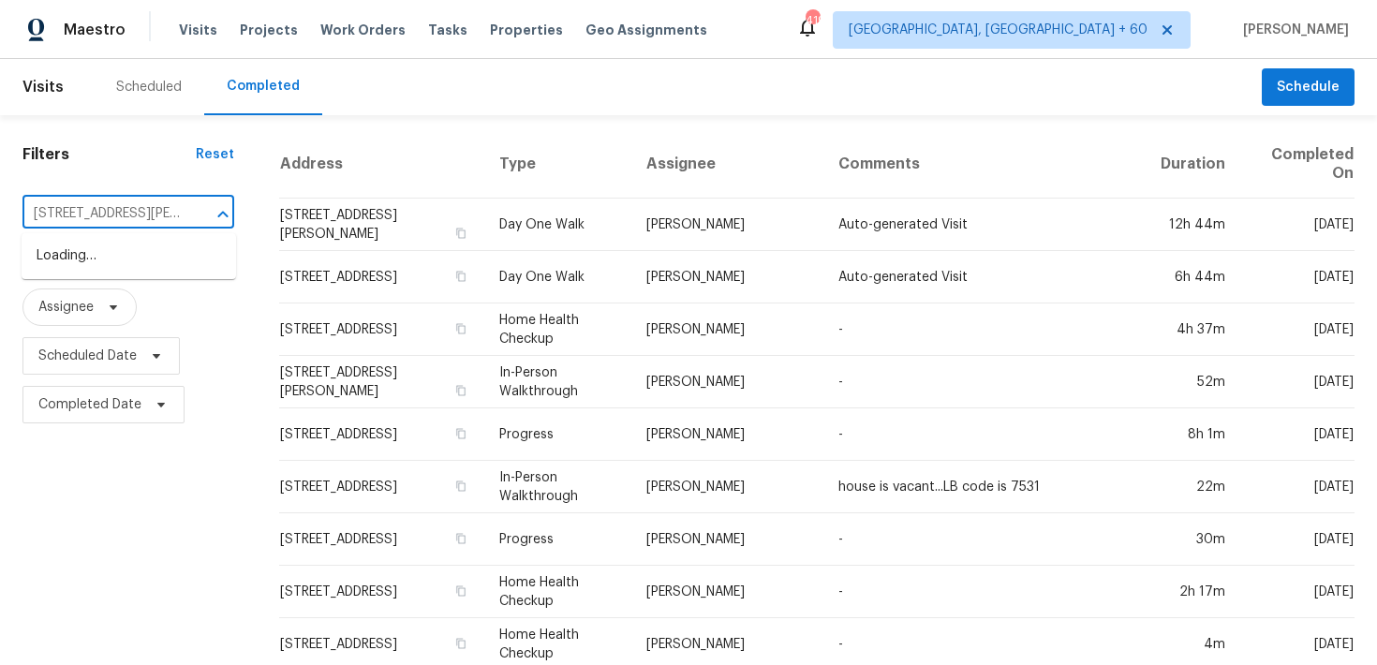
scroll to position [0, 57]
click at [87, 252] on li "[STREET_ADDRESS][PERSON_NAME]" at bounding box center [129, 266] width 215 height 51
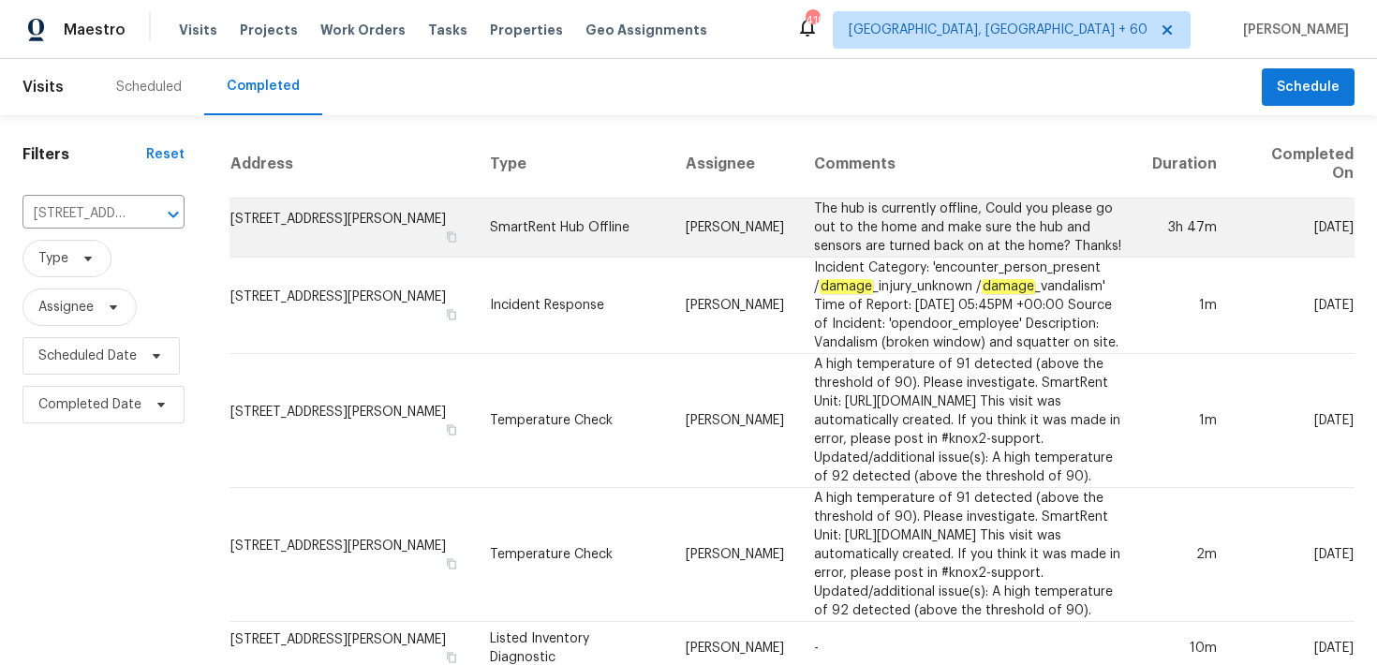
click at [548, 225] on td "SmartRent Hub Offline" at bounding box center [573, 228] width 197 height 59
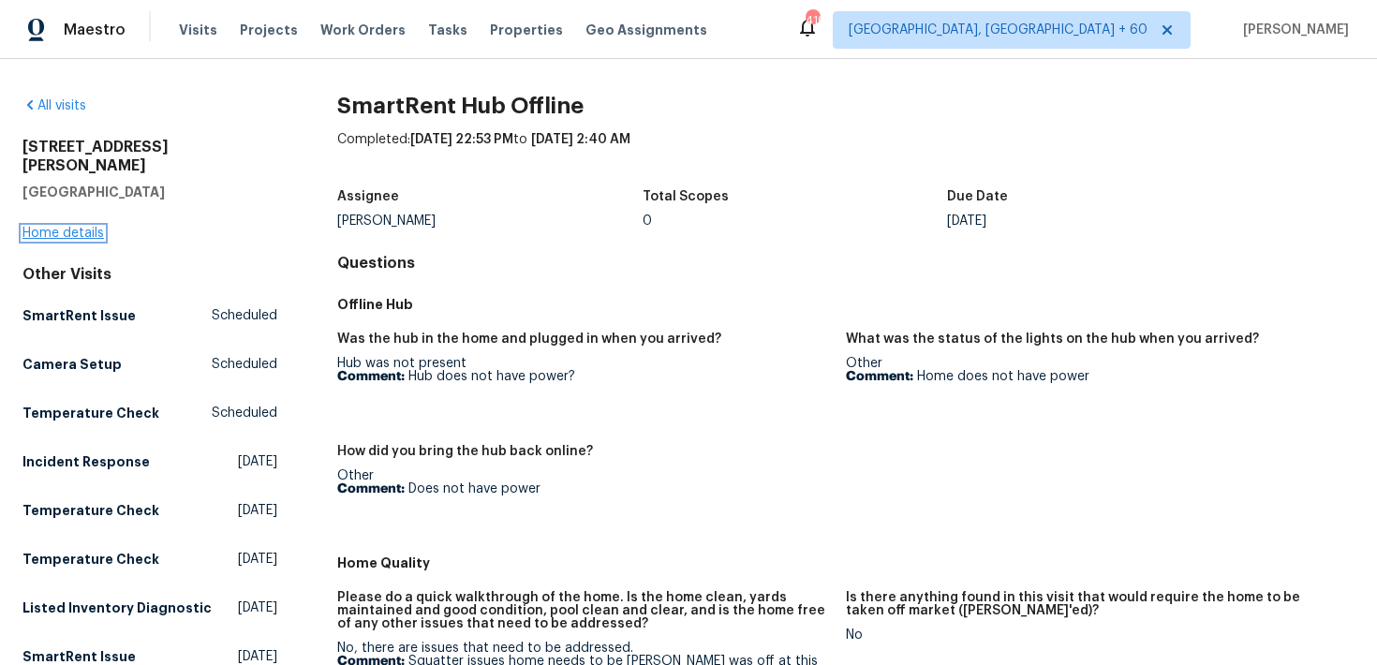
click at [76, 227] on link "Home details" at bounding box center [63, 233] width 82 height 13
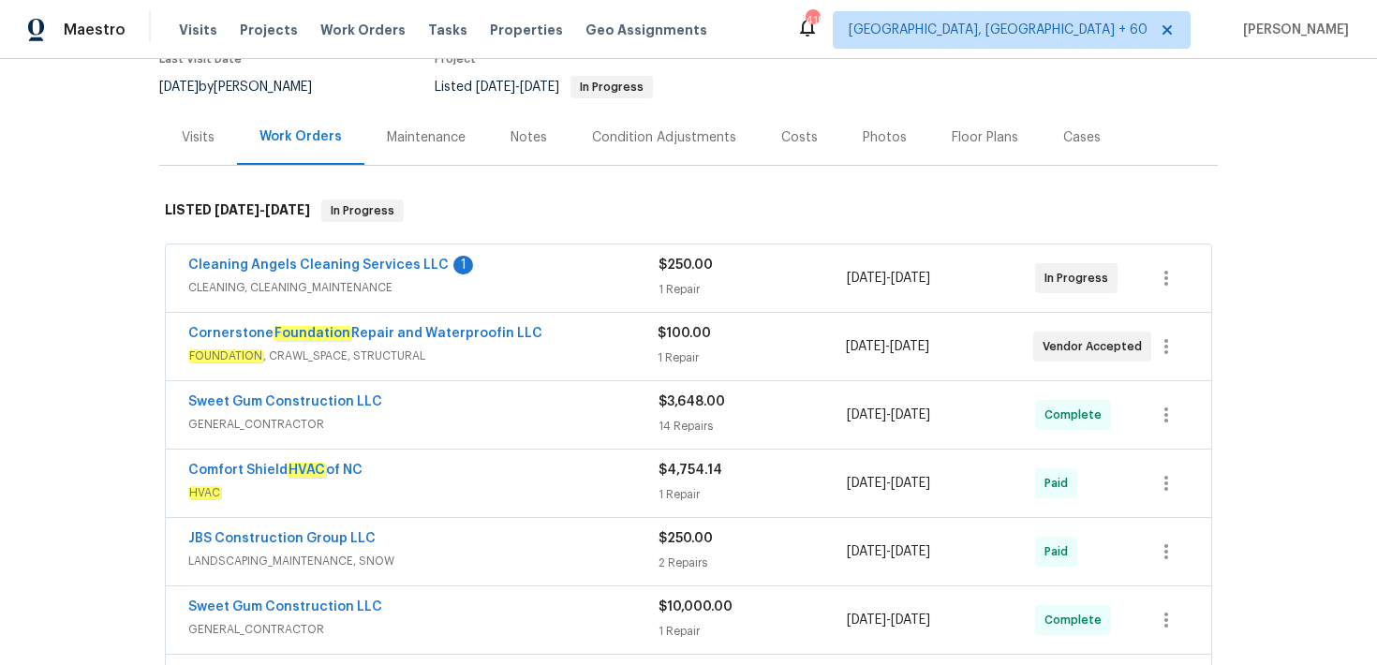
scroll to position [230, 0]
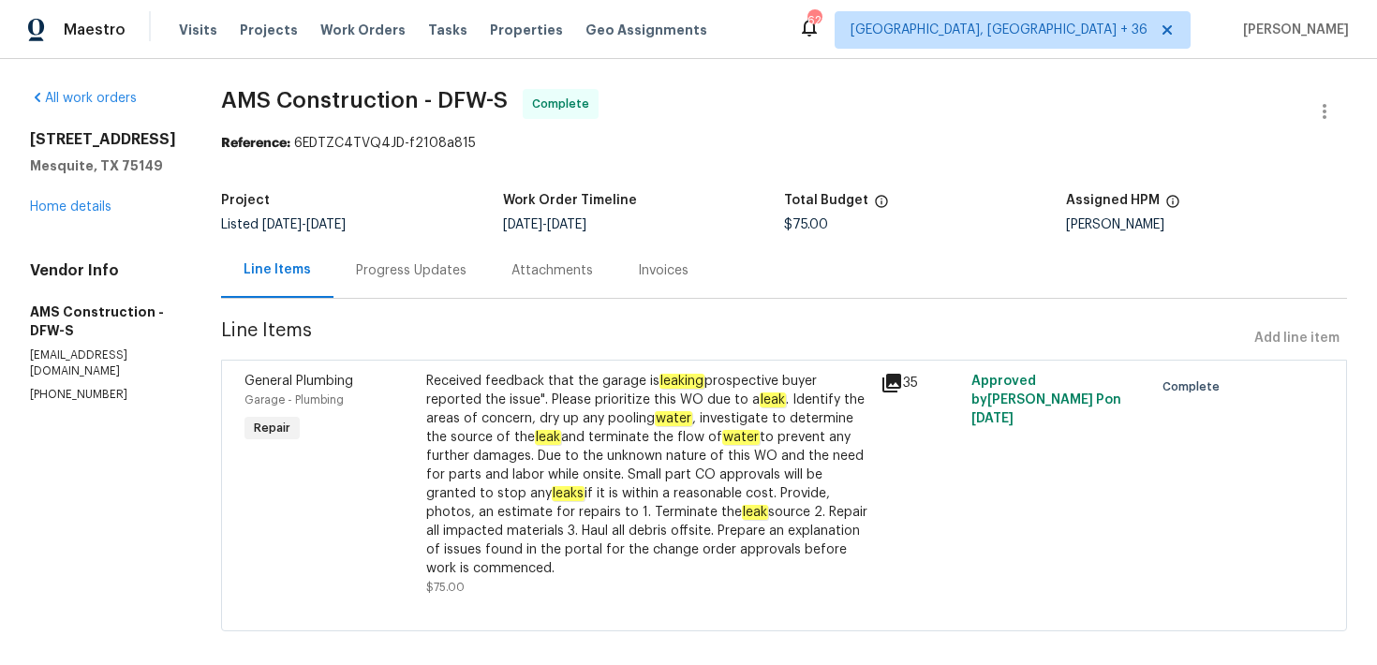
click at [403, 261] on div "Progress Updates" at bounding box center [411, 270] width 111 height 19
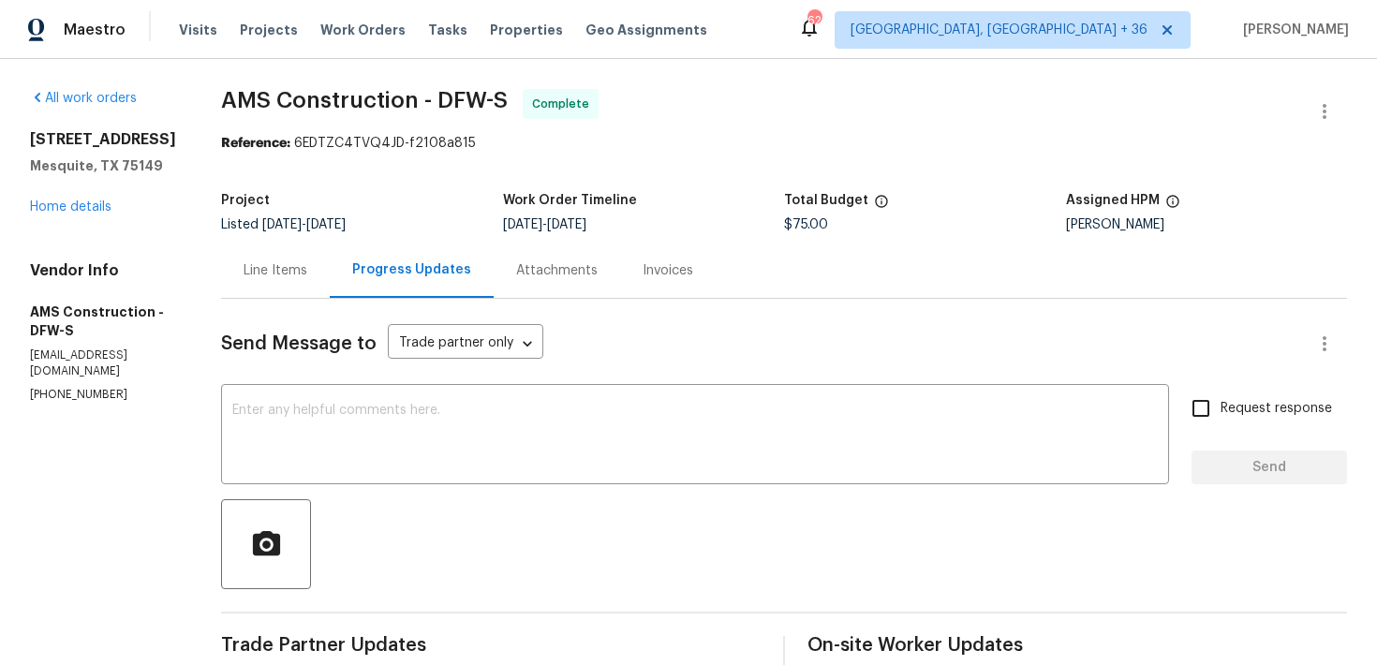
click at [649, 280] on div "Invoices" at bounding box center [668, 270] width 96 height 55
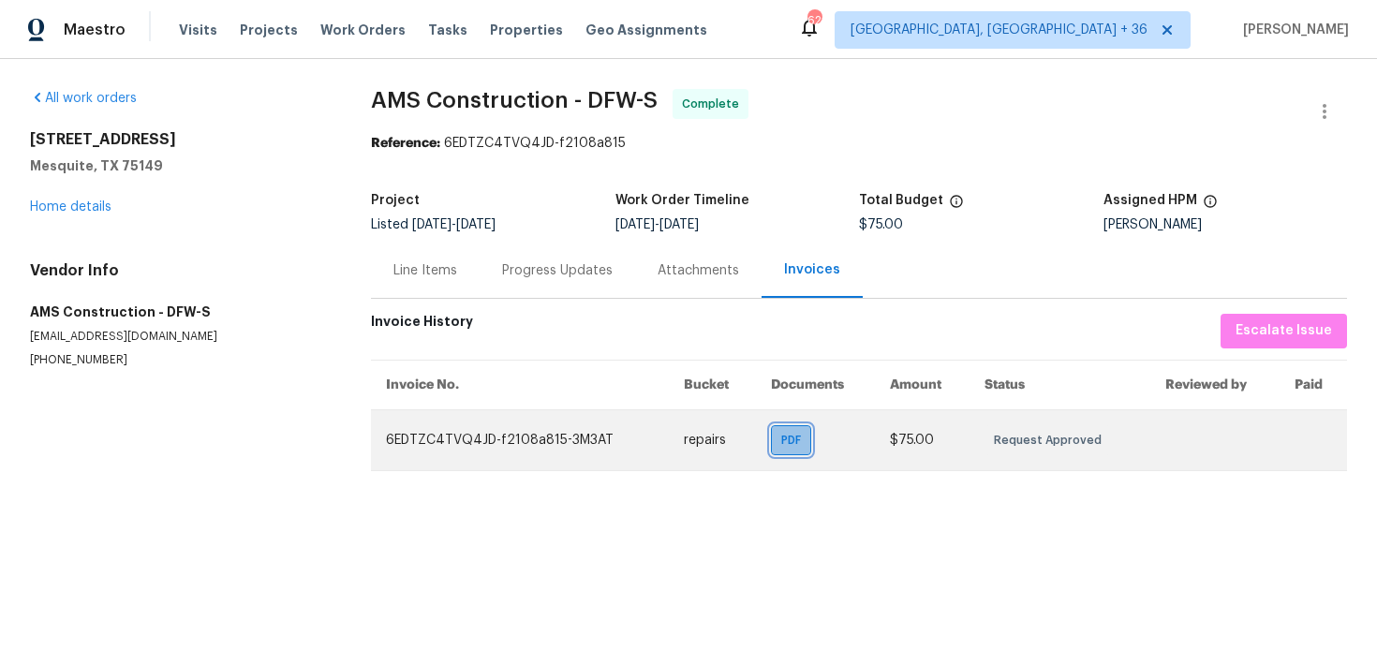
click at [778, 438] on div "PDF" at bounding box center [791, 440] width 40 height 30
